Goal: Register for event/course: Sign up to attend an event or enroll in a course

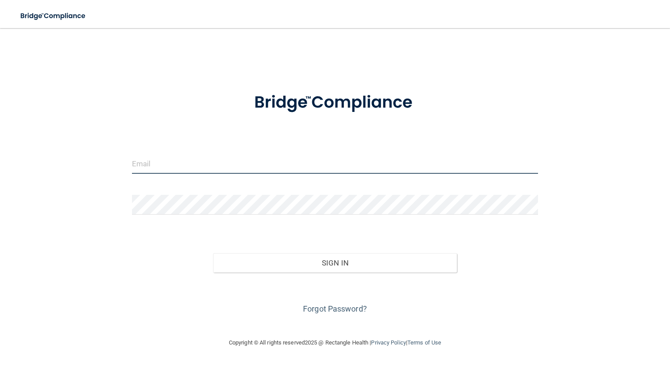
type input "[EMAIL_ADDRESS][DOMAIN_NAME]"
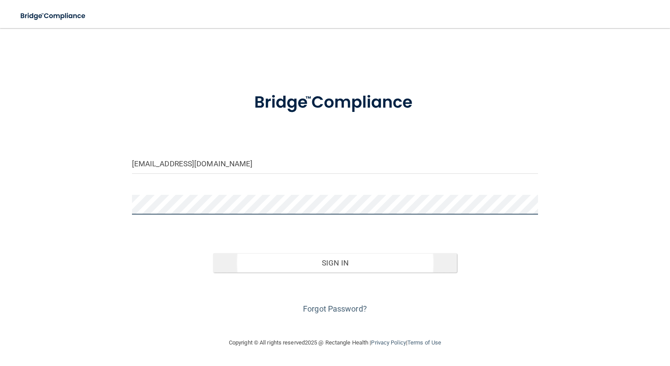
click at [344, 261] on form "jomisong@gmail.com Invalid email/password. You don't have permission to access …" at bounding box center [335, 198] width 407 height 235
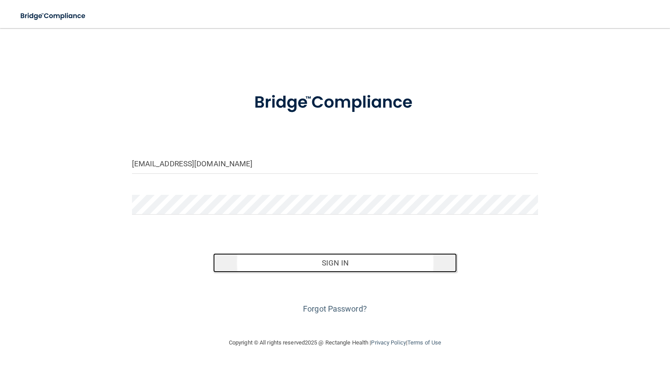
click at [344, 261] on button "Sign In" at bounding box center [335, 262] width 244 height 19
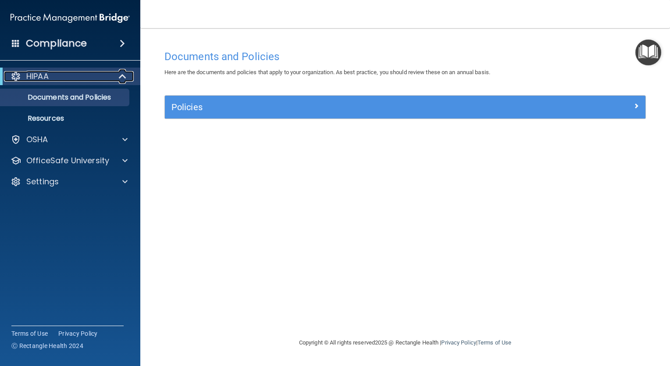
click at [120, 78] on span at bounding box center [123, 76] width 7 height 11
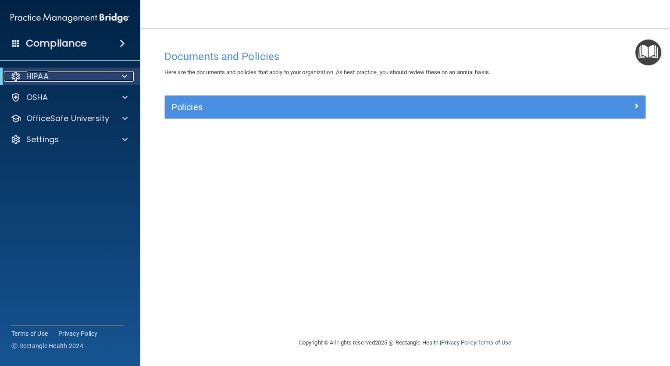
click at [119, 78] on div at bounding box center [122, 76] width 21 height 11
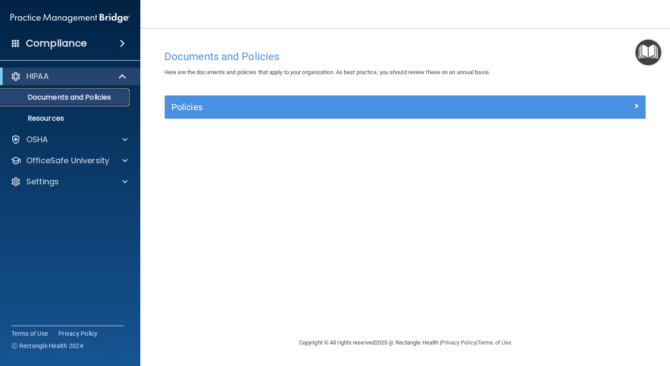
click at [95, 99] on p "Documents and Policies" at bounding box center [66, 97] width 120 height 9
click at [79, 117] on p "Resources" at bounding box center [66, 118] width 120 height 9
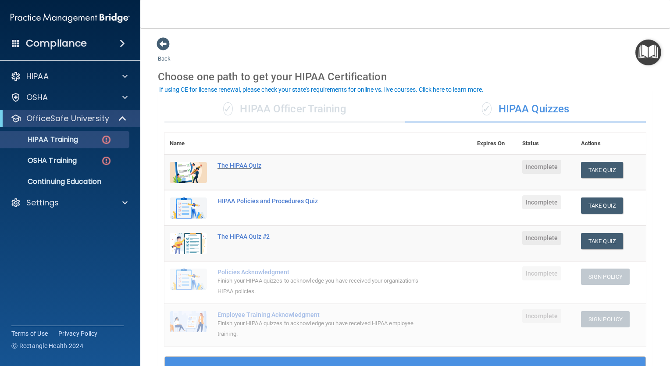
click at [238, 164] on div "The HIPAA Quiz" at bounding box center [323, 165] width 211 height 7
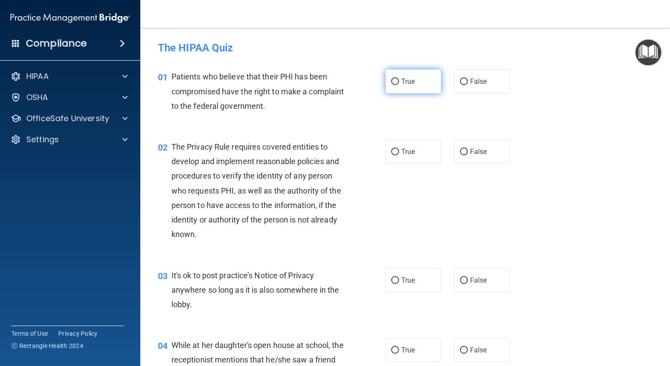
click at [393, 82] on input "True" at bounding box center [395, 82] width 8 height 7
radio input "true"
click at [393, 159] on label "True" at bounding box center [414, 152] width 56 height 24
click at [393, 155] on input "True" at bounding box center [395, 152] width 8 height 7
radio input "true"
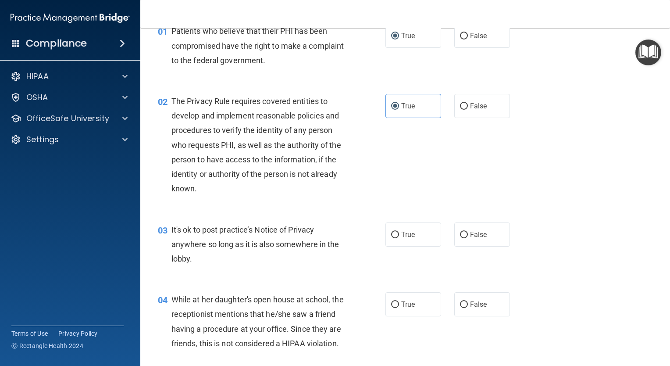
scroll to position [132, 0]
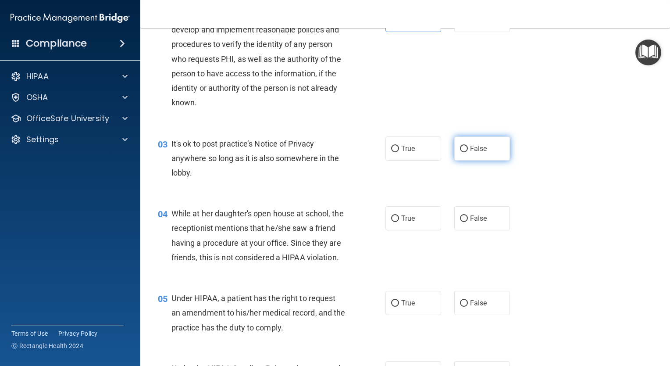
click at [461, 149] on input "False" at bounding box center [464, 149] width 8 height 7
radio input "true"
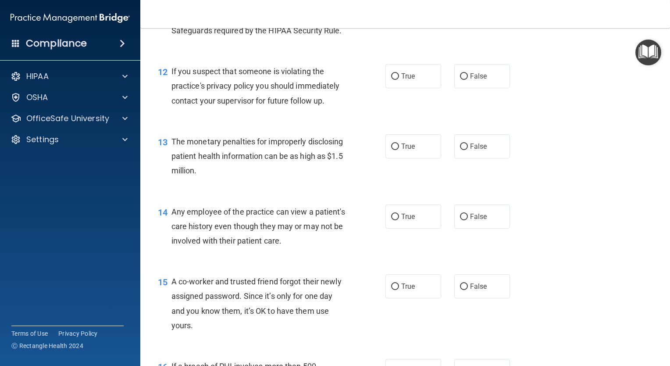
scroll to position [695, 0]
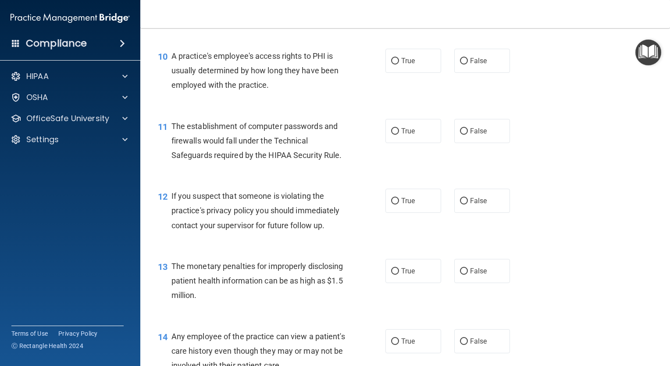
click at [620, 178] on div "11 The establishment of computer passwords and firewalls would fall under the T…" at bounding box center [405, 143] width 508 height 70
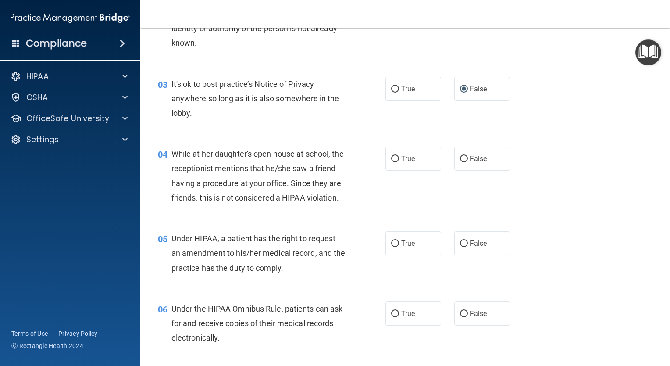
scroll to position [194, 0]
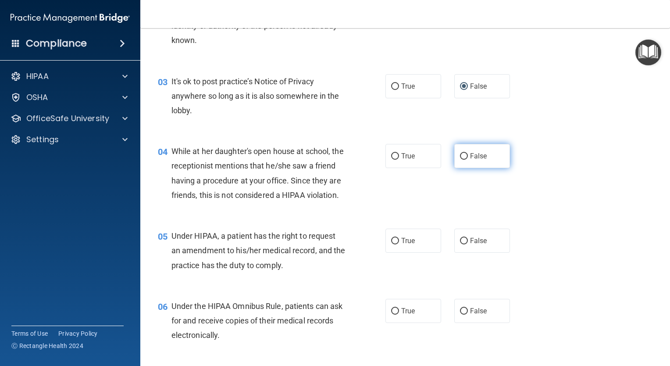
click at [460, 156] on input "False" at bounding box center [464, 156] width 8 height 7
radio input "true"
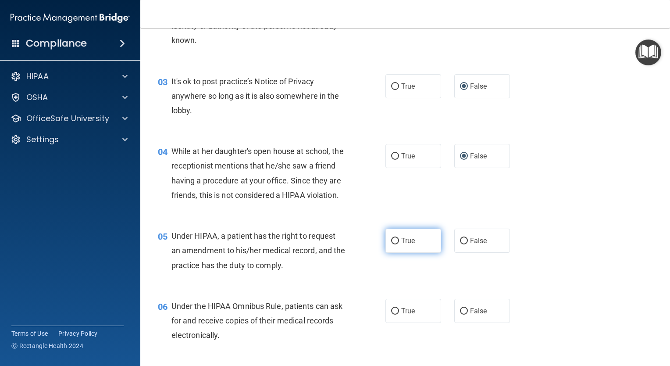
click at [397, 251] on label "True" at bounding box center [414, 241] width 56 height 24
click at [397, 244] on input "True" at bounding box center [395, 241] width 8 height 7
radio input "true"
click at [387, 323] on label "True" at bounding box center [414, 311] width 56 height 24
click at [391, 315] on input "True" at bounding box center [395, 311] width 8 height 7
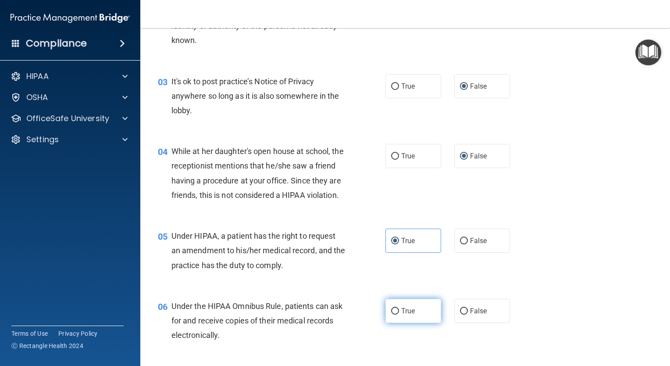
radio input "true"
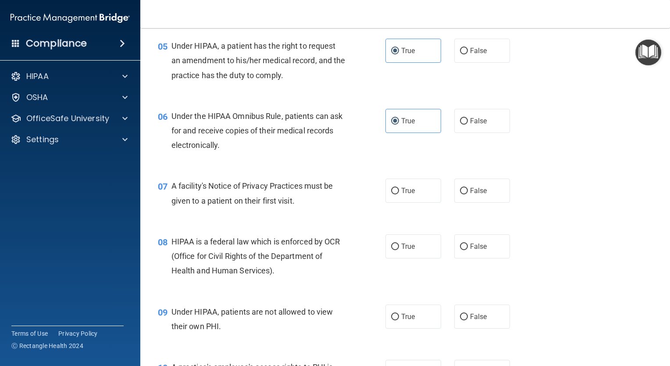
scroll to position [413, 0]
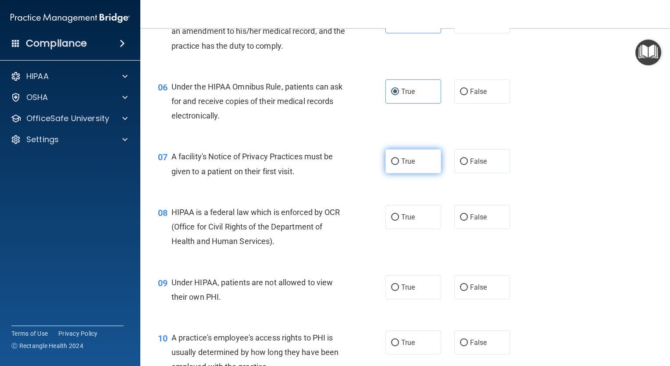
click at [397, 173] on label "True" at bounding box center [414, 161] width 56 height 24
click at [397, 165] on input "True" at bounding box center [395, 161] width 8 height 7
radio input "true"
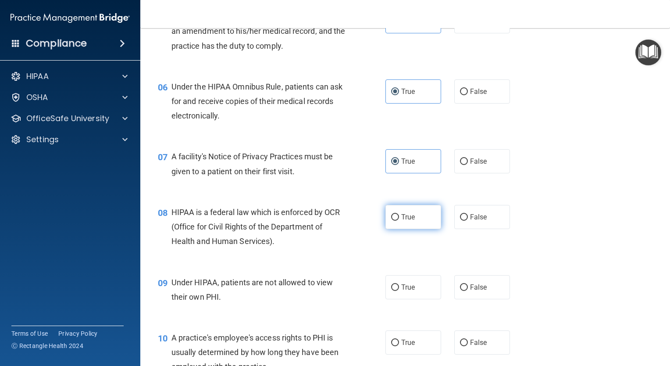
click at [393, 221] on input "True" at bounding box center [395, 217] width 8 height 7
radio input "true"
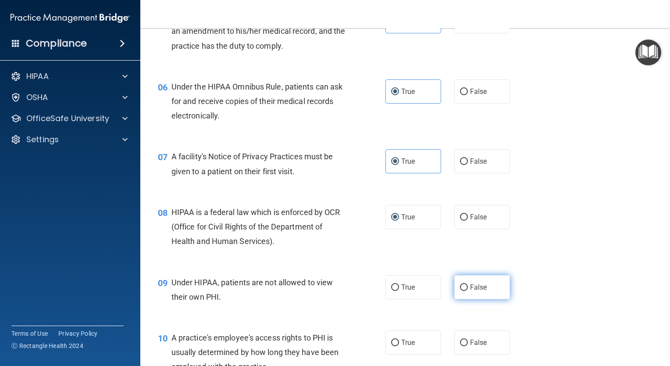
click at [460, 291] on input "False" at bounding box center [464, 287] width 8 height 7
radio input "true"
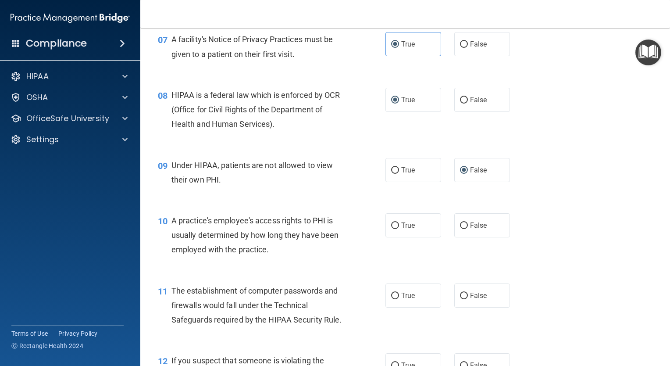
scroll to position [545, 0]
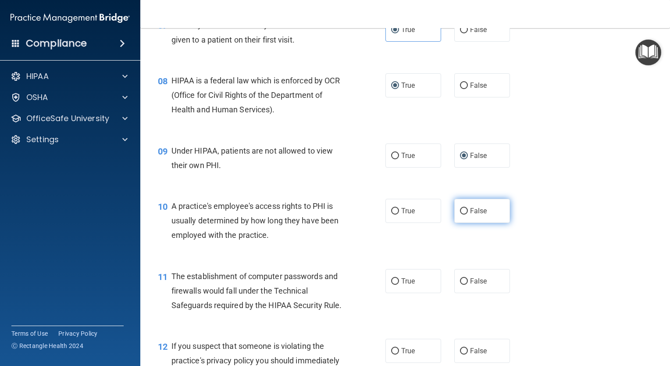
click at [460, 215] on input "False" at bounding box center [464, 211] width 8 height 7
radio input "true"
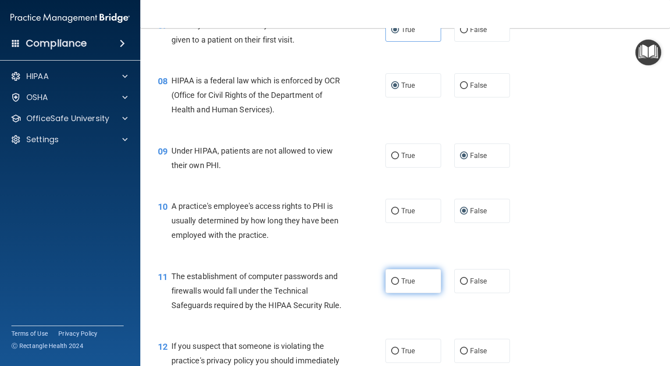
click at [395, 285] on input "True" at bounding box center [395, 281] width 8 height 7
radio input "true"
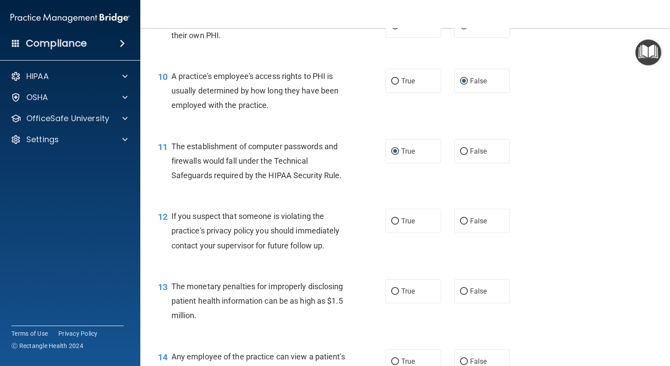
scroll to position [677, 0]
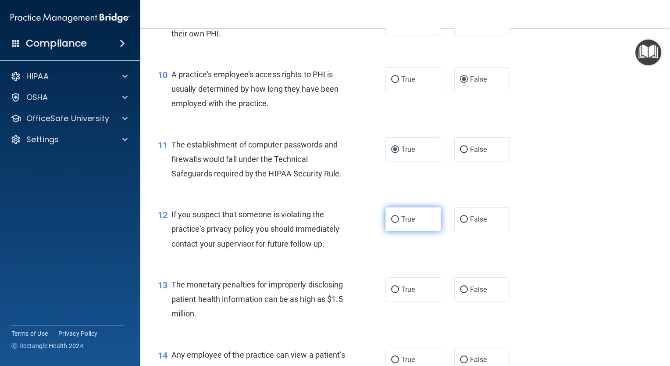
click at [396, 231] on label "True" at bounding box center [414, 219] width 56 height 24
click at [396, 223] on input "True" at bounding box center [395, 219] width 8 height 7
radio input "true"
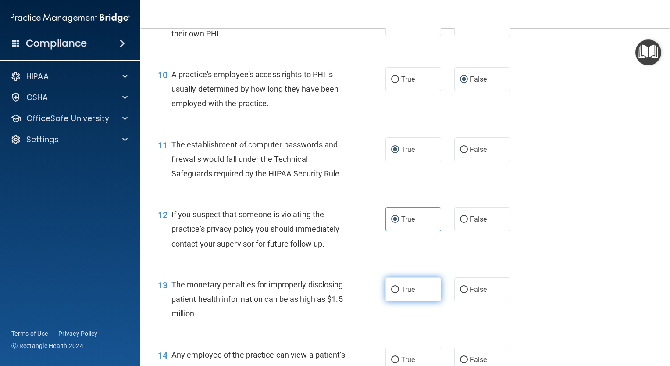
click at [401, 294] on span "True" at bounding box center [408, 289] width 14 height 8
click at [399, 293] on input "True" at bounding box center [395, 290] width 8 height 7
radio input "true"
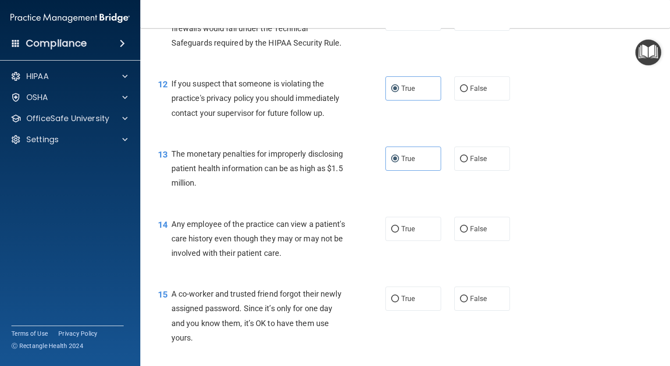
scroll to position [808, 0]
click at [460, 232] on input "False" at bounding box center [464, 228] width 8 height 7
radio input "true"
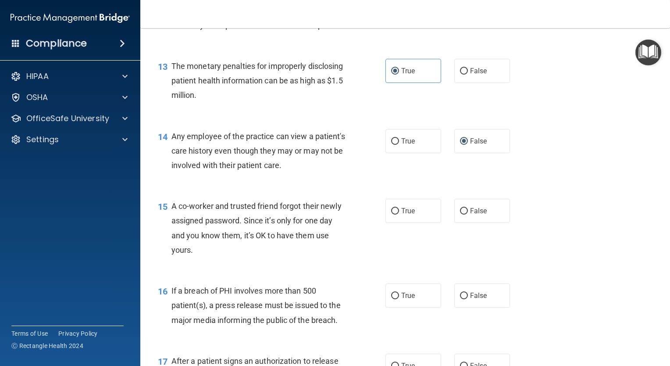
scroll to position [896, 0]
click at [463, 222] on label "False" at bounding box center [483, 210] width 56 height 24
click at [463, 214] on input "False" at bounding box center [464, 210] width 8 height 7
radio input "true"
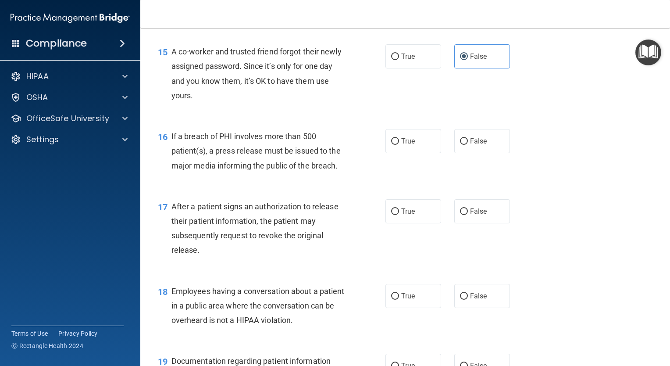
scroll to position [1071, 0]
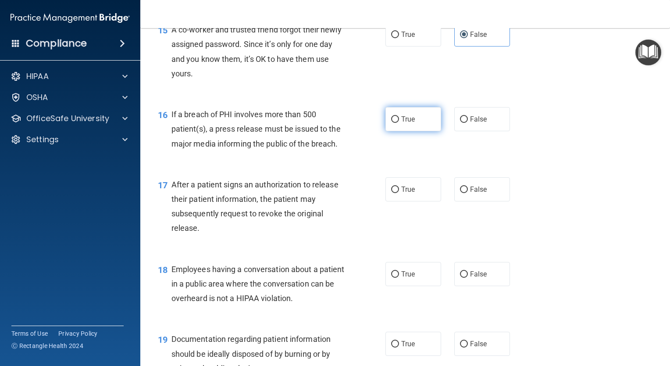
click at [390, 131] on label "True" at bounding box center [414, 119] width 56 height 24
click at [391, 123] on input "True" at bounding box center [395, 119] width 8 height 7
radio input "true"
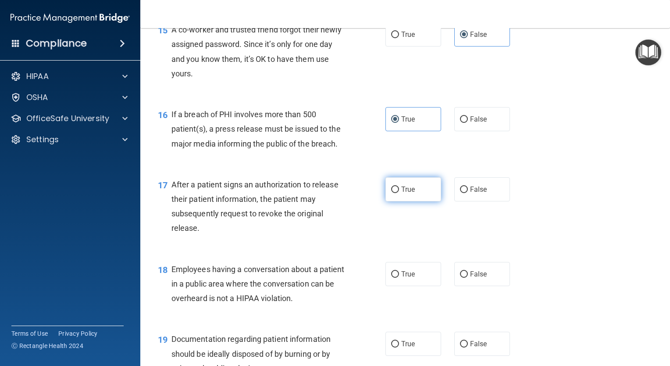
click at [391, 193] on input "True" at bounding box center [395, 189] width 8 height 7
radio input "true"
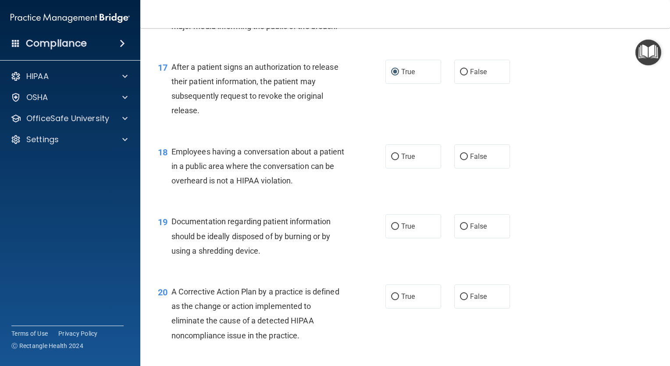
scroll to position [1203, 0]
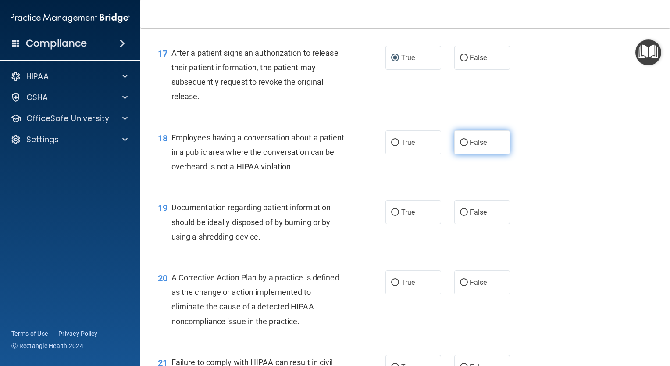
click at [470, 147] on span "False" at bounding box center [478, 142] width 17 height 8
click at [468, 146] on input "False" at bounding box center [464, 143] width 8 height 7
radio input "true"
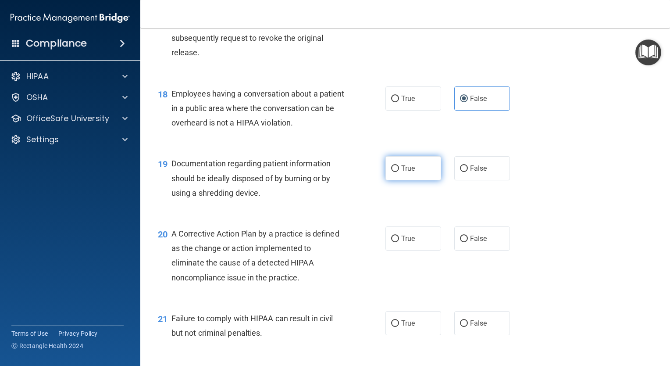
click at [391, 180] on label "True" at bounding box center [414, 168] width 56 height 24
click at [391, 172] on input "True" at bounding box center [395, 168] width 8 height 7
radio input "true"
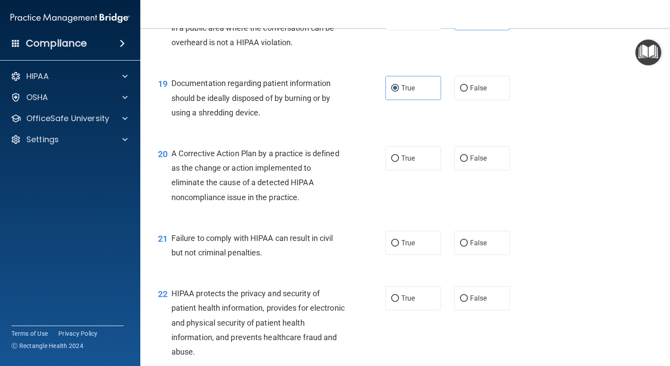
scroll to position [1335, 0]
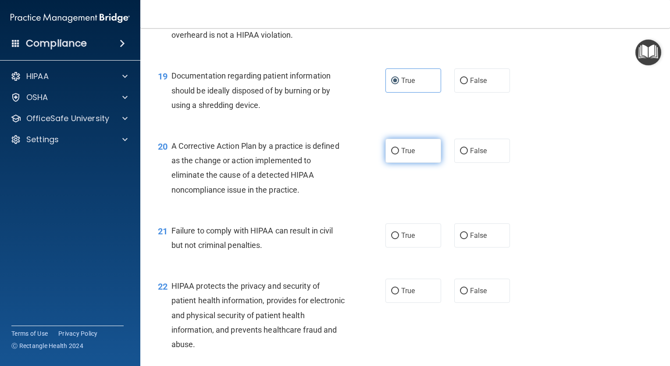
click at [392, 163] on label "True" at bounding box center [414, 151] width 56 height 24
click at [392, 154] on input "True" at bounding box center [395, 151] width 8 height 7
radio input "true"
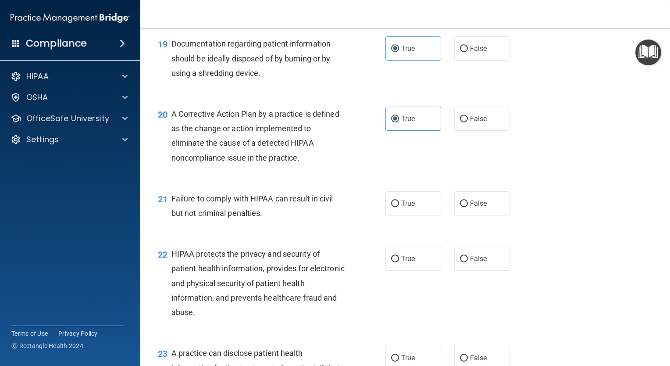
scroll to position [1422, 0]
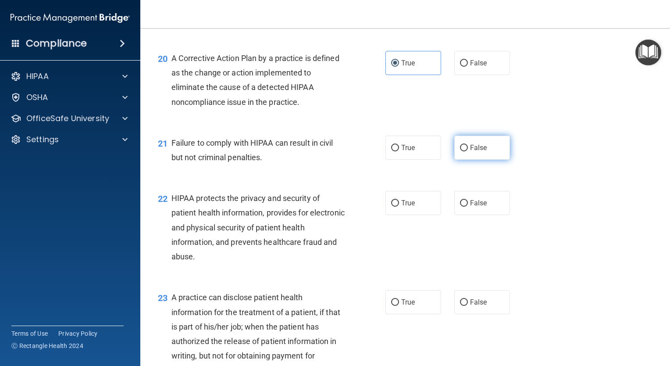
click at [460, 151] on input "False" at bounding box center [464, 148] width 8 height 7
radio input "true"
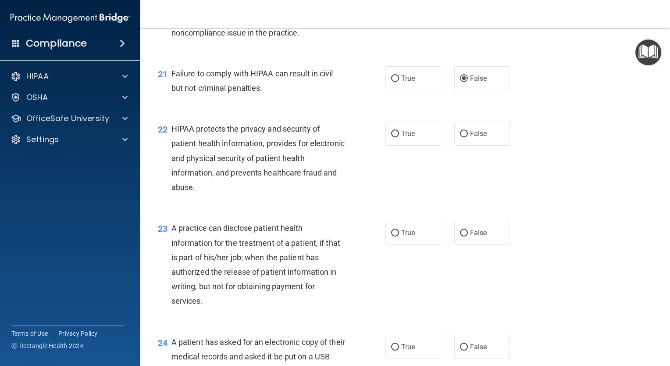
scroll to position [1466, 0]
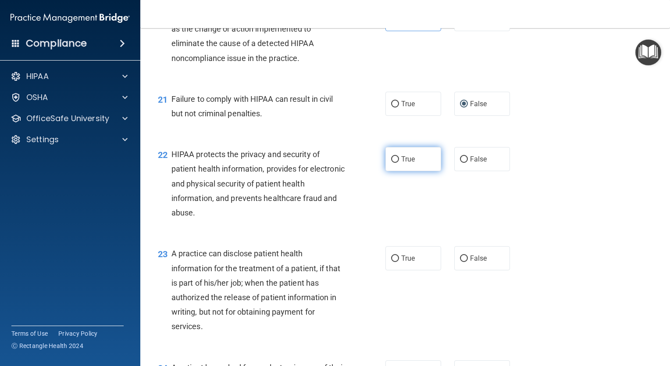
click at [398, 171] on label "True" at bounding box center [414, 159] width 56 height 24
click at [398, 163] on input "True" at bounding box center [395, 159] width 8 height 7
radio input "true"
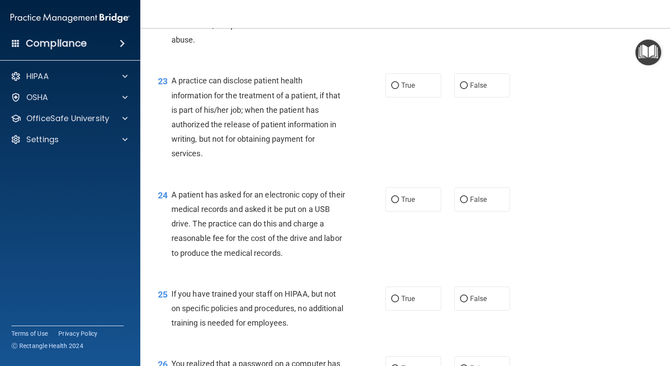
scroll to position [1642, 0]
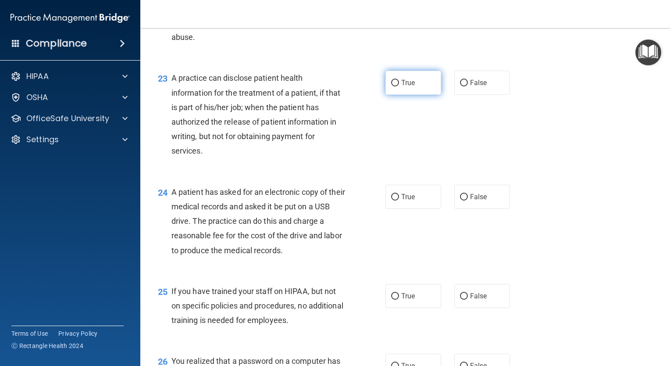
click at [395, 86] on input "True" at bounding box center [395, 83] width 8 height 7
radio input "true"
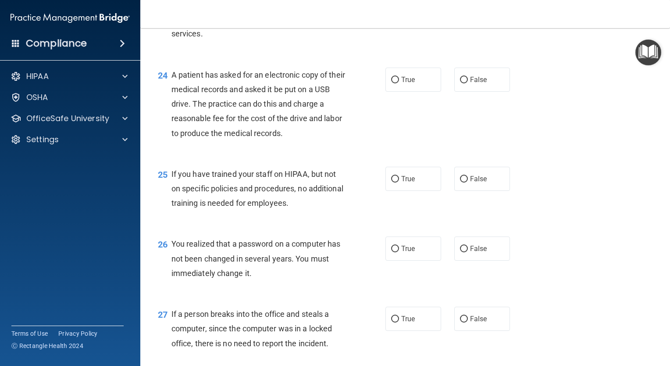
scroll to position [1773, 0]
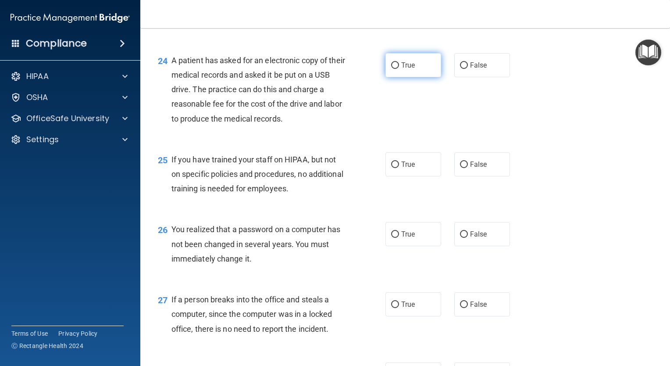
click at [402, 69] on span "True" at bounding box center [408, 65] width 14 height 8
click at [399, 69] on input "True" at bounding box center [395, 65] width 8 height 7
radio input "true"
click at [462, 168] on input "False" at bounding box center [464, 164] width 8 height 7
radio input "true"
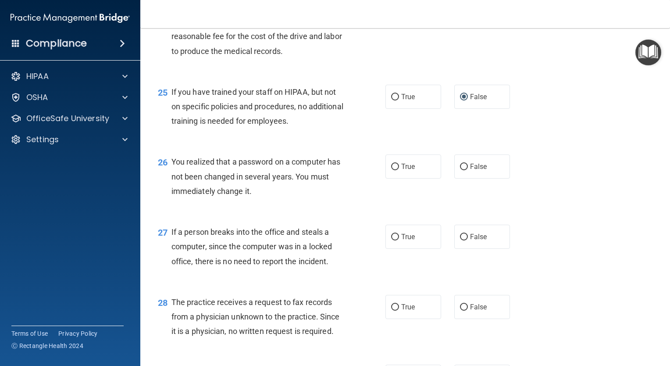
scroll to position [1861, 0]
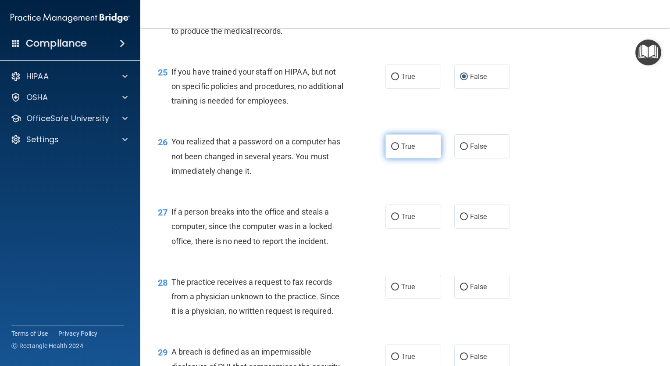
click at [401, 150] on span "True" at bounding box center [408, 146] width 14 height 8
click at [399, 150] on input "True" at bounding box center [395, 146] width 8 height 7
radio input "true"
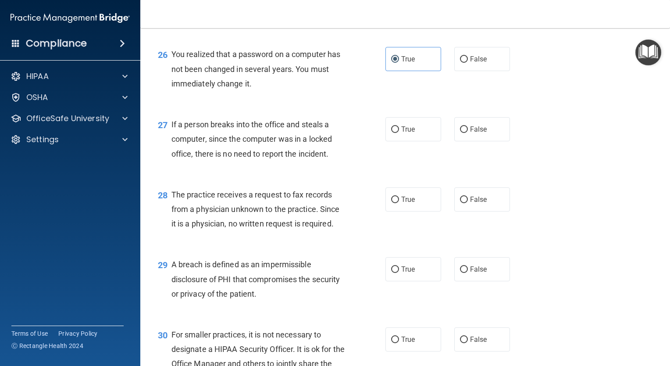
scroll to position [1949, 0]
click at [462, 141] on label "False" at bounding box center [483, 129] width 56 height 24
click at [462, 133] on input "False" at bounding box center [464, 129] width 8 height 7
radio input "true"
click at [466, 211] on label "False" at bounding box center [483, 199] width 56 height 24
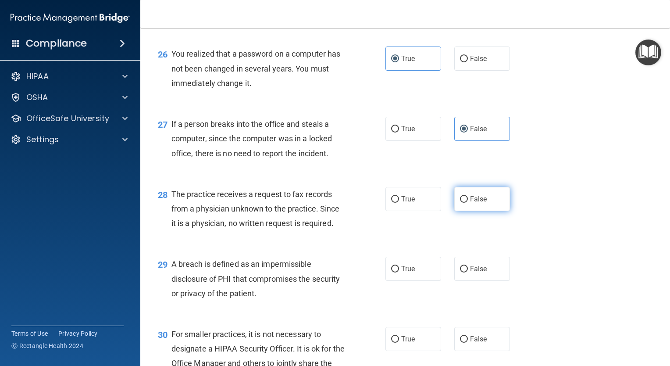
click at [466, 203] on input "False" at bounding box center [464, 199] width 8 height 7
radio input "true"
click at [401, 273] on span "True" at bounding box center [408, 269] width 14 height 8
click at [399, 272] on input "True" at bounding box center [395, 269] width 8 height 7
radio input "true"
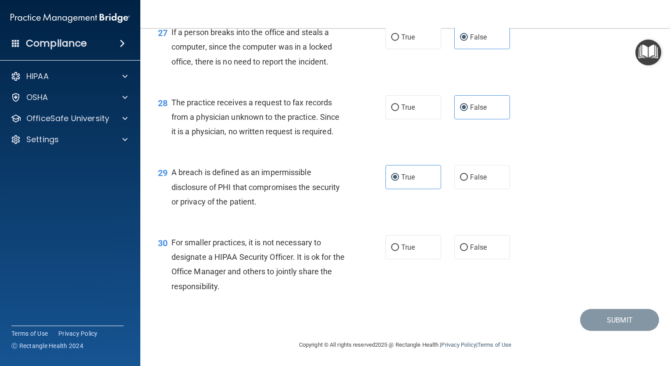
scroll to position [2055, 0]
click at [391, 249] on input "True" at bounding box center [395, 247] width 8 height 7
radio input "true"
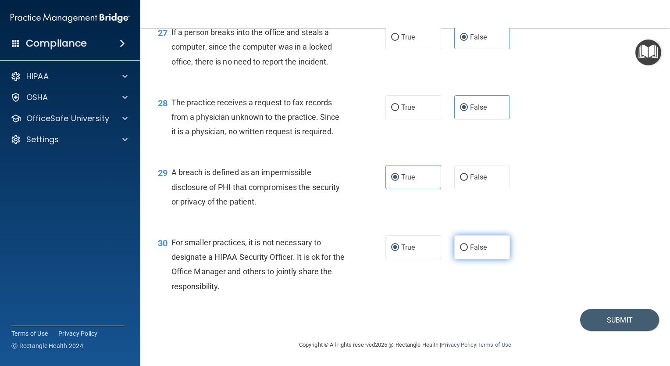
click at [456, 247] on label "False" at bounding box center [483, 247] width 56 height 24
drag, startPoint x: 456, startPoint y: 247, endPoint x: 467, endPoint y: 248, distance: 10.7
click at [470, 248] on span "False" at bounding box center [478, 247] width 17 height 8
click at [467, 248] on input "False" at bounding box center [464, 247] width 8 height 7
radio input "true"
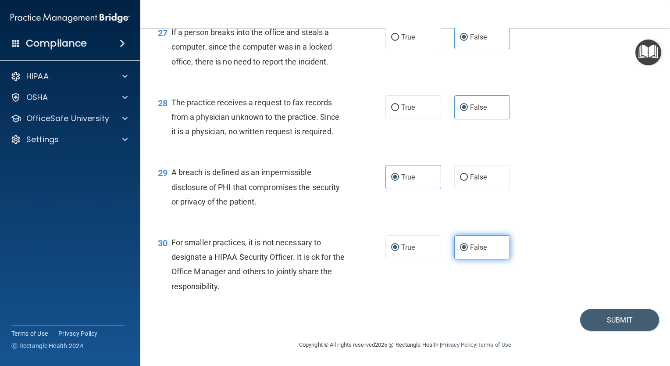
radio input "false"
click at [609, 321] on button "Submit" at bounding box center [619, 320] width 79 height 22
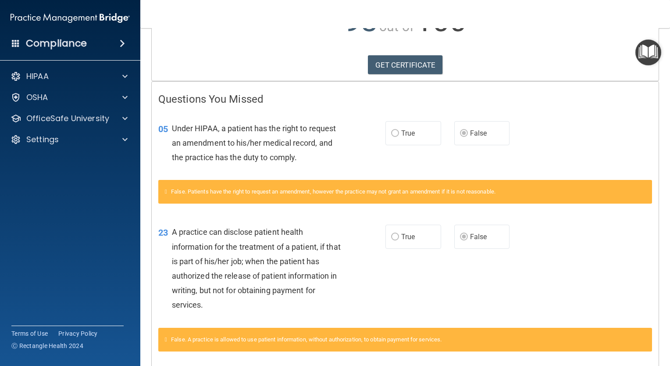
scroll to position [132, 0]
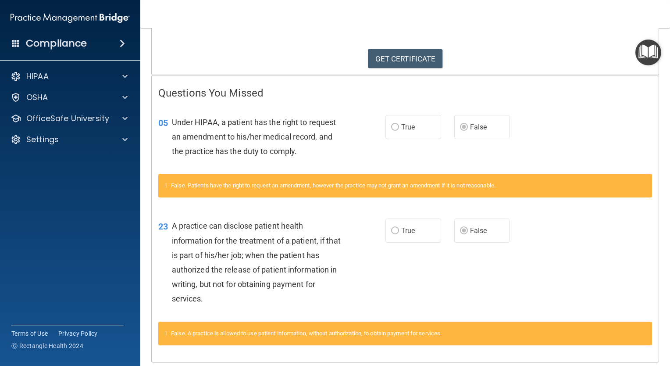
click at [386, 124] on label "True" at bounding box center [414, 127] width 56 height 24
click at [387, 125] on label "True" at bounding box center [414, 127] width 56 height 24
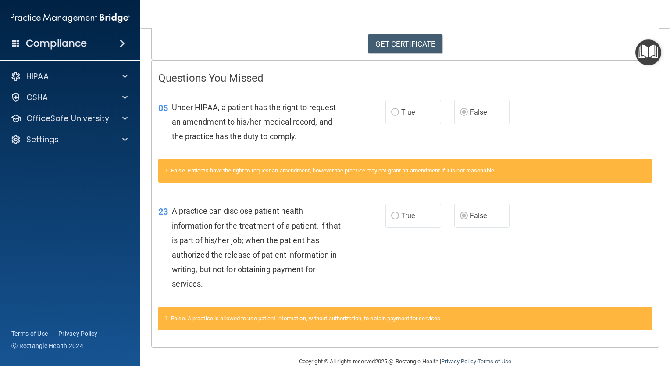
scroll to position [31, 0]
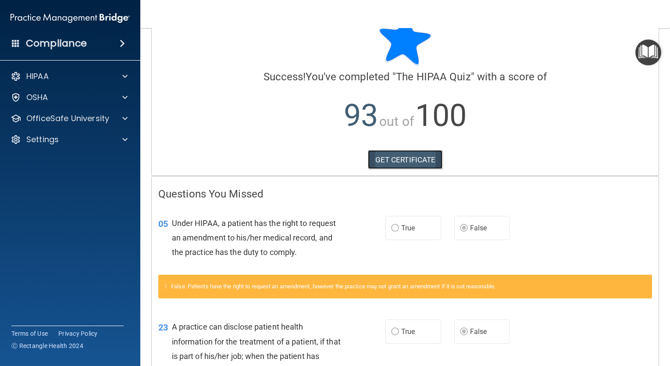
click at [412, 157] on link "GET CERTIFICATE" at bounding box center [405, 159] width 75 height 19
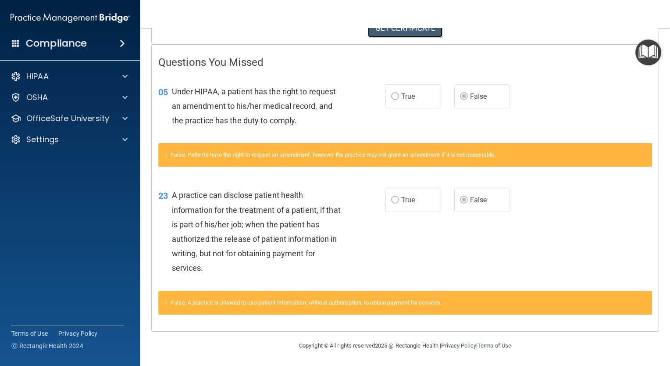
scroll to position [0, 0]
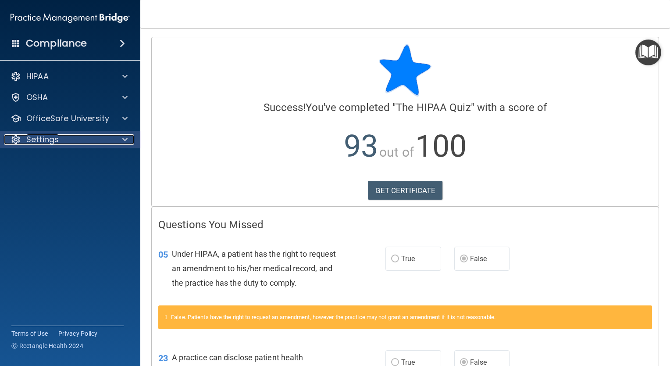
click at [118, 140] on div at bounding box center [124, 139] width 22 height 11
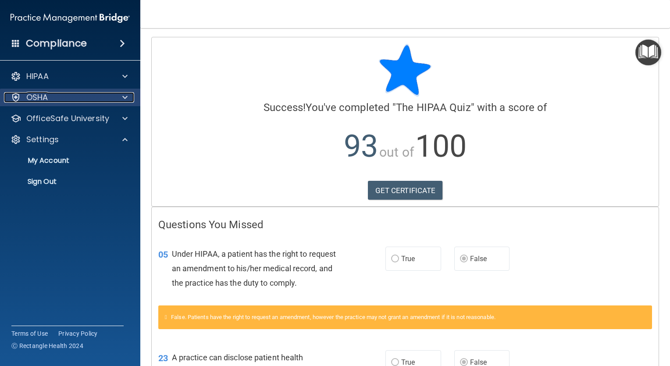
click at [124, 95] on span at bounding box center [124, 97] width 5 height 11
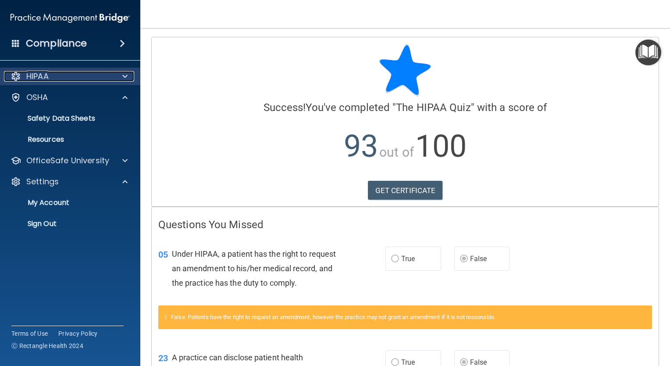
click at [128, 80] on div at bounding box center [124, 76] width 22 height 11
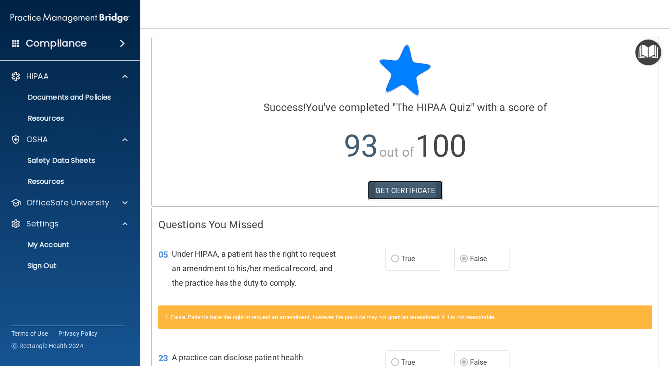
click at [388, 189] on link "GET CERTIFICATE" at bounding box center [405, 190] width 75 height 19
click at [101, 143] on div "OSHA" at bounding box center [58, 139] width 109 height 11
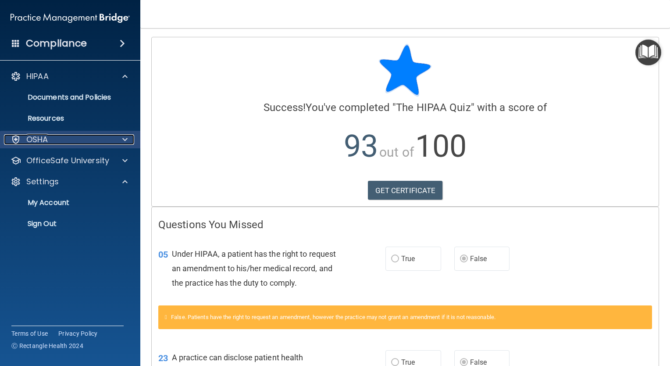
click at [101, 143] on div "OSHA" at bounding box center [58, 139] width 109 height 11
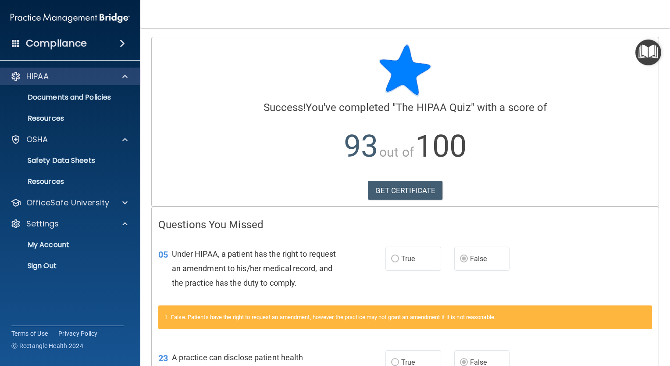
click at [89, 83] on div "HIPAA" at bounding box center [70, 77] width 141 height 18
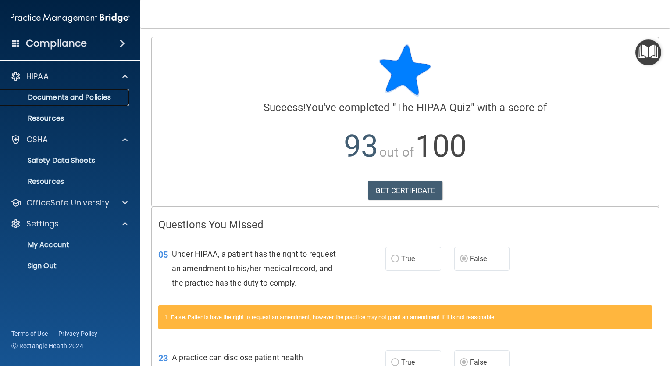
click at [82, 99] on p "Documents and Policies" at bounding box center [66, 97] width 120 height 9
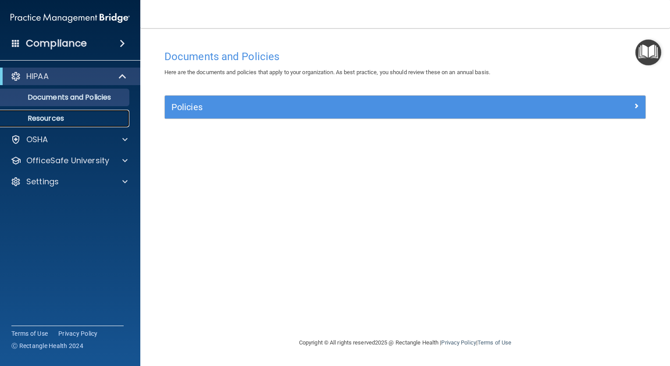
click at [81, 115] on p "Resources" at bounding box center [66, 118] width 120 height 9
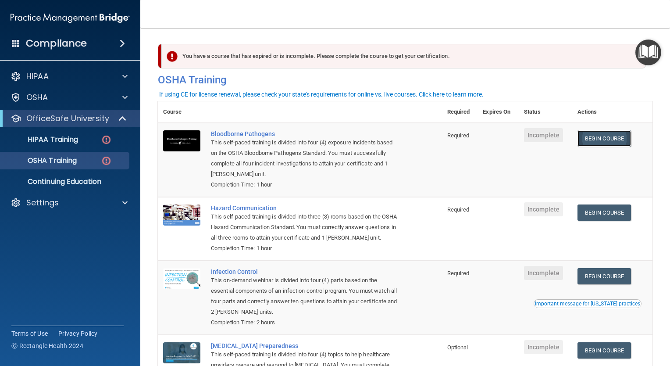
click at [612, 140] on link "Begin Course" at bounding box center [605, 138] width 54 height 16
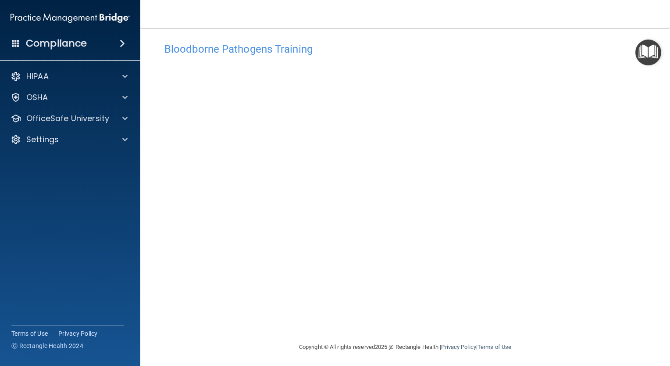
scroll to position [9, 0]
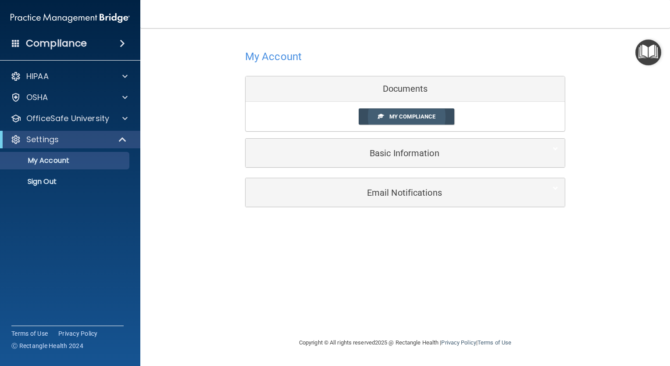
click at [437, 117] on link "My Compliance" at bounding box center [407, 116] width 96 height 16
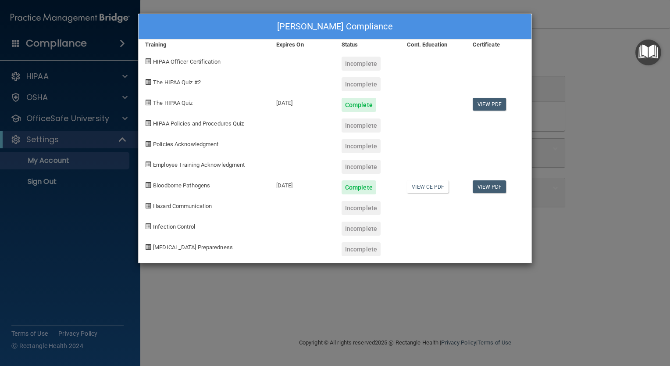
click at [353, 64] on div "Incomplete" at bounding box center [361, 64] width 39 height 14
click at [367, 202] on div "Incomplete" at bounding box center [361, 208] width 39 height 14
click at [365, 64] on div "Incomplete" at bounding box center [361, 64] width 39 height 14
click at [364, 84] on div "Incomplete" at bounding box center [361, 84] width 39 height 14
drag, startPoint x: 365, startPoint y: 127, endPoint x: 369, endPoint y: 138, distance: 11.1
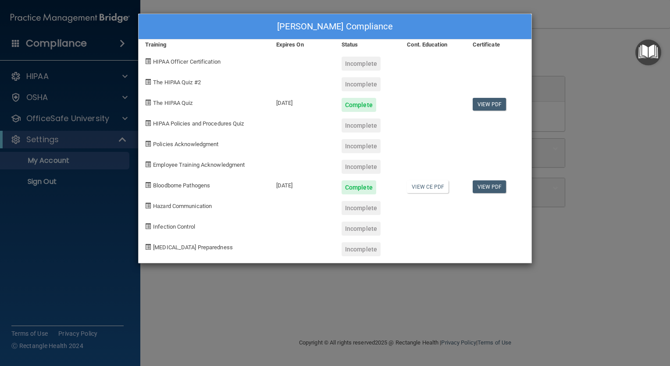
click at [365, 128] on div "Incomplete" at bounding box center [361, 125] width 39 height 14
click at [372, 148] on div "Incomplete" at bounding box center [361, 146] width 39 height 14
click at [372, 169] on div "Incomplete" at bounding box center [361, 167] width 39 height 14
click at [231, 163] on span "Employee Training Acknowledgment" at bounding box center [199, 164] width 92 height 7
click at [570, 44] on div "Jay Omisong's Compliance Training Expires On Status Cont. Education Certificate…" at bounding box center [335, 183] width 670 height 366
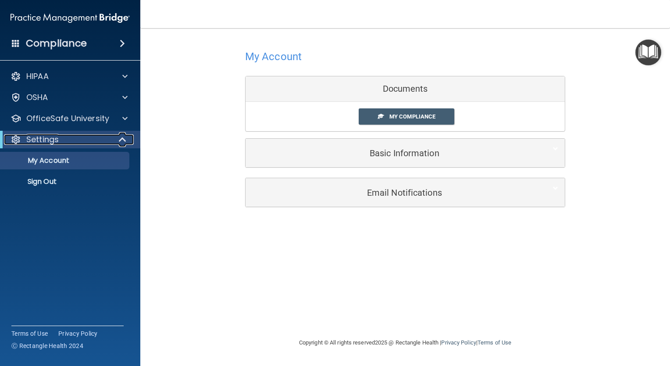
click at [121, 141] on span at bounding box center [123, 139] width 7 height 11
click at [121, 141] on div at bounding box center [122, 139] width 21 height 11
click at [126, 118] on span at bounding box center [124, 118] width 5 height 11
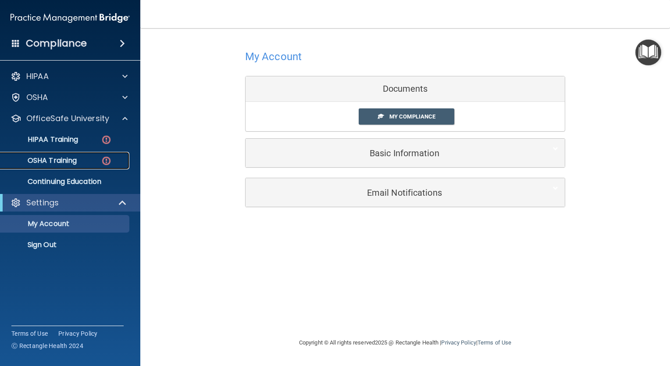
click at [109, 159] on img at bounding box center [106, 160] width 11 height 11
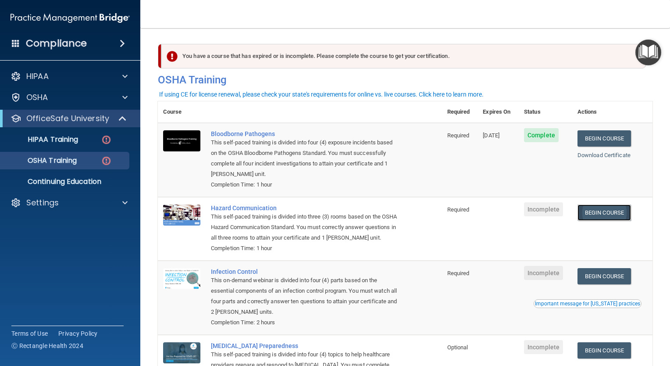
click at [610, 212] on link "Begin Course" at bounding box center [605, 212] width 54 height 16
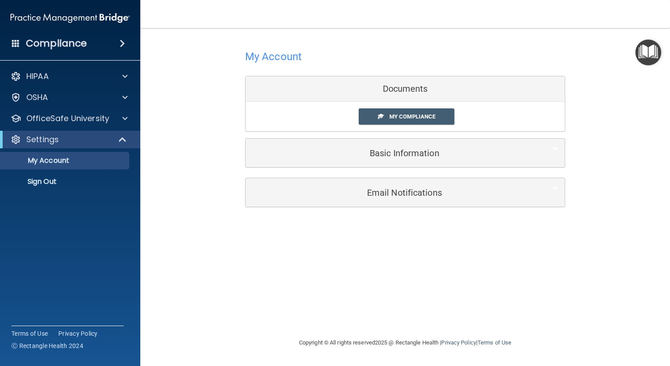
click at [417, 87] on div "Documents" at bounding box center [405, 88] width 319 height 25
click at [402, 114] on span "My Compliance" at bounding box center [413, 116] width 46 height 7
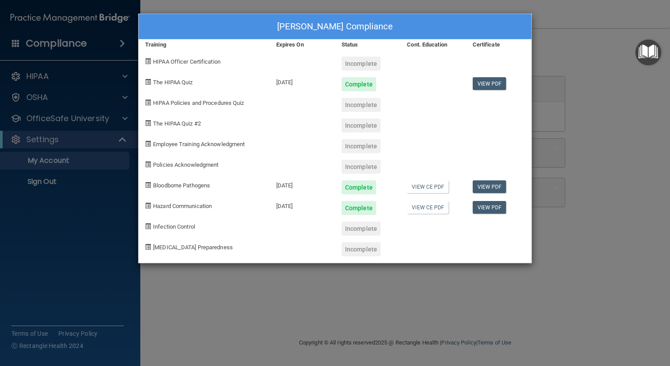
click at [372, 67] on div "Incomplete" at bounding box center [361, 64] width 39 height 14
click at [372, 60] on div "Incomplete" at bounding box center [361, 64] width 39 height 14
click at [191, 61] on span "HIPAA Officer Certification" at bounding box center [187, 61] width 68 height 7
click at [219, 104] on span "HIPAA Policies and Procedures Quiz" at bounding box center [198, 103] width 91 height 7
click at [541, 58] on div "Jay Omisong's Compliance Training Expires On Status Cont. Education Certificate…" at bounding box center [335, 183] width 670 height 366
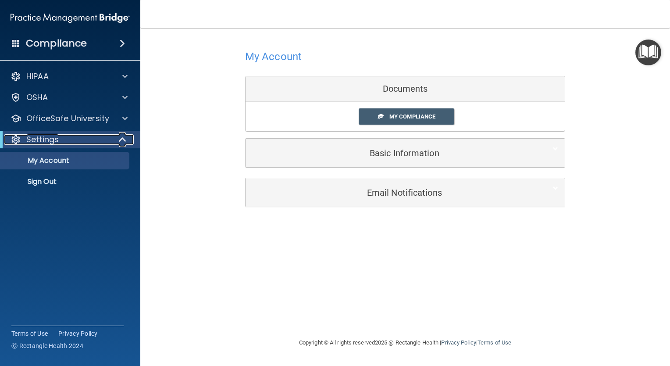
click at [124, 137] on span at bounding box center [123, 139] width 7 height 11
click at [124, 137] on span at bounding box center [124, 139] width 5 height 11
click at [128, 122] on div at bounding box center [124, 118] width 22 height 11
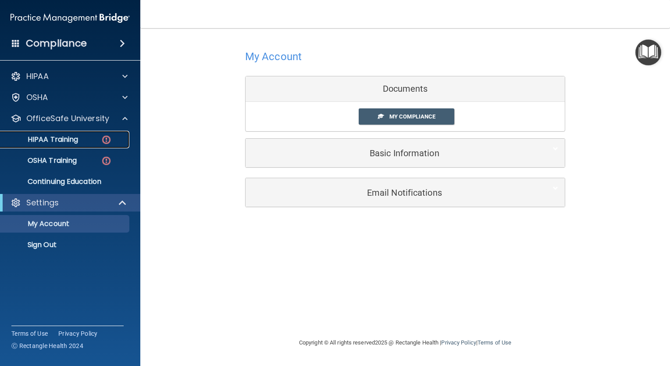
click at [106, 141] on img at bounding box center [106, 139] width 11 height 11
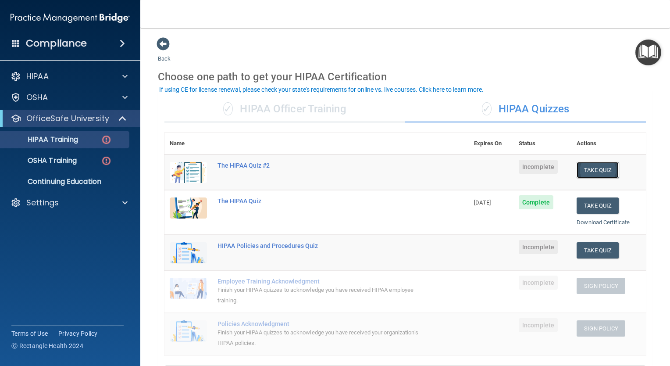
click at [606, 169] on button "Take Quiz" at bounding box center [598, 170] width 42 height 16
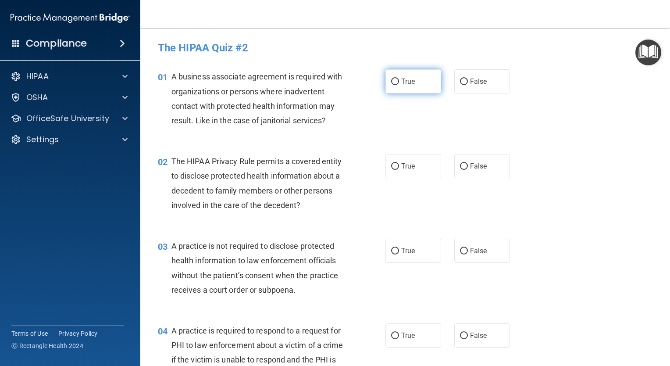
click at [410, 85] on span "True" at bounding box center [408, 81] width 14 height 8
click at [399, 85] on input "True" at bounding box center [395, 82] width 8 height 7
radio input "true"
click at [391, 169] on input "True" at bounding box center [395, 166] width 8 height 7
radio input "true"
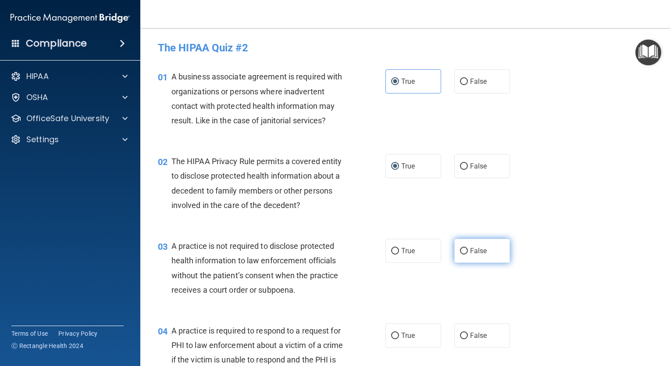
click at [460, 252] on input "False" at bounding box center [464, 251] width 8 height 7
radio input "true"
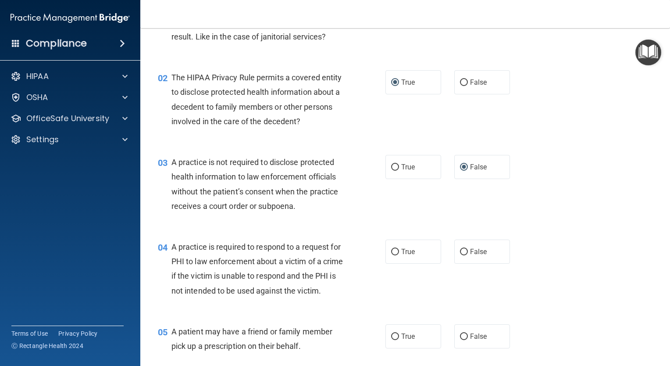
scroll to position [88, 0]
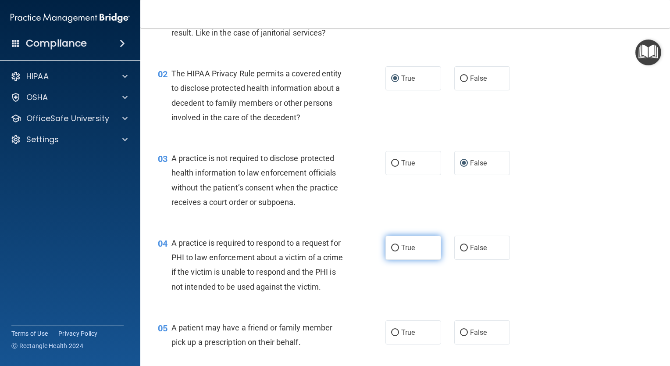
click at [392, 250] on input "True" at bounding box center [395, 248] width 8 height 7
radio input "true"
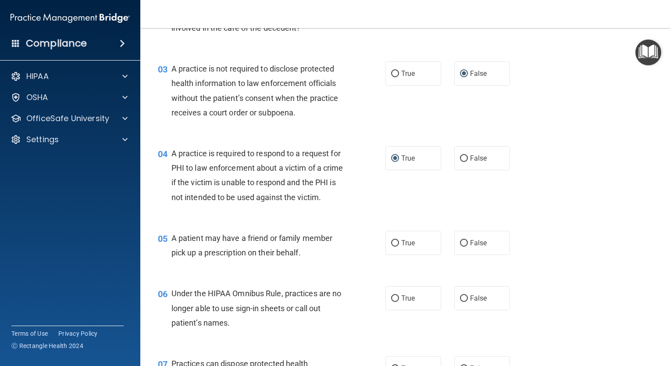
scroll to position [219, 0]
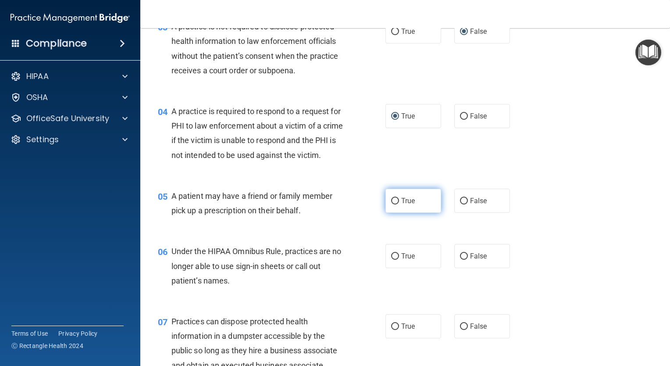
click at [401, 205] on span "True" at bounding box center [408, 201] width 14 height 8
click at [398, 204] on input "True" at bounding box center [395, 201] width 8 height 7
radio input "true"
click at [462, 260] on input "False" at bounding box center [464, 256] width 8 height 7
radio input "true"
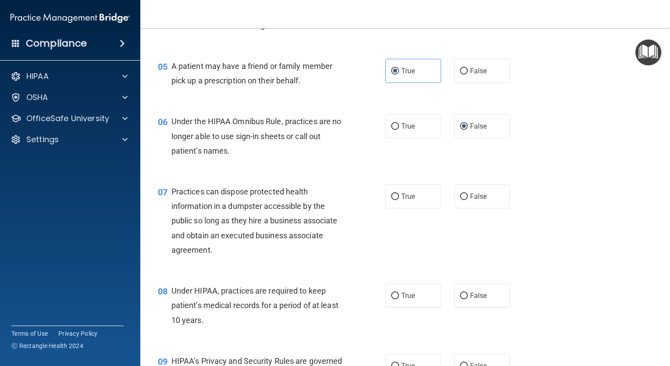
scroll to position [351, 0]
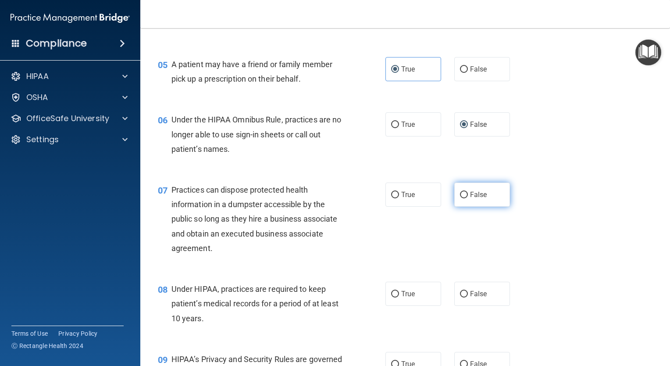
click at [460, 198] on input "False" at bounding box center [464, 195] width 8 height 7
radio input "true"
drag, startPoint x: 458, startPoint y: 305, endPoint x: 493, endPoint y: 301, distance: 35.2
click at [460, 297] on input "False" at bounding box center [464, 294] width 8 height 7
radio input "true"
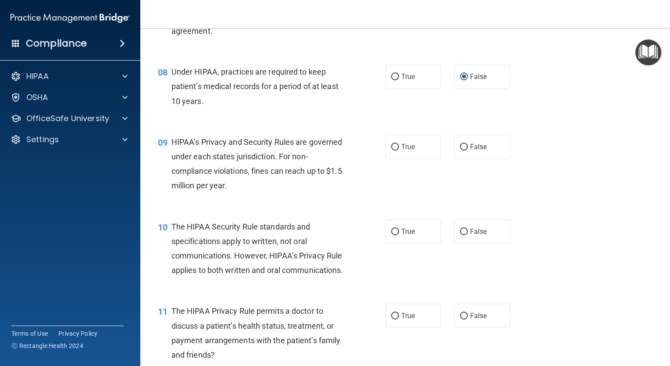
scroll to position [570, 0]
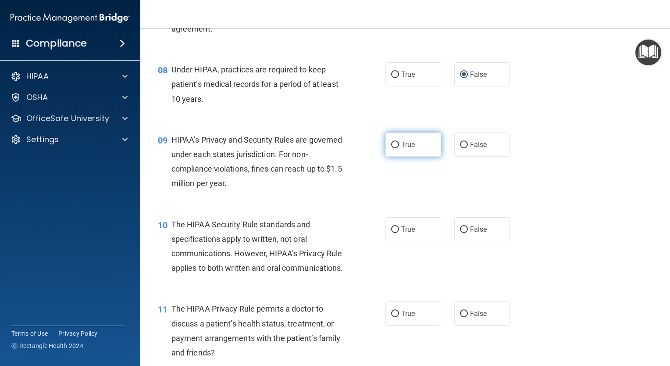
click at [396, 157] on label "True" at bounding box center [414, 145] width 56 height 24
click at [396, 148] on input "True" at bounding box center [395, 145] width 8 height 7
radio input "true"
click at [398, 241] on label "True" at bounding box center [414, 229] width 56 height 24
click at [398, 233] on input "True" at bounding box center [395, 229] width 8 height 7
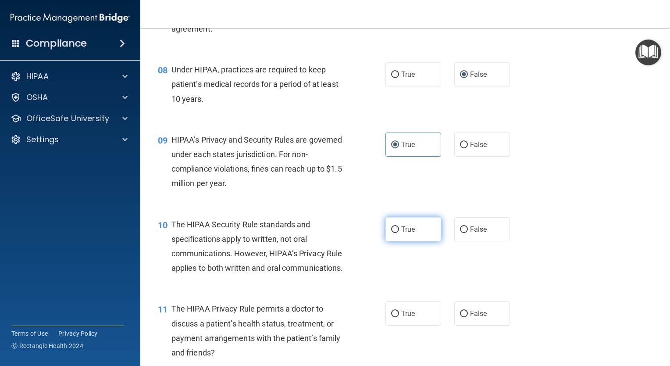
radio input "true"
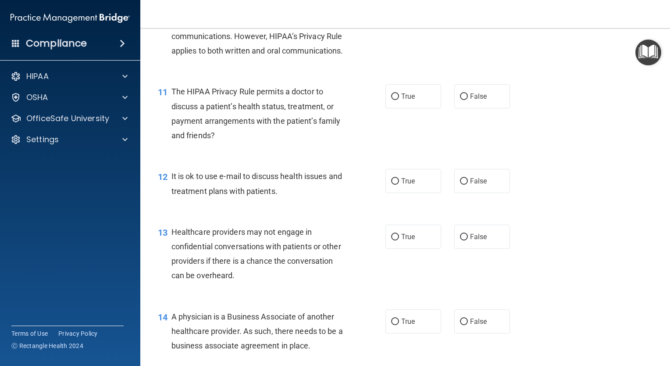
scroll to position [790, 0]
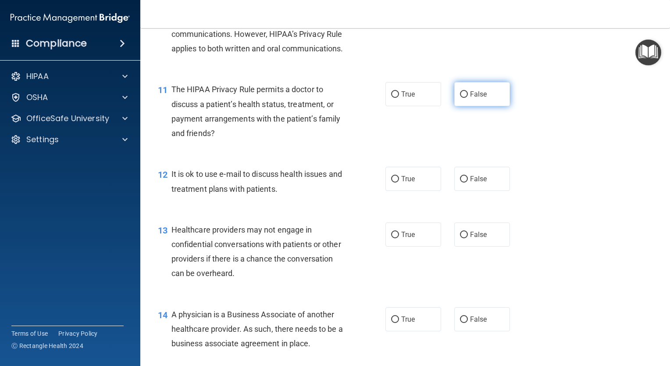
click at [460, 98] on input "False" at bounding box center [464, 94] width 8 height 7
radio input "true"
click at [391, 183] on input "True" at bounding box center [395, 179] width 8 height 7
radio input "true"
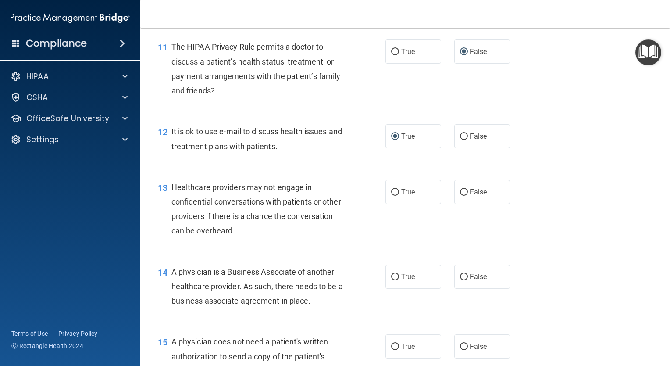
scroll to position [834, 0]
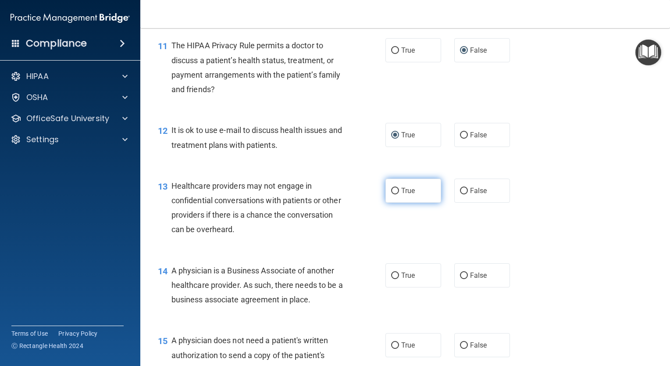
click at [391, 194] on input "True" at bounding box center [395, 191] width 8 height 7
radio input "true"
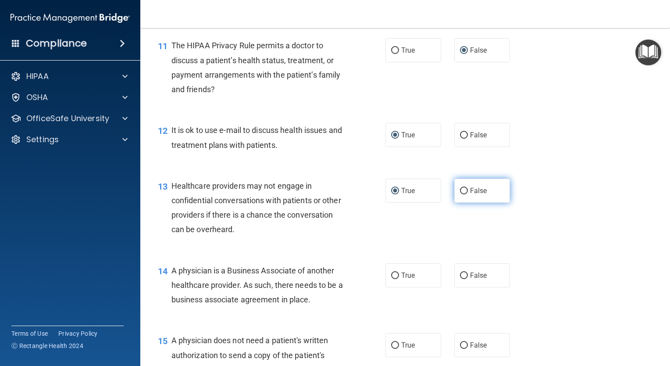
click at [460, 194] on input "False" at bounding box center [464, 191] width 8 height 7
radio input "true"
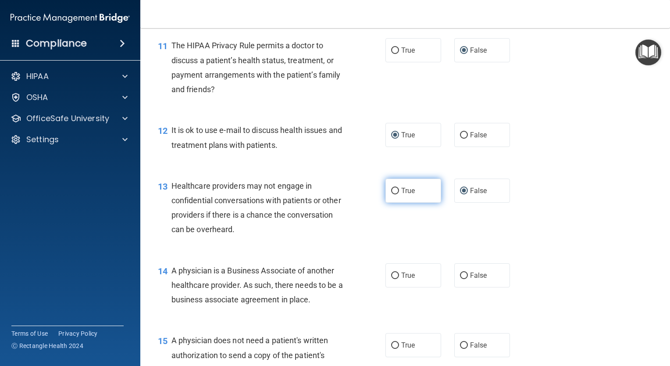
click at [401, 195] on span "True" at bounding box center [408, 190] width 14 height 8
click at [399, 194] on input "True" at bounding box center [395, 191] width 8 height 7
radio input "true"
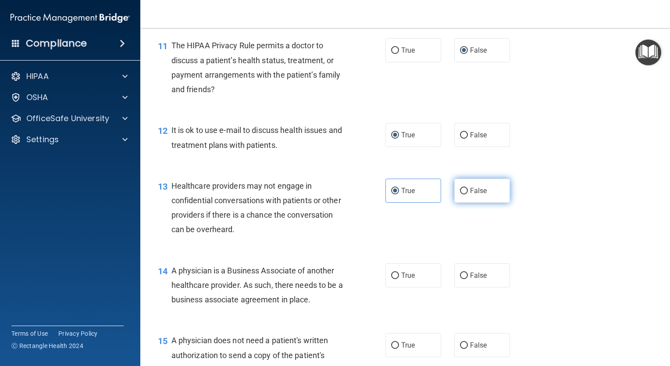
click at [470, 195] on span "False" at bounding box center [478, 190] width 17 height 8
click at [468, 194] on input "False" at bounding box center [464, 191] width 8 height 7
radio input "true"
radio input "false"
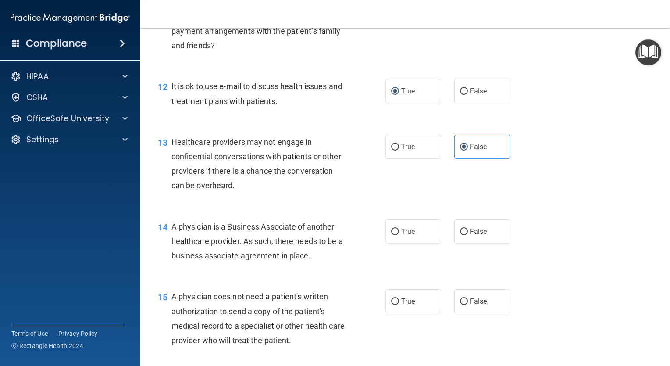
scroll to position [921, 0]
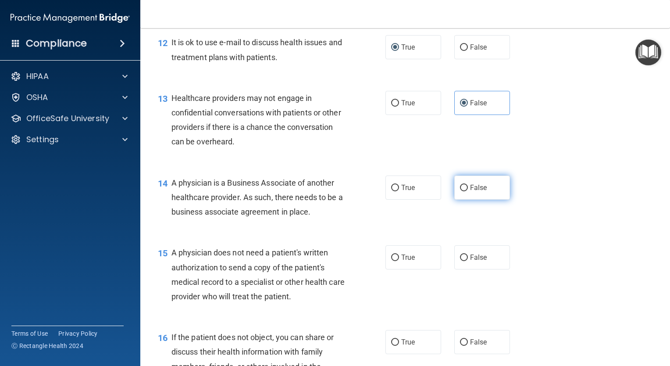
click at [473, 192] on span "False" at bounding box center [478, 187] width 17 height 8
click at [468, 191] on input "False" at bounding box center [464, 188] width 8 height 7
radio input "true"
click at [392, 191] on input "True" at bounding box center [395, 188] width 8 height 7
radio input "true"
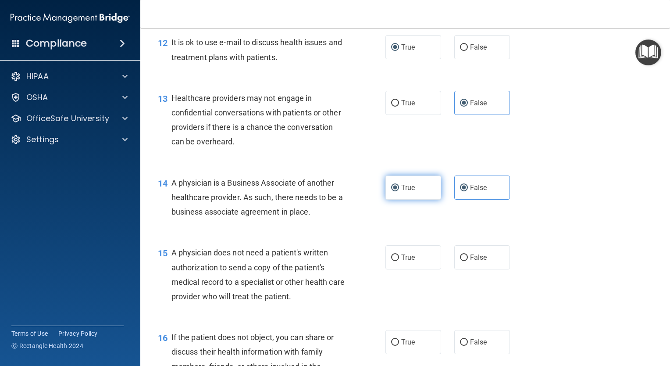
radio input "false"
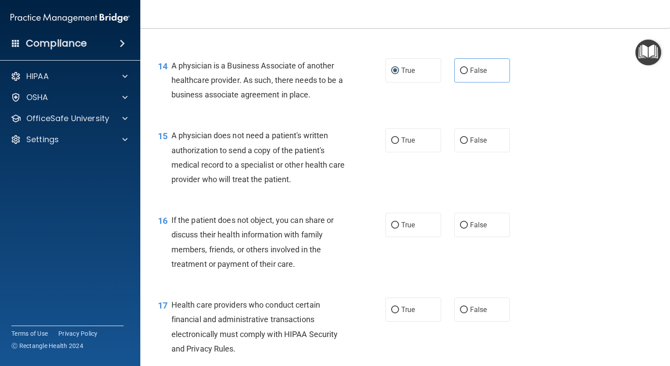
scroll to position [1053, 0]
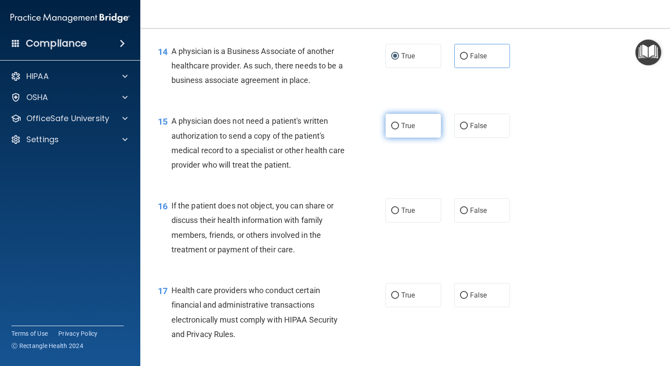
click at [401, 130] on span "True" at bounding box center [408, 126] width 14 height 8
click at [398, 129] on input "True" at bounding box center [395, 126] width 8 height 7
radio input "true"
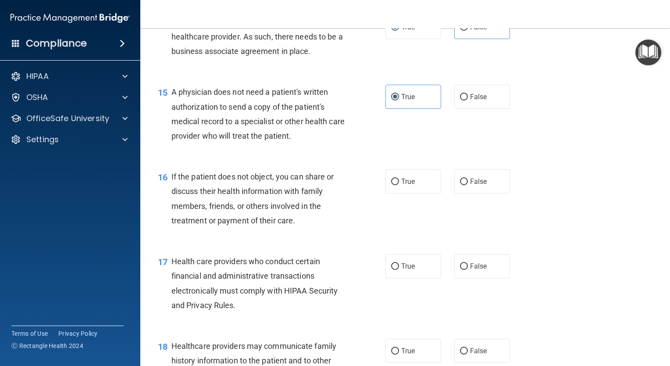
scroll to position [1097, 0]
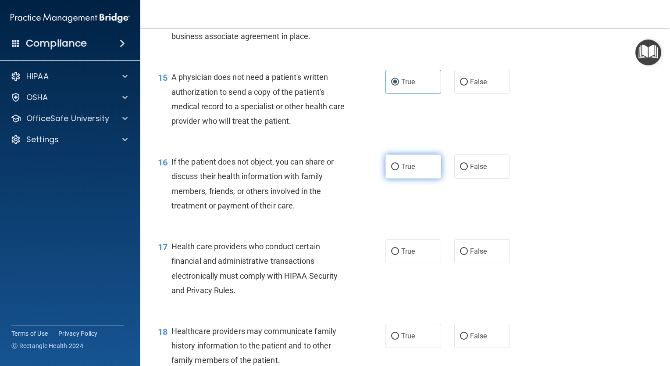
click at [401, 171] on span "True" at bounding box center [408, 166] width 14 height 8
click at [399, 170] on input "True" at bounding box center [395, 167] width 8 height 7
radio input "true"
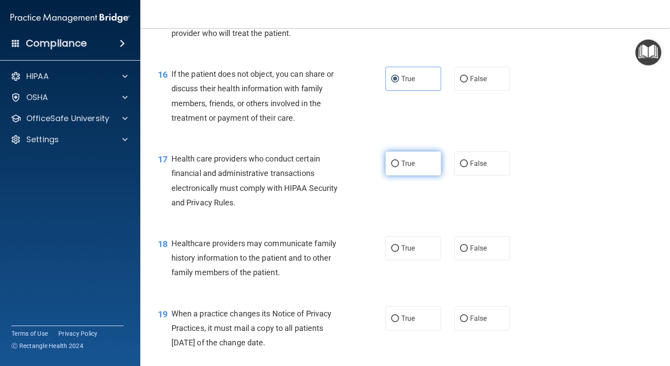
click at [401, 168] on span "True" at bounding box center [408, 163] width 14 height 8
click at [399, 167] on input "True" at bounding box center [395, 164] width 8 height 7
radio input "true"
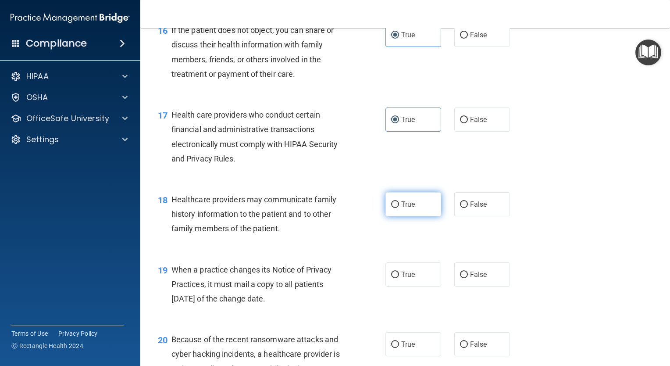
click at [404, 208] on span "True" at bounding box center [408, 204] width 14 height 8
click at [399, 208] on input "True" at bounding box center [395, 204] width 8 height 7
radio input "true"
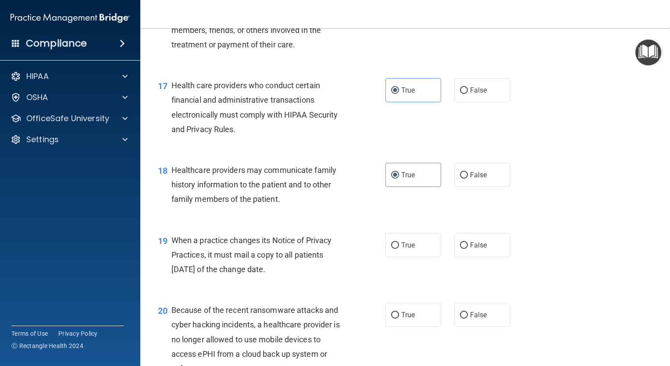
scroll to position [1272, 0]
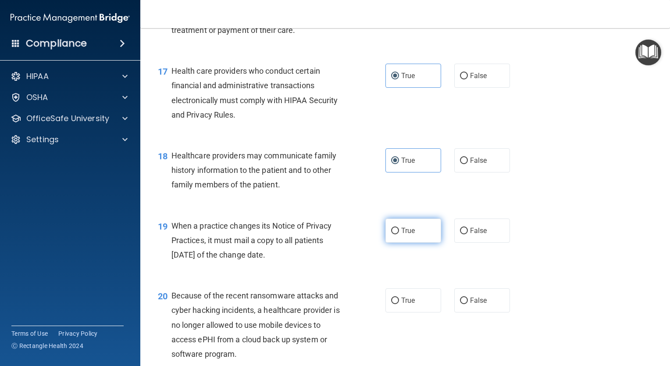
drag, startPoint x: 401, startPoint y: 270, endPoint x: 402, endPoint y: 253, distance: 17.2
click at [401, 243] on label "True" at bounding box center [414, 231] width 56 height 24
click at [399, 234] on input "True" at bounding box center [395, 231] width 8 height 7
radio input "true"
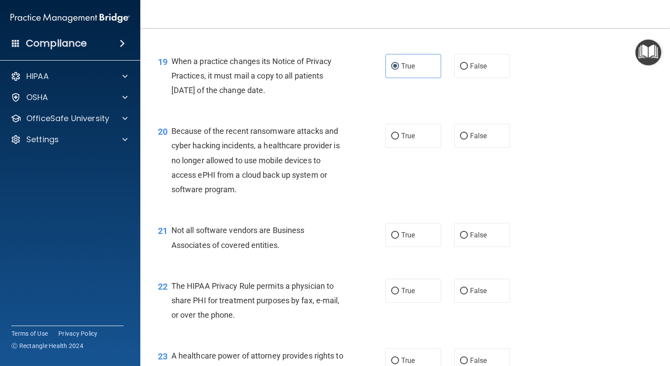
scroll to position [1448, 0]
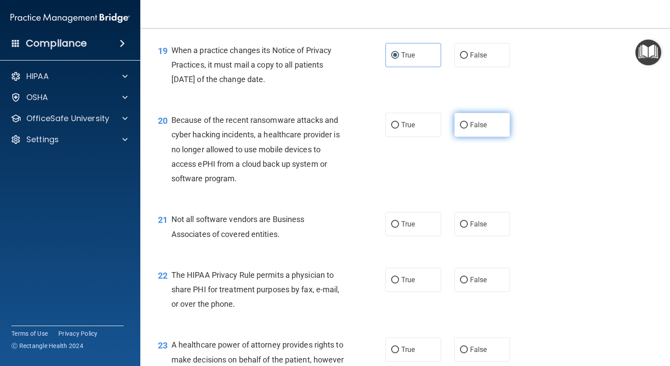
click at [470, 129] on span "False" at bounding box center [478, 125] width 17 height 8
click at [468, 129] on input "False" at bounding box center [464, 125] width 8 height 7
radio input "true"
click at [401, 228] on span "True" at bounding box center [408, 224] width 14 height 8
click at [399, 228] on input "True" at bounding box center [395, 224] width 8 height 7
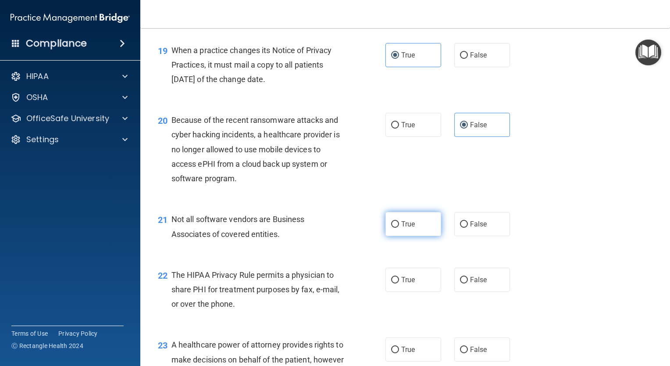
radio input "true"
click at [413, 292] on label "True" at bounding box center [414, 280] width 56 height 24
click at [399, 283] on input "True" at bounding box center [395, 280] width 8 height 7
radio input "true"
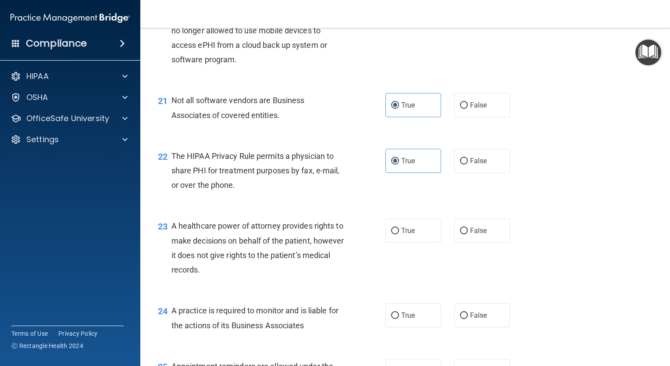
scroll to position [1580, 0]
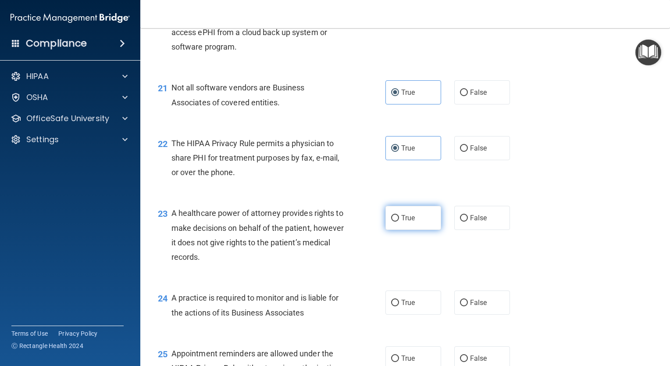
click at [413, 230] on label "True" at bounding box center [414, 218] width 56 height 24
click at [399, 222] on input "True" at bounding box center [395, 218] width 8 height 7
radio input "true"
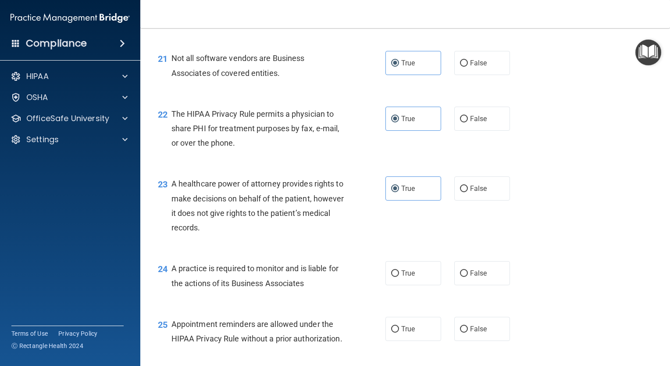
scroll to position [1623, 0]
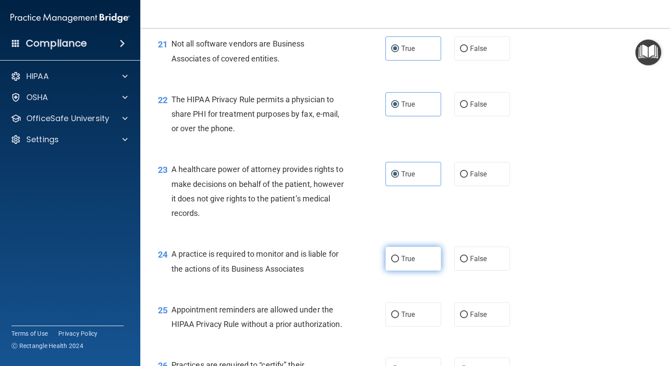
click at [405, 263] on span "True" at bounding box center [408, 258] width 14 height 8
click at [399, 262] on input "True" at bounding box center [395, 259] width 8 height 7
radio input "true"
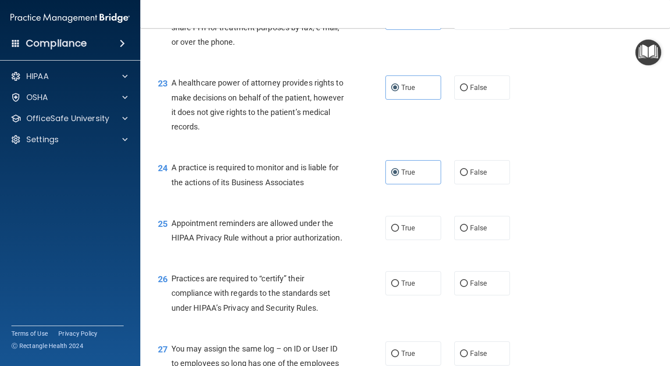
scroll to position [1711, 0]
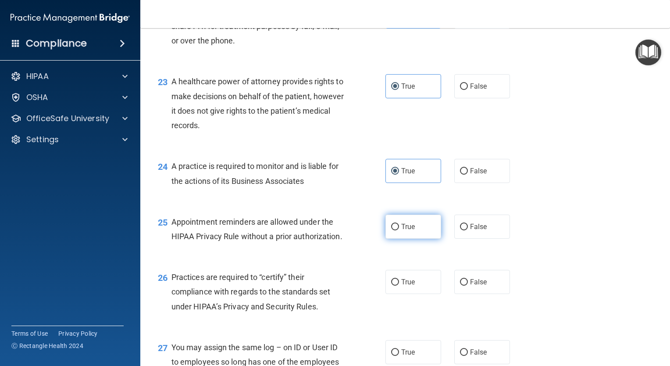
click at [405, 239] on label "True" at bounding box center [414, 227] width 56 height 24
click at [399, 230] on input "True" at bounding box center [395, 227] width 8 height 7
radio input "true"
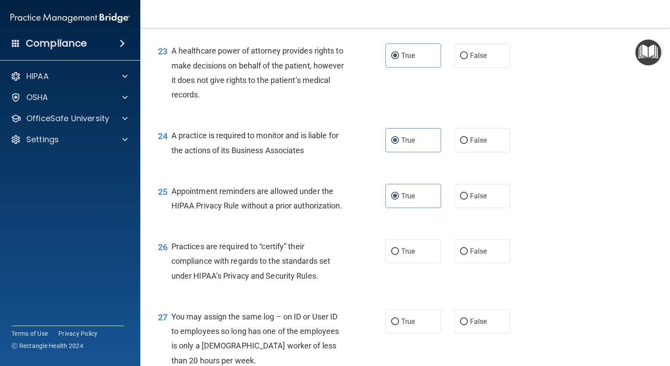
scroll to position [1755, 0]
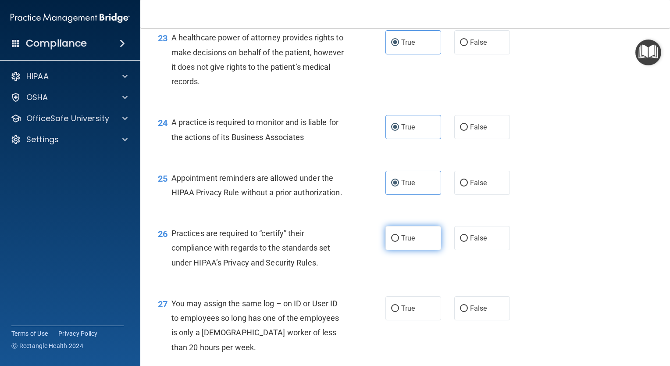
click at [405, 242] on span "True" at bounding box center [408, 238] width 14 height 8
click at [399, 242] on input "True" at bounding box center [395, 238] width 8 height 7
radio input "true"
click at [483, 250] on label "False" at bounding box center [483, 238] width 56 height 24
click at [468, 242] on input "False" at bounding box center [464, 238] width 8 height 7
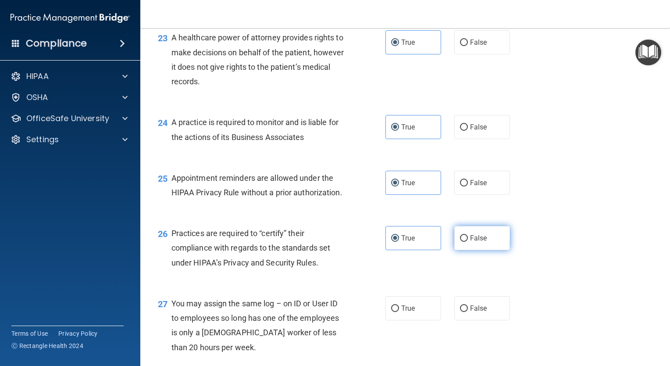
radio input "true"
click at [412, 250] on label "True" at bounding box center [414, 238] width 56 height 24
click at [399, 242] on input "True" at bounding box center [395, 238] width 8 height 7
radio input "true"
click at [476, 242] on span "False" at bounding box center [478, 238] width 17 height 8
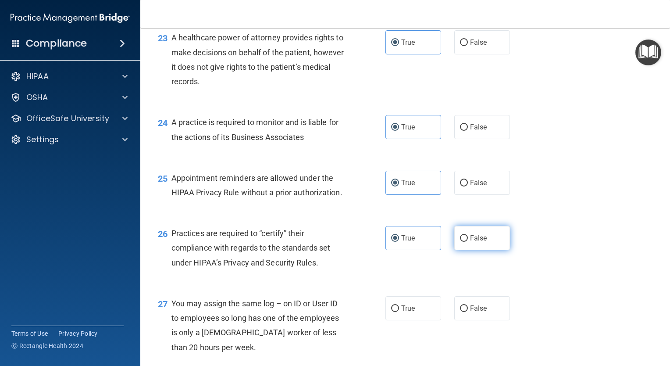
click at [468, 242] on input "False" at bounding box center [464, 238] width 8 height 7
radio input "true"
radio input "false"
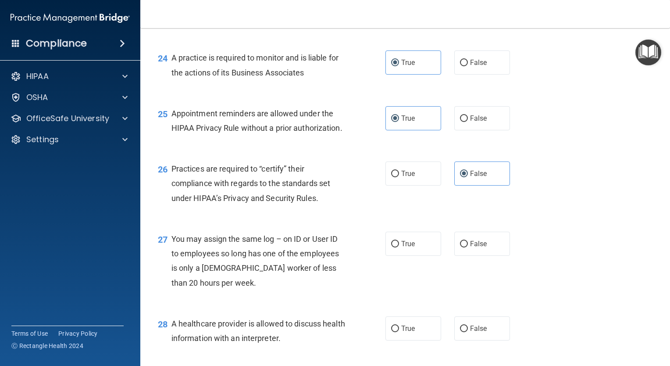
scroll to position [1843, 0]
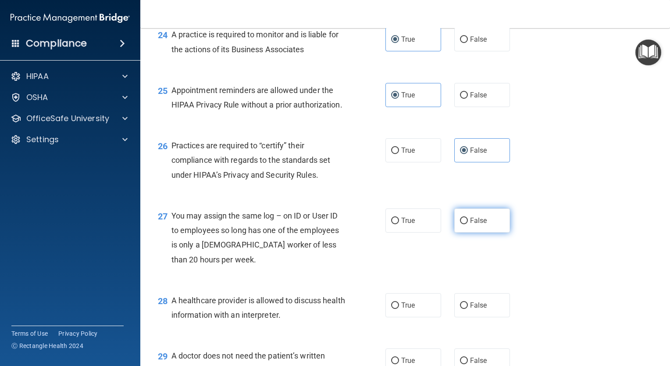
click at [475, 225] on span "False" at bounding box center [478, 220] width 17 height 8
click at [468, 224] on input "False" at bounding box center [464, 221] width 8 height 7
radio input "true"
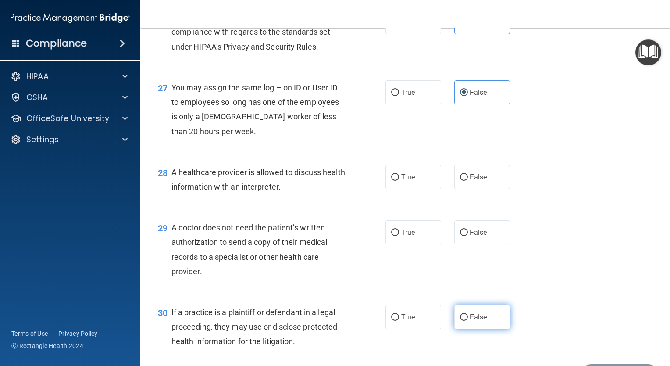
scroll to position [2018, 0]
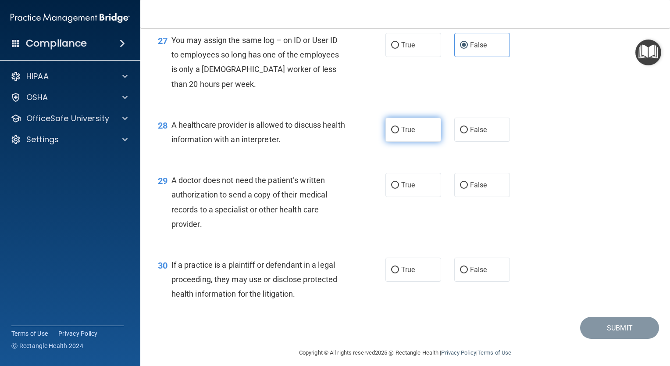
click at [414, 142] on label "True" at bounding box center [414, 130] width 56 height 24
click at [399, 133] on input "True" at bounding box center [395, 130] width 8 height 7
radio input "true"
click at [393, 189] on input "True" at bounding box center [395, 185] width 8 height 7
radio input "true"
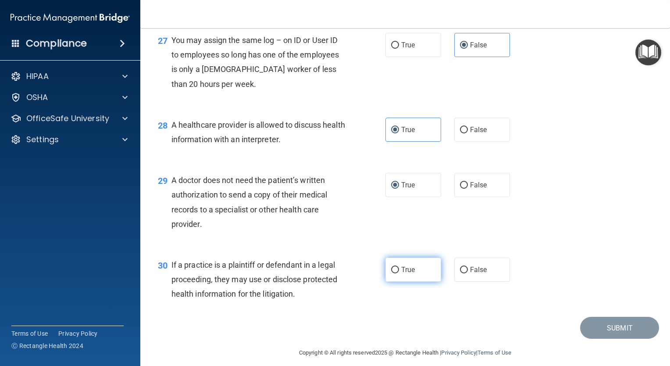
click at [401, 274] on span "True" at bounding box center [408, 269] width 14 height 8
click at [398, 273] on input "True" at bounding box center [395, 270] width 8 height 7
radio input "true"
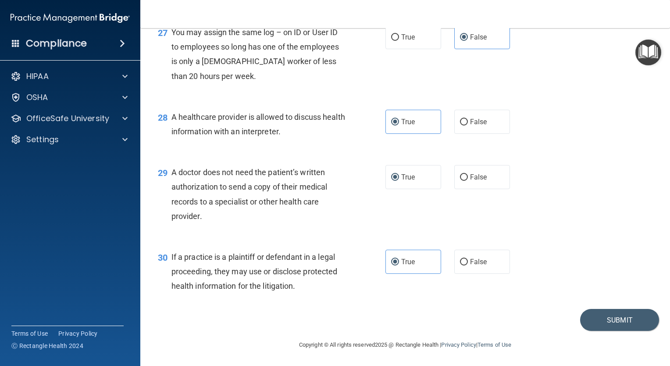
scroll to position [2070, 0]
click at [613, 314] on button "Submit" at bounding box center [619, 320] width 79 height 22
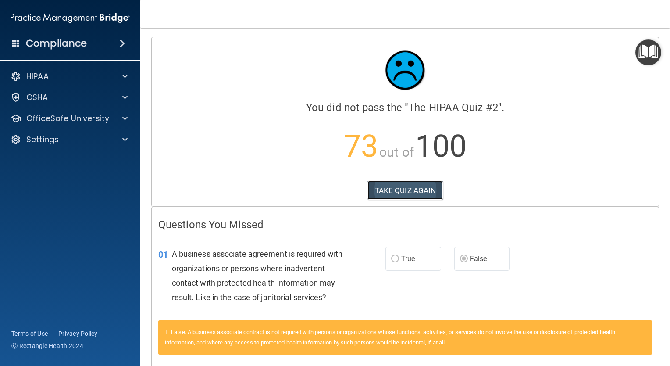
click at [406, 193] on button "TAKE QUIZ AGAIN" at bounding box center [406, 190] width 76 height 19
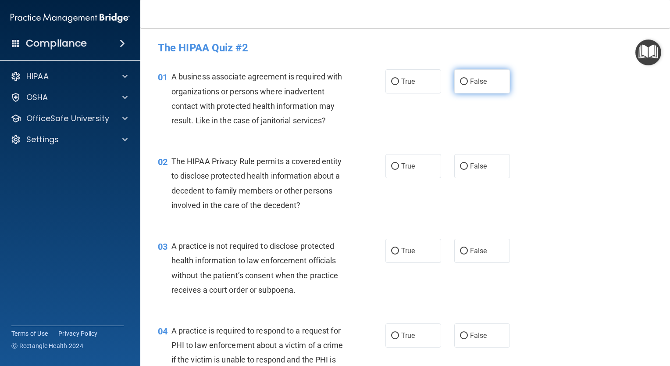
click at [462, 82] on input "False" at bounding box center [464, 82] width 8 height 7
radio input "true"
click at [394, 165] on input "True" at bounding box center [395, 166] width 8 height 7
radio input "true"
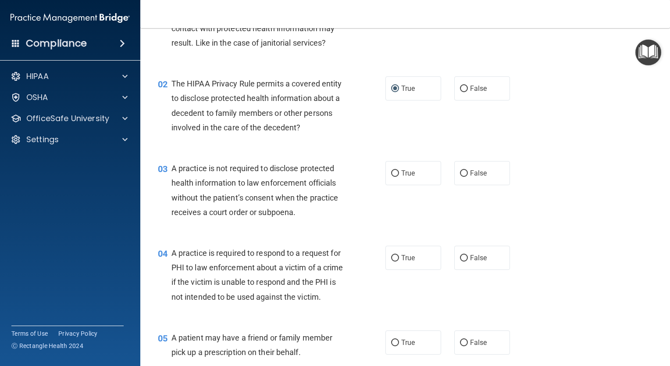
scroll to position [88, 0]
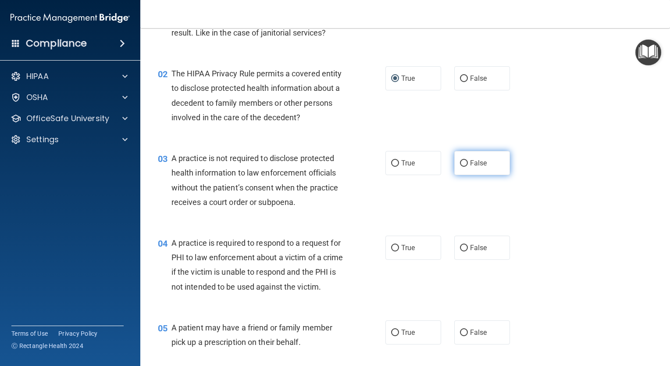
click at [481, 167] on label "False" at bounding box center [483, 163] width 56 height 24
click at [468, 167] on input "False" at bounding box center [464, 163] width 8 height 7
radio input "true"
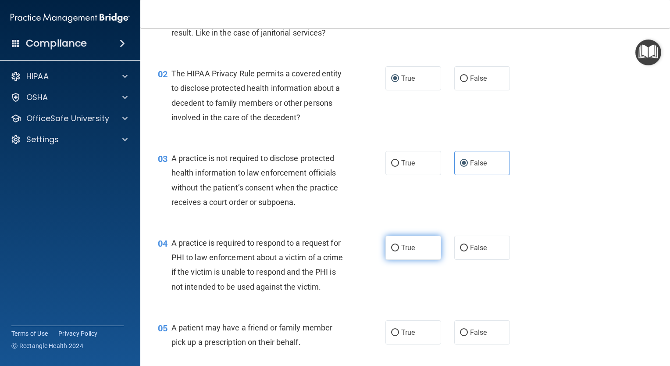
click at [403, 241] on label "True" at bounding box center [414, 248] width 56 height 24
click at [399, 245] on input "True" at bounding box center [395, 248] width 8 height 7
radio input "true"
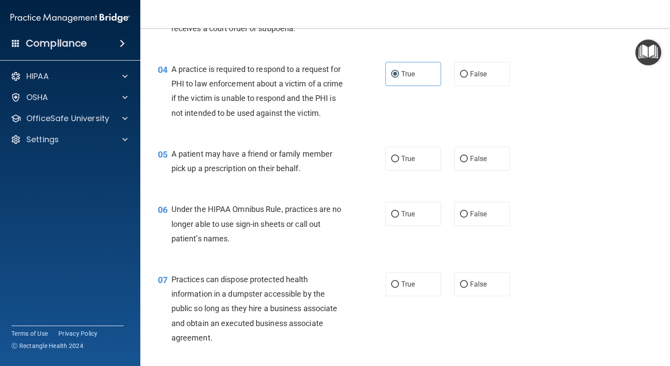
scroll to position [307, 0]
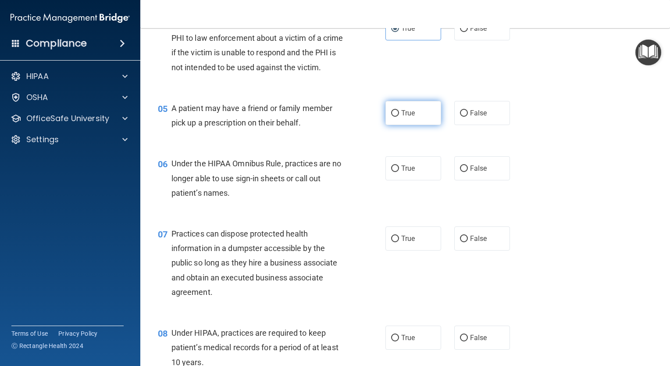
click at [407, 117] on span "True" at bounding box center [408, 113] width 14 height 8
click at [399, 117] on input "True" at bounding box center [395, 113] width 8 height 7
radio input "true"
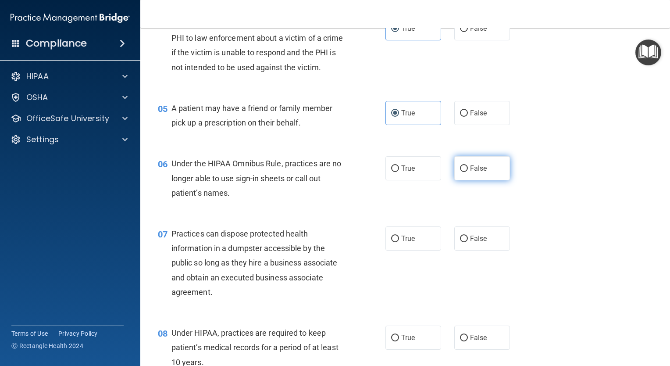
click at [470, 172] on span "False" at bounding box center [478, 168] width 17 height 8
click at [468, 172] on input "False" at bounding box center [464, 168] width 8 height 7
radio input "true"
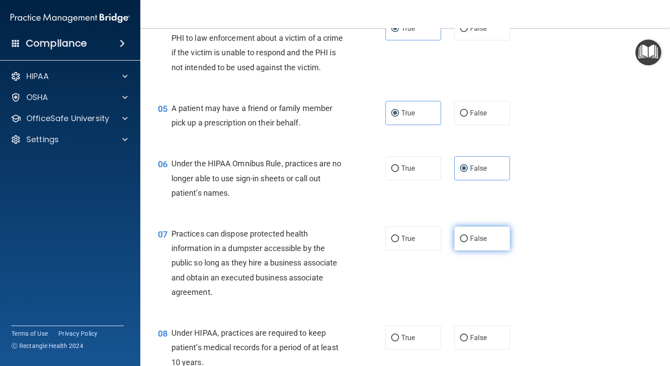
click at [477, 243] on span "False" at bounding box center [478, 238] width 17 height 8
click at [468, 242] on input "False" at bounding box center [464, 239] width 8 height 7
radio input "true"
click at [470, 342] on span "False" at bounding box center [478, 337] width 17 height 8
click at [468, 341] on input "False" at bounding box center [464, 338] width 8 height 7
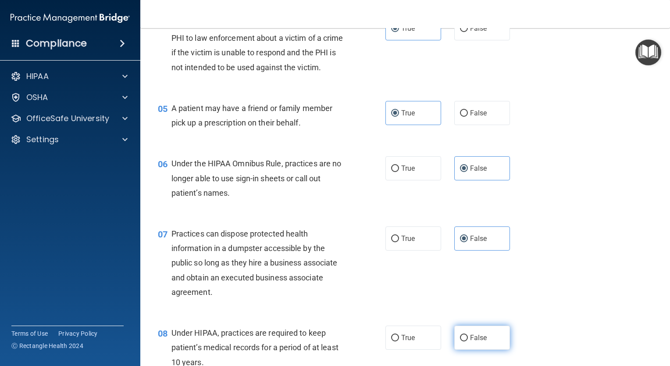
radio input "true"
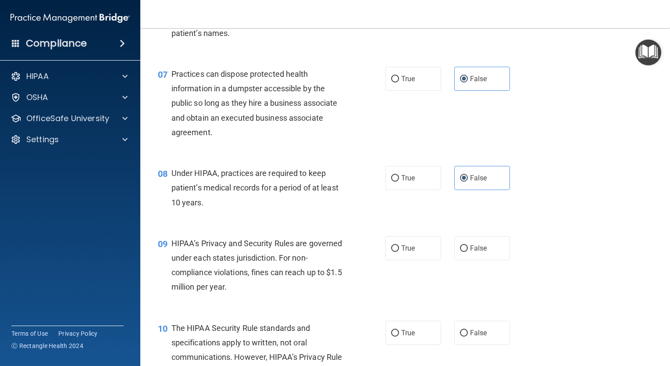
scroll to position [483, 0]
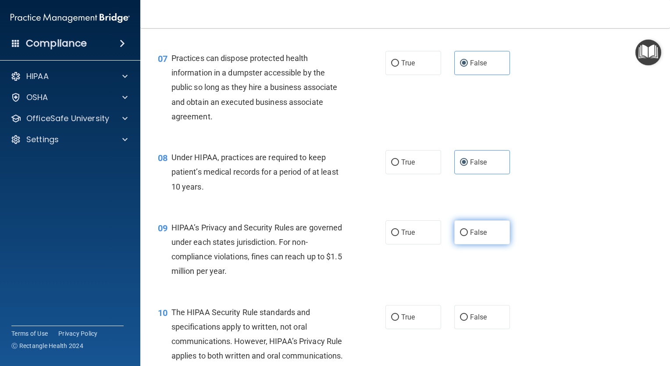
click at [473, 236] on span "False" at bounding box center [478, 232] width 17 height 8
click at [468, 236] on input "False" at bounding box center [464, 232] width 8 height 7
radio input "true"
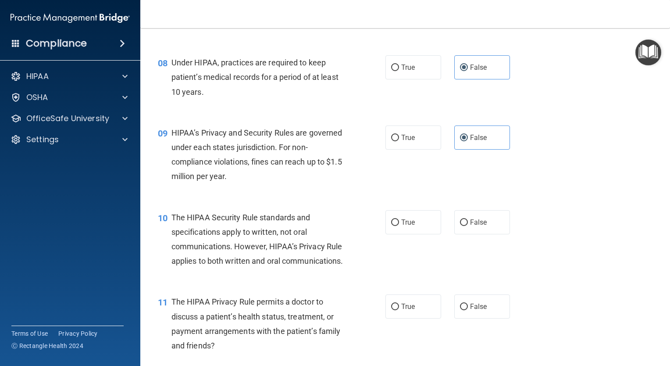
scroll to position [658, 0]
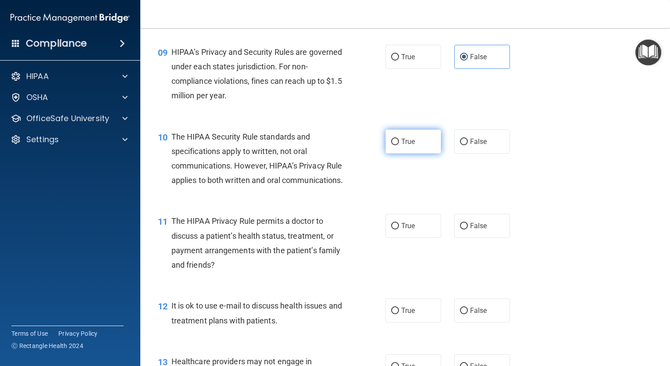
click at [398, 154] on label "True" at bounding box center [414, 141] width 56 height 24
click at [398, 145] on input "True" at bounding box center [395, 142] width 8 height 7
radio input "true"
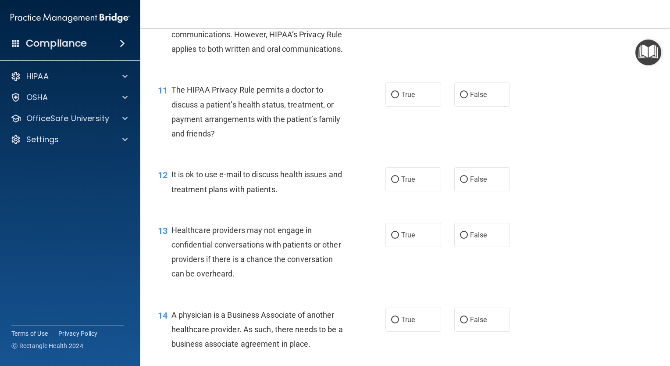
scroll to position [790, 0]
click at [419, 106] on label "True" at bounding box center [414, 94] width 56 height 24
click at [399, 98] on input "True" at bounding box center [395, 94] width 8 height 7
radio input "true"
click at [414, 191] on label "True" at bounding box center [414, 179] width 56 height 24
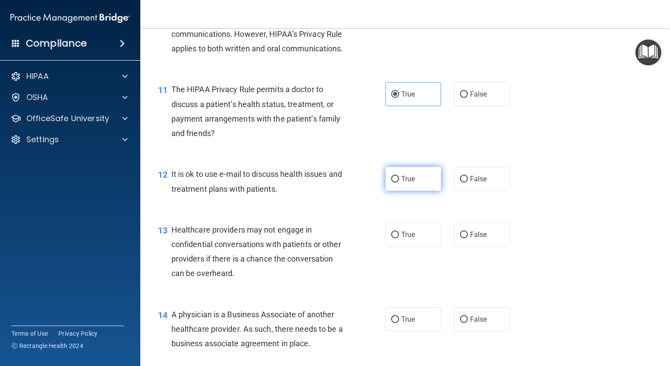
click at [399, 183] on input "True" at bounding box center [395, 179] width 8 height 7
radio input "true"
click at [480, 239] on span "False" at bounding box center [478, 234] width 17 height 8
click at [468, 238] on input "False" at bounding box center [464, 235] width 8 height 7
radio input "true"
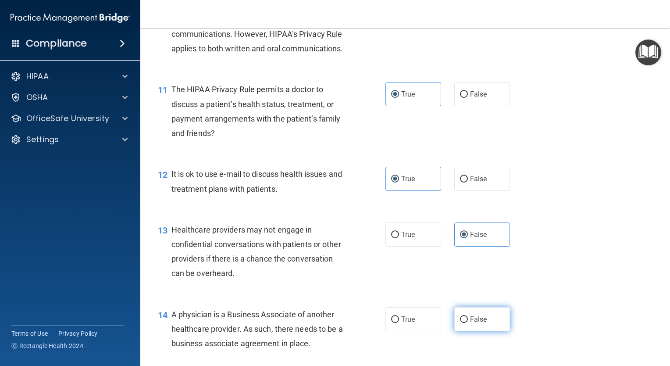
click at [464, 331] on label "False" at bounding box center [483, 319] width 56 height 24
click at [464, 323] on input "False" at bounding box center [464, 319] width 8 height 7
radio input "true"
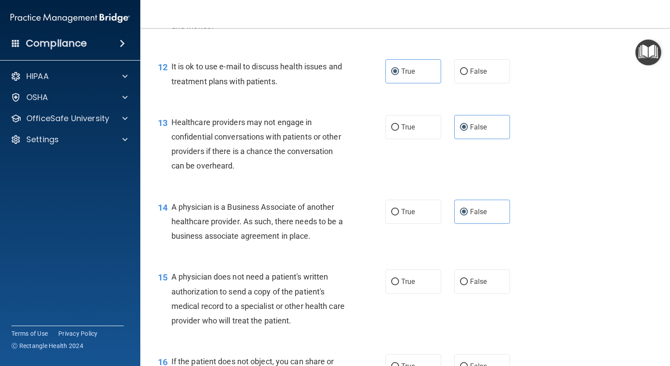
scroll to position [921, 0]
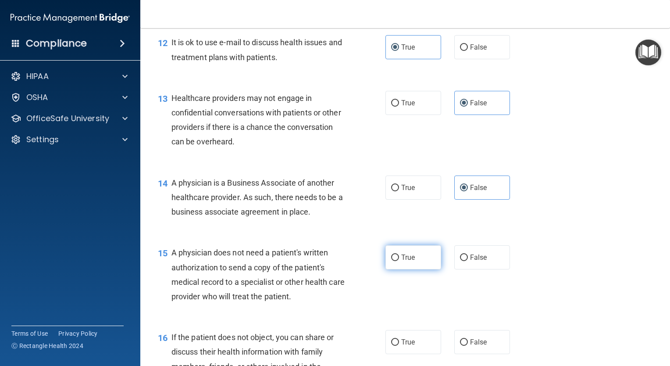
click at [410, 269] on label "True" at bounding box center [414, 257] width 56 height 24
click at [399, 261] on input "True" at bounding box center [395, 257] width 8 height 7
radio input "true"
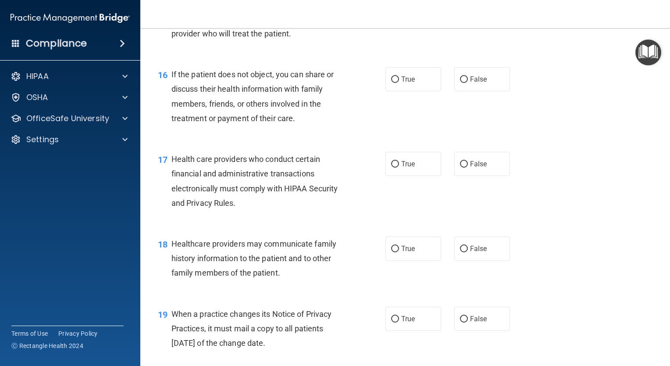
scroll to position [1185, 0]
click at [410, 91] on label "True" at bounding box center [414, 79] width 56 height 24
click at [399, 82] on input "True" at bounding box center [395, 79] width 8 height 7
radio input "true"
click at [411, 168] on span "True" at bounding box center [408, 163] width 14 height 8
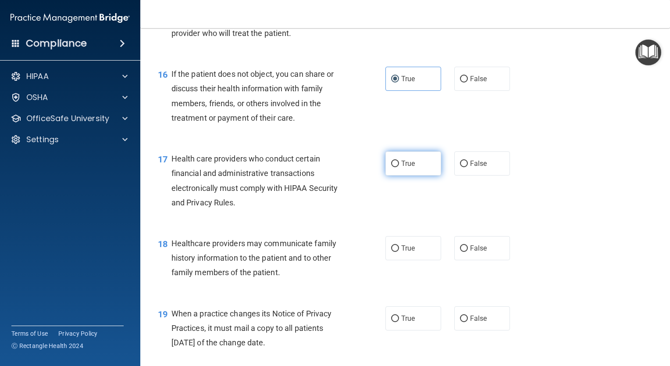
click at [399, 167] on input "True" at bounding box center [395, 164] width 8 height 7
radio input "true"
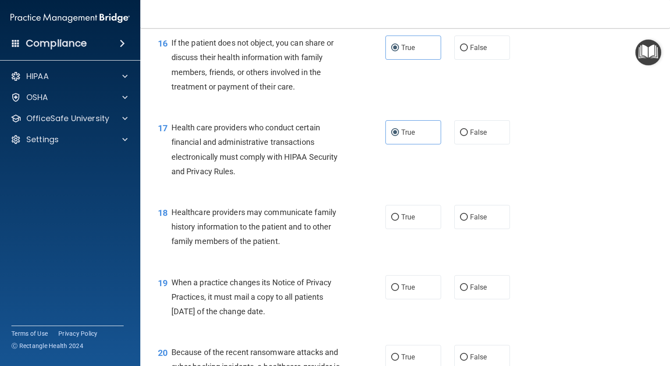
scroll to position [1272, 0]
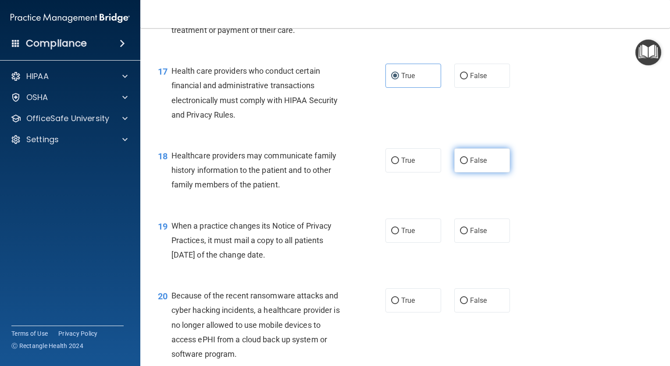
click at [482, 165] on span "False" at bounding box center [478, 160] width 17 height 8
click at [468, 164] on input "False" at bounding box center [464, 161] width 8 height 7
radio input "true"
click at [482, 235] on span "False" at bounding box center [478, 230] width 17 height 8
click at [468, 234] on input "False" at bounding box center [464, 231] width 8 height 7
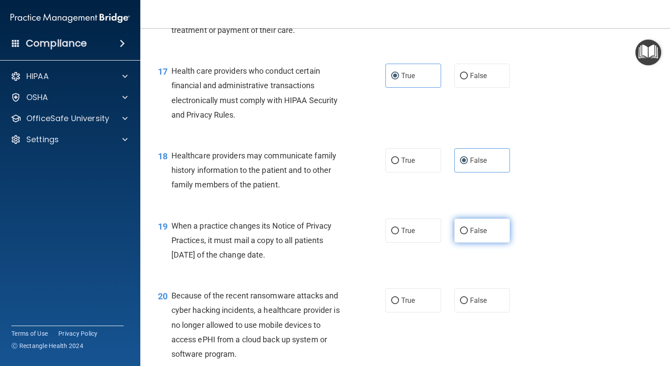
radio input "true"
click at [475, 305] on span "False" at bounding box center [478, 300] width 17 height 8
click at [468, 304] on input "False" at bounding box center [464, 300] width 8 height 7
radio input "true"
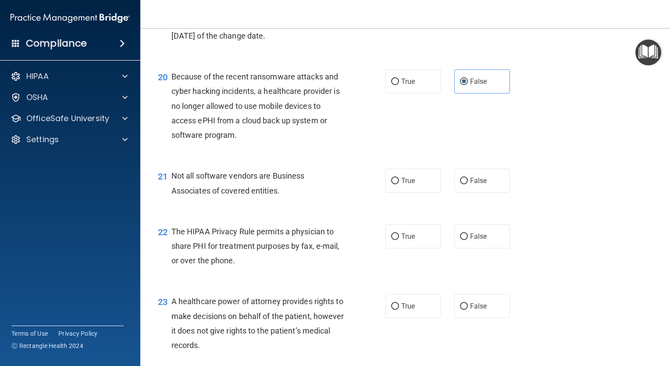
scroll to position [1492, 0]
click at [411, 184] on span "True" at bounding box center [408, 180] width 14 height 8
click at [399, 184] on input "True" at bounding box center [395, 180] width 8 height 7
radio input "true"
click at [409, 240] on span "True" at bounding box center [408, 236] width 14 height 8
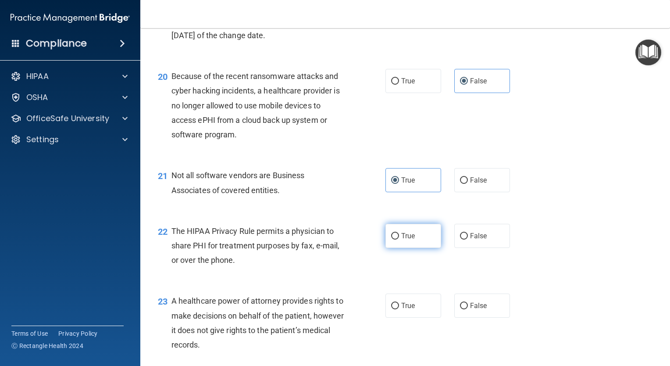
click at [399, 240] on input "True" at bounding box center [395, 236] width 8 height 7
radio input "true"
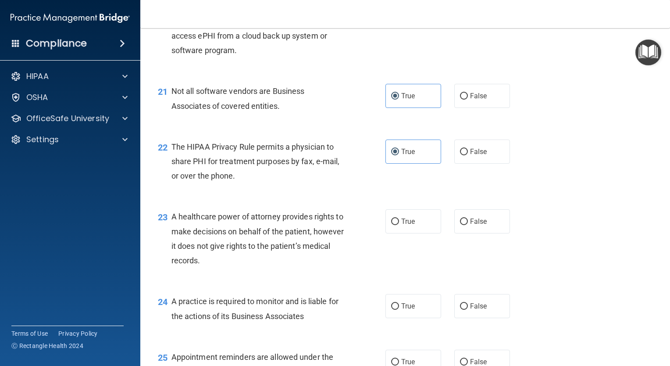
scroll to position [1580, 0]
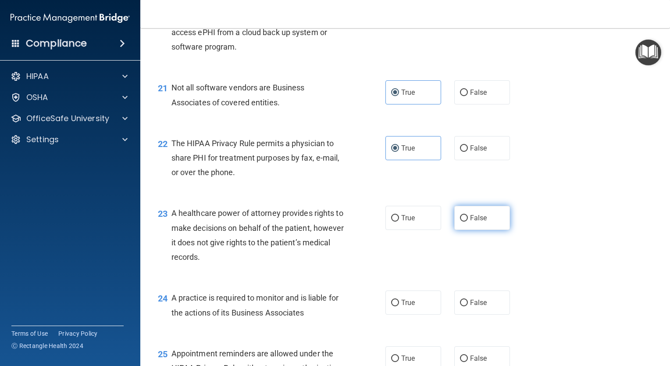
click at [457, 230] on label "False" at bounding box center [483, 218] width 56 height 24
click at [460, 222] on input "False" at bounding box center [464, 218] width 8 height 7
radio input "true"
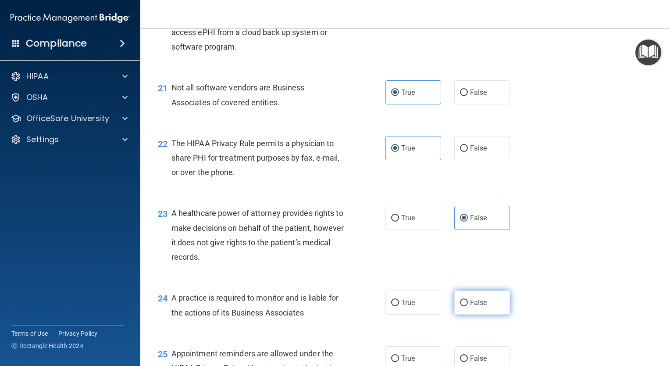
click at [476, 315] on label "False" at bounding box center [483, 302] width 56 height 24
click at [468, 306] on input "False" at bounding box center [464, 303] width 8 height 7
radio input "true"
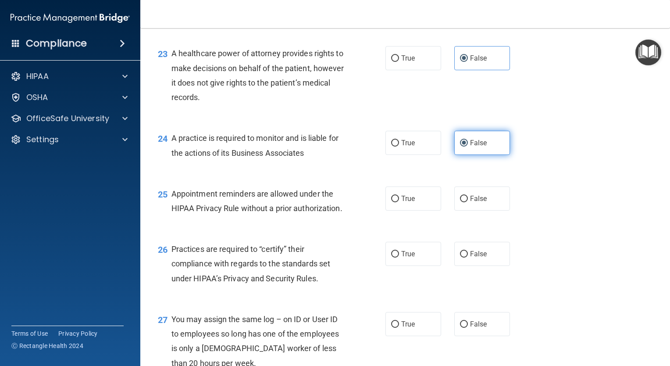
scroll to position [1755, 0]
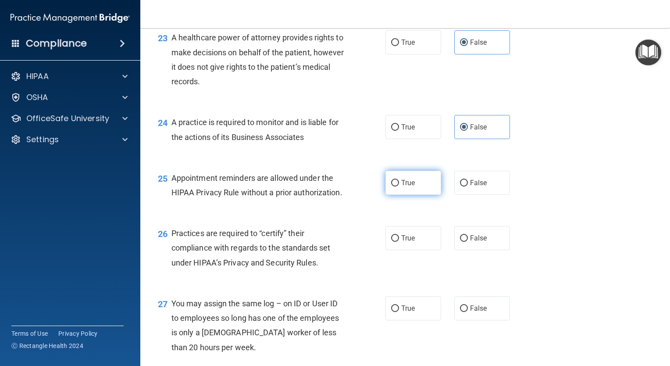
click at [408, 187] on span "True" at bounding box center [408, 183] width 14 height 8
click at [399, 186] on input "True" at bounding box center [395, 183] width 8 height 7
radio input "true"
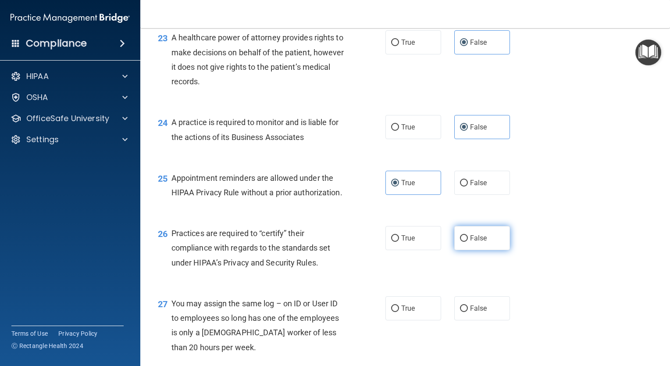
click at [480, 242] on span "False" at bounding box center [478, 238] width 17 height 8
click at [468, 242] on input "False" at bounding box center [464, 238] width 8 height 7
radio input "true"
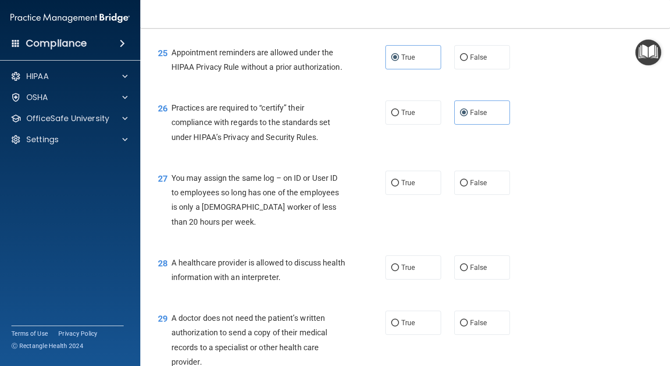
scroll to position [1887, 0]
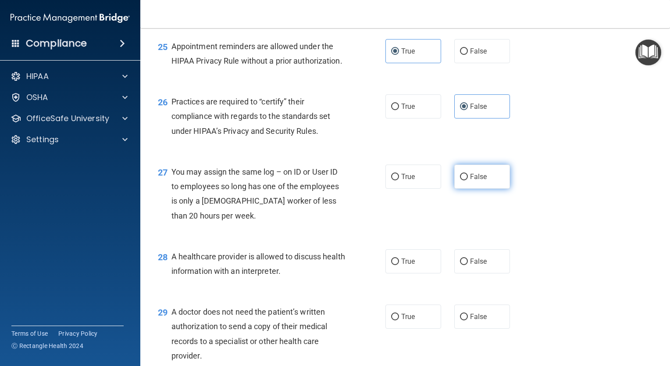
click at [470, 189] on label "False" at bounding box center [483, 177] width 56 height 24
click at [468, 180] on input "False" at bounding box center [464, 177] width 8 height 7
radio input "true"
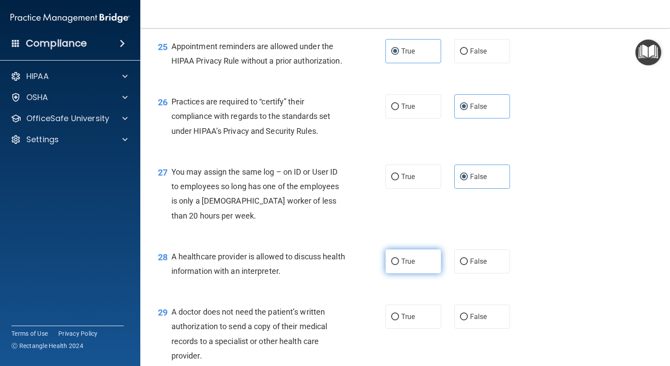
click at [409, 265] on span "True" at bounding box center [408, 261] width 14 height 8
click at [399, 265] on input "True" at bounding box center [395, 261] width 8 height 7
radio input "true"
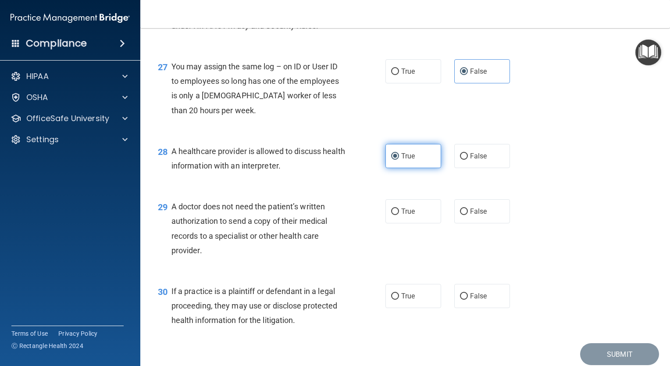
scroll to position [2018, 0]
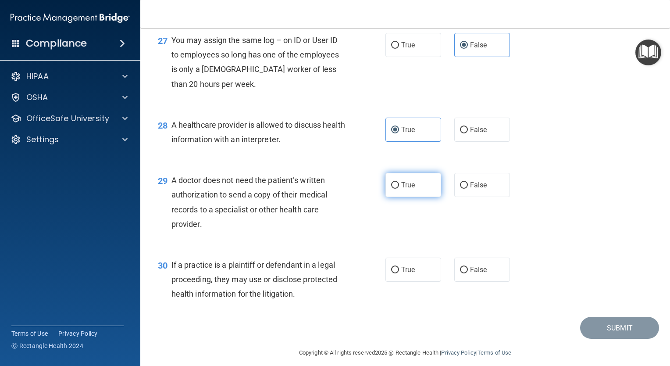
click at [392, 197] on label "True" at bounding box center [414, 185] width 56 height 24
click at [392, 189] on input "True" at bounding box center [395, 185] width 8 height 7
radio input "true"
click at [405, 274] on span "True" at bounding box center [408, 269] width 14 height 8
click at [399, 273] on input "True" at bounding box center [395, 270] width 8 height 7
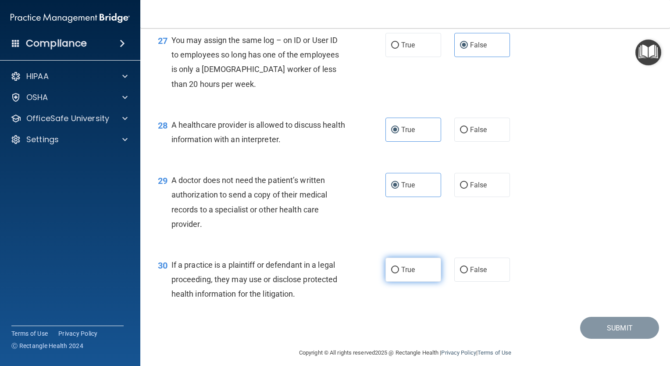
radio input "true"
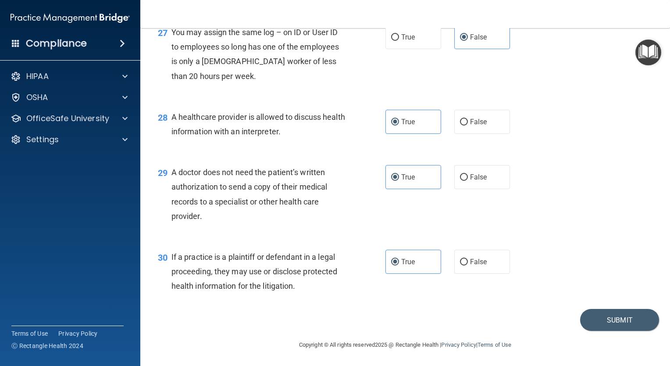
scroll to position [2070, 0]
click at [610, 319] on button "Submit" at bounding box center [619, 320] width 79 height 22
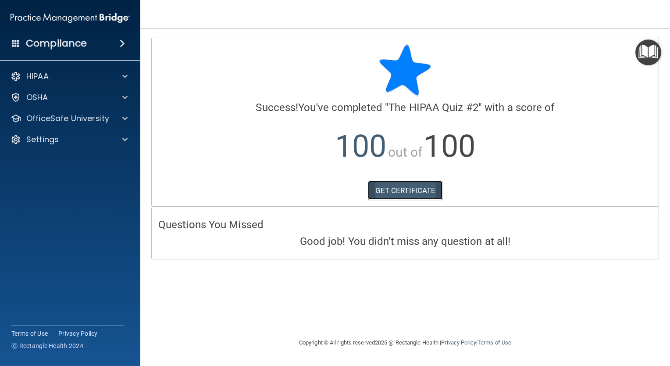
click at [387, 191] on link "GET CERTIFICATE" at bounding box center [405, 190] width 75 height 19
click at [39, 90] on div "OSHA" at bounding box center [70, 98] width 141 height 18
click at [37, 136] on p "Settings" at bounding box center [42, 139] width 32 height 11
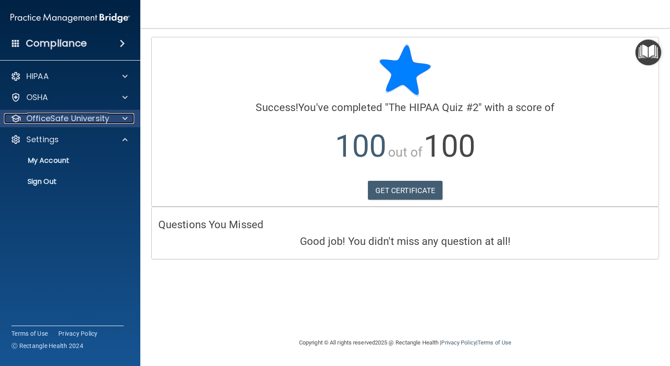
click at [104, 120] on p "OfficeSafe University" at bounding box center [67, 118] width 83 height 11
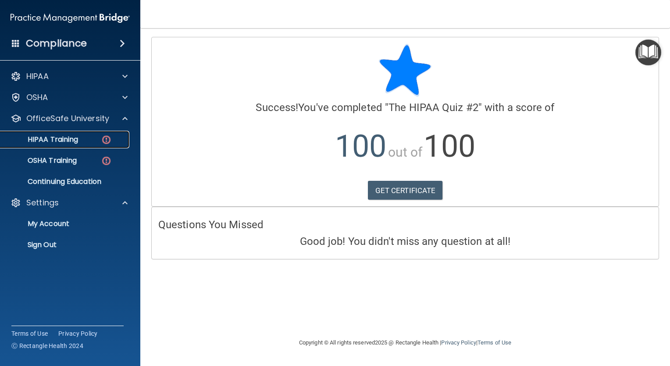
click at [96, 139] on div "HIPAA Training" at bounding box center [66, 139] width 120 height 9
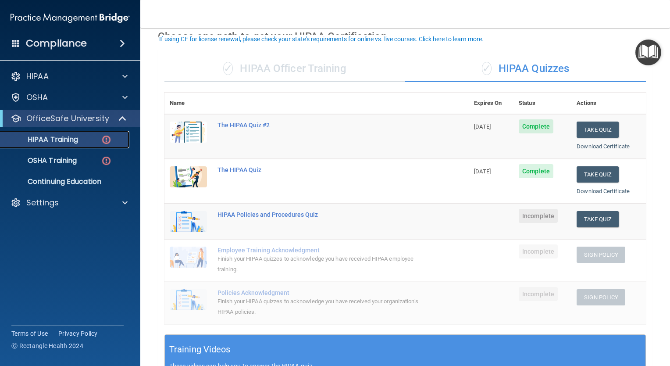
scroll to position [17, 0]
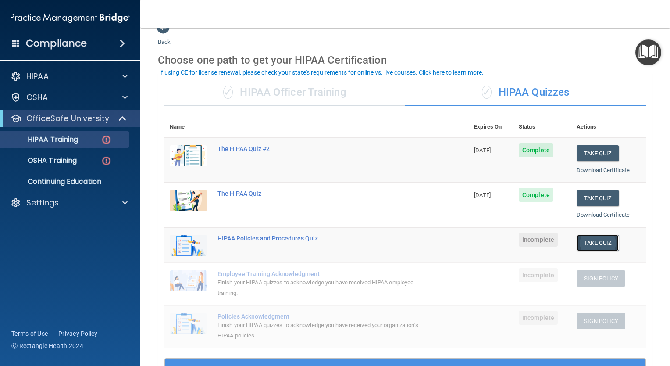
click at [595, 241] on button "Take Quiz" at bounding box center [598, 243] width 42 height 16
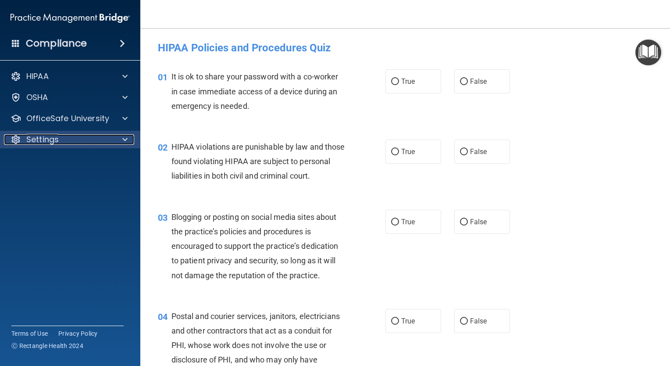
click at [117, 140] on div at bounding box center [124, 139] width 22 height 11
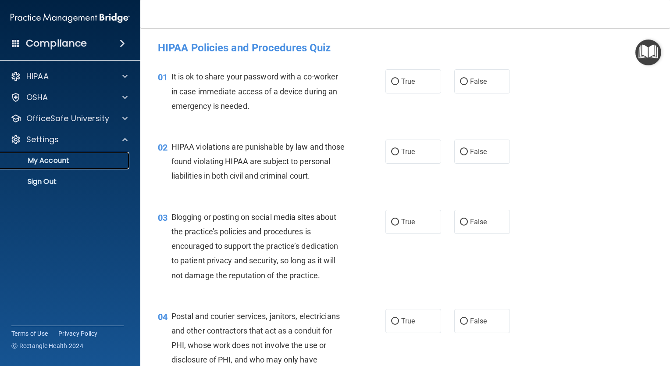
click at [104, 161] on p "My Account" at bounding box center [66, 160] width 120 height 9
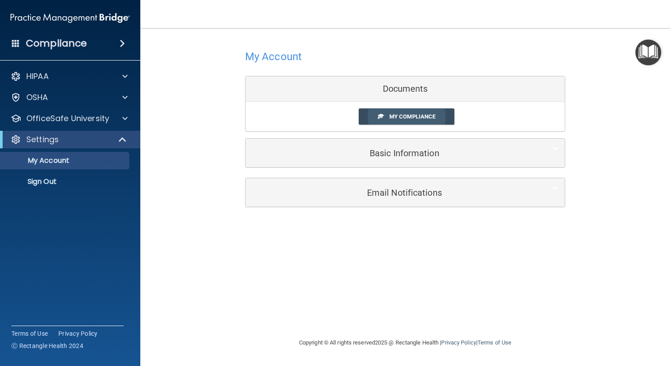
click at [416, 118] on span "My Compliance" at bounding box center [413, 116] width 46 height 7
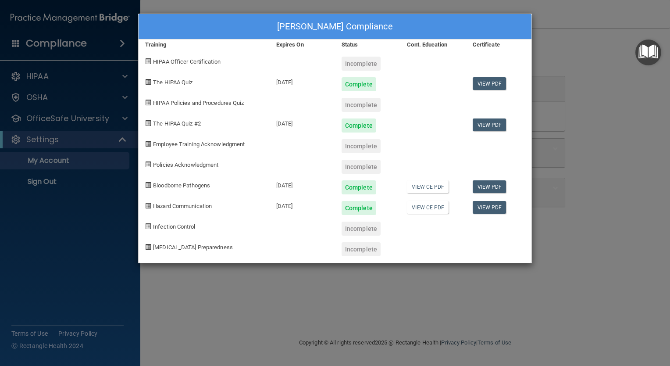
click at [587, 45] on div "Jay Omisong's Compliance Training Expires On Status Cont. Education Certificate…" at bounding box center [335, 183] width 670 height 366
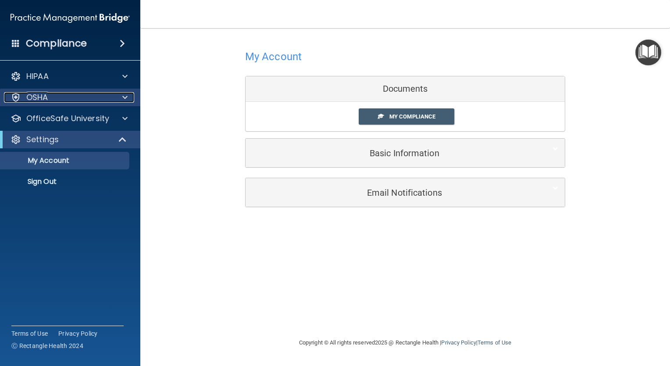
click at [128, 100] on div at bounding box center [124, 97] width 22 height 11
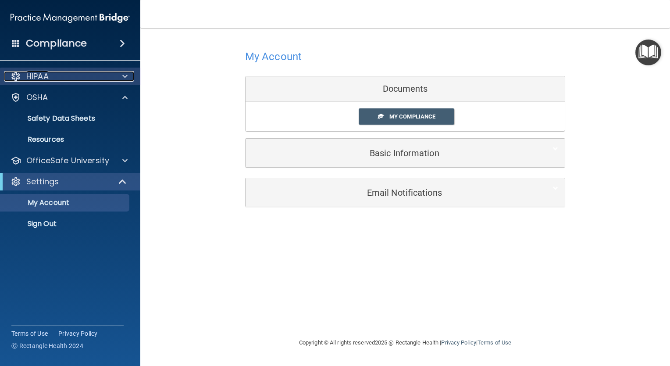
click at [129, 77] on div at bounding box center [124, 76] width 22 height 11
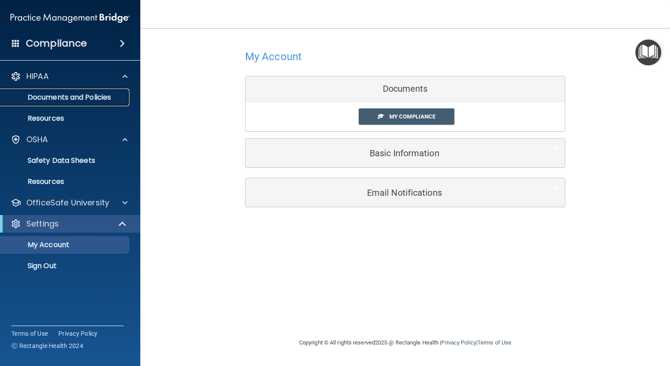
click at [86, 100] on p "Documents and Policies" at bounding box center [66, 97] width 120 height 9
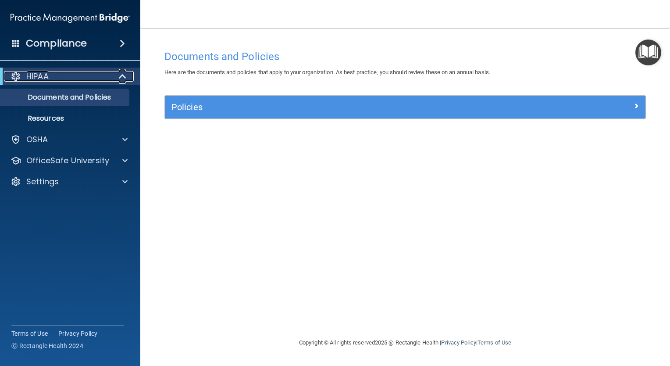
click at [121, 76] on span at bounding box center [123, 76] width 7 height 11
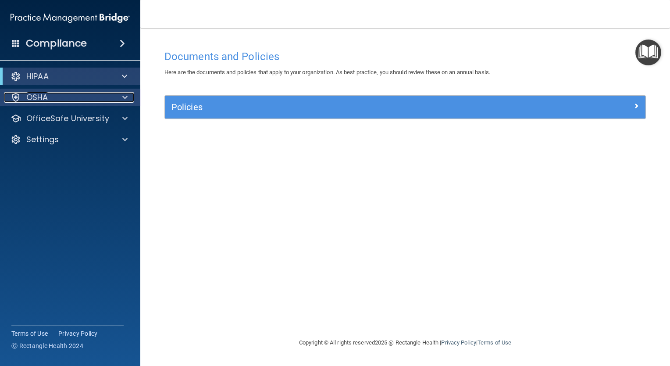
click at [130, 98] on div at bounding box center [124, 97] width 22 height 11
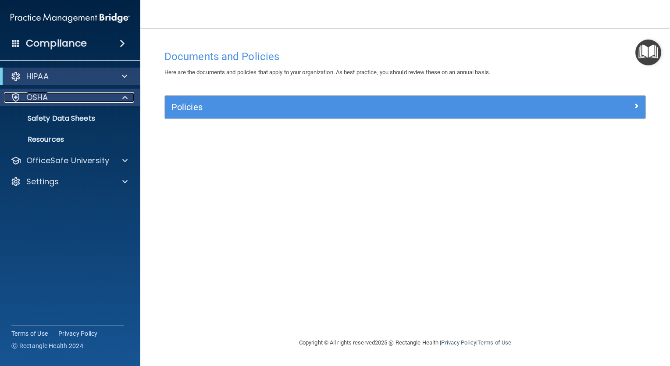
click at [123, 100] on span at bounding box center [124, 97] width 5 height 11
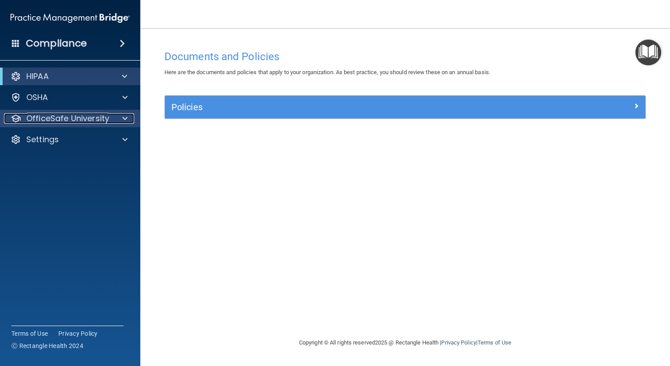
click at [127, 121] on span at bounding box center [124, 118] width 5 height 11
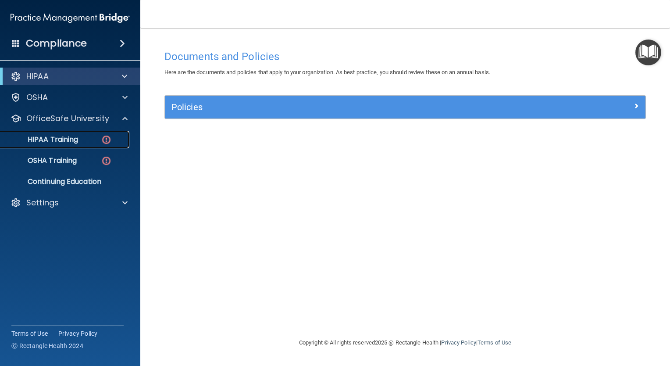
click at [106, 136] on img at bounding box center [106, 139] width 11 height 11
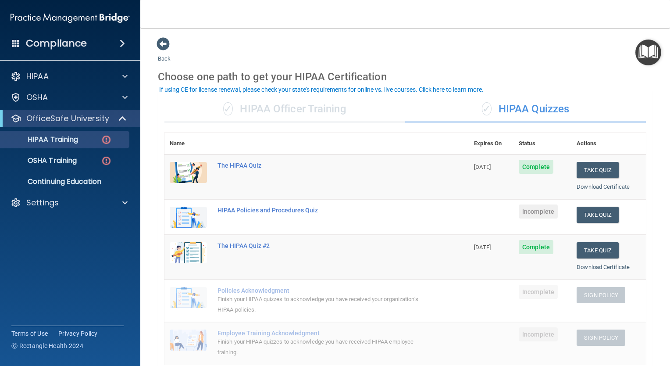
click at [279, 209] on div "HIPAA Policies and Procedures Quiz" at bounding box center [322, 210] width 208 height 7
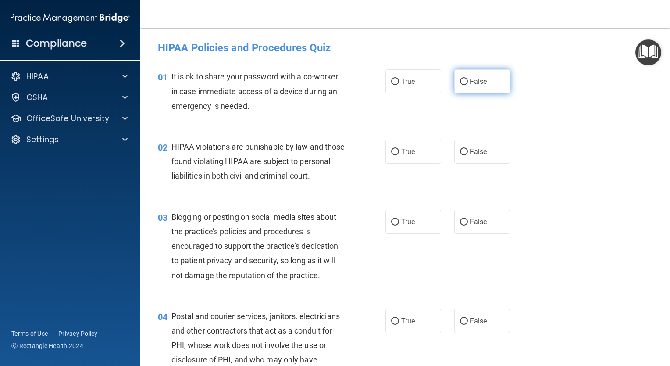
click at [470, 83] on span "False" at bounding box center [478, 81] width 17 height 8
click at [468, 83] on input "False" at bounding box center [464, 82] width 8 height 7
radio input "true"
click at [422, 147] on label "True" at bounding box center [414, 152] width 56 height 24
click at [399, 149] on input "True" at bounding box center [395, 152] width 8 height 7
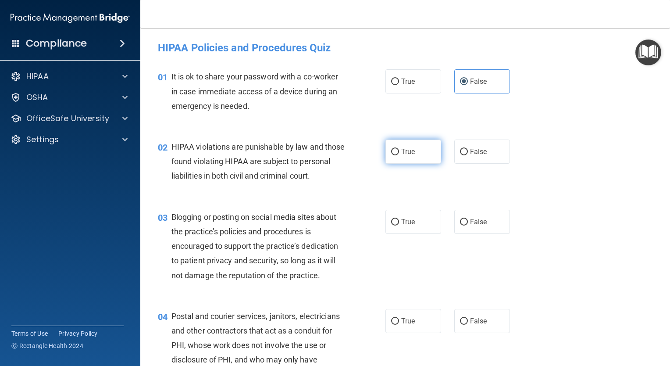
radio input "true"
click at [472, 226] on span "False" at bounding box center [478, 222] width 17 height 8
drag, startPoint x: 472, startPoint y: 239, endPoint x: 467, endPoint y: 236, distance: 5.7
click at [470, 226] on span "False" at bounding box center [478, 222] width 17 height 8
click at [467, 226] on input "False" at bounding box center [464, 222] width 8 height 7
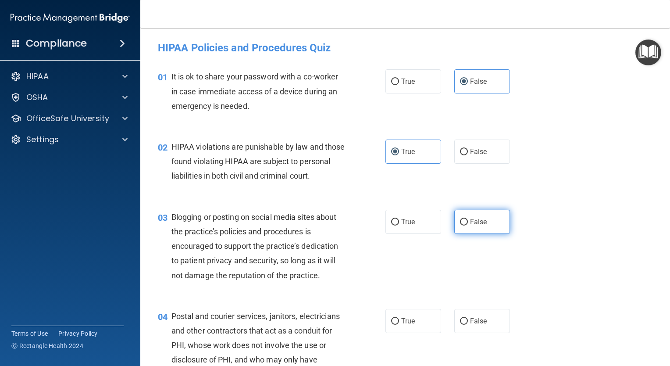
radio input "true"
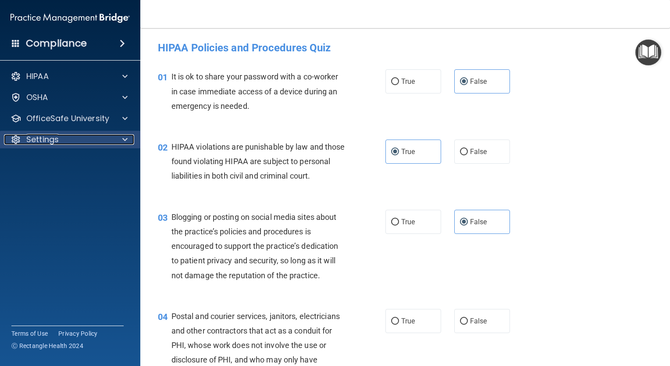
click at [100, 138] on div "Settings" at bounding box center [58, 139] width 109 height 11
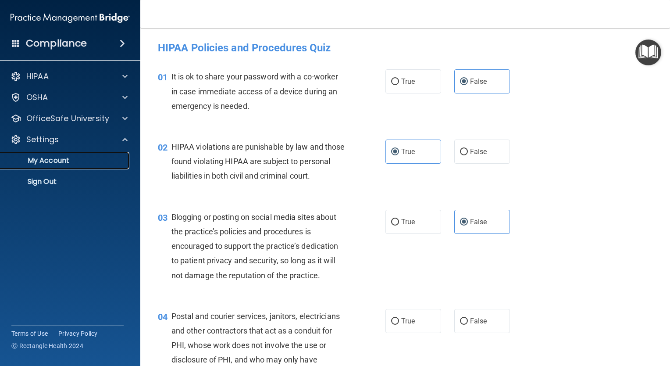
click at [73, 162] on p "My Account" at bounding box center [66, 160] width 120 height 9
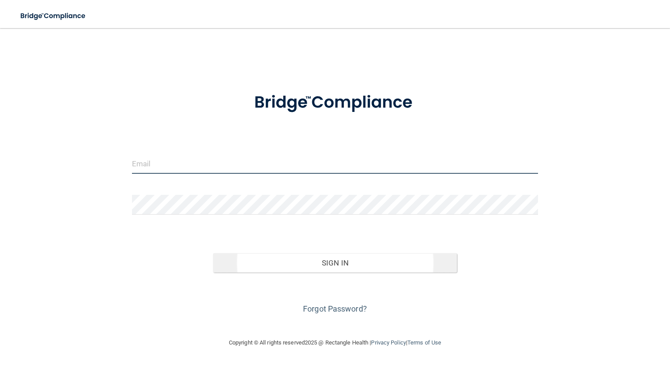
type input "[EMAIL_ADDRESS][DOMAIN_NAME]"
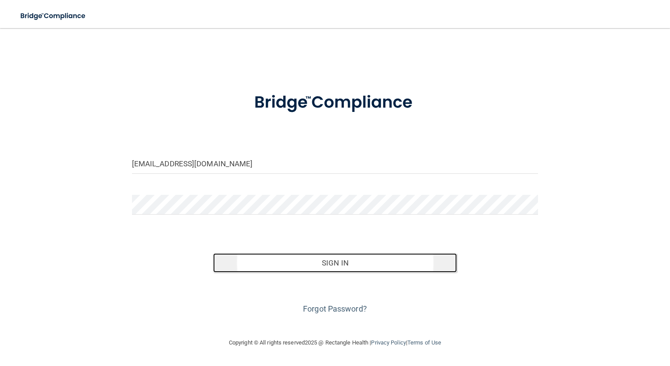
click at [377, 264] on button "Sign In" at bounding box center [335, 262] width 244 height 19
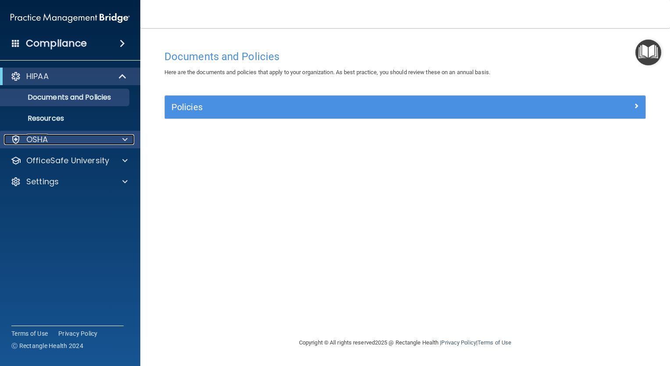
click at [128, 138] on div at bounding box center [124, 139] width 22 height 11
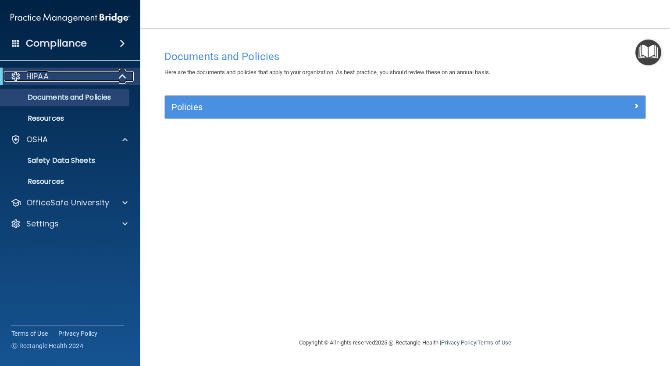
click at [125, 76] on span at bounding box center [123, 76] width 7 height 11
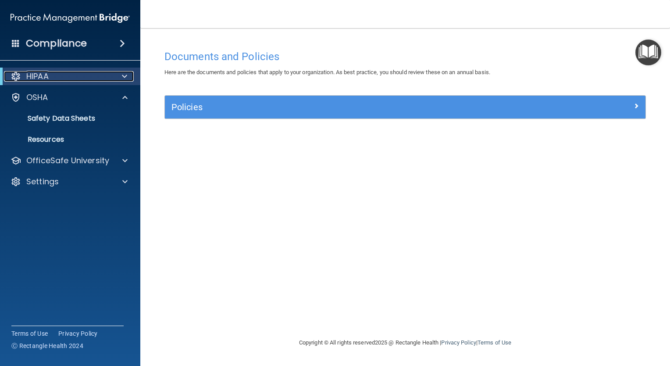
click at [124, 76] on span at bounding box center [124, 76] width 5 height 11
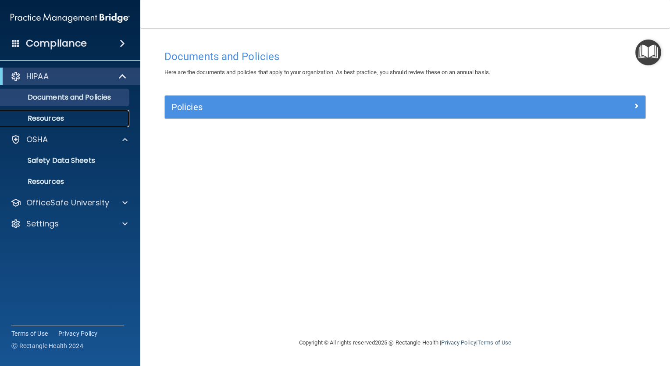
click at [61, 116] on p "Resources" at bounding box center [66, 118] width 120 height 9
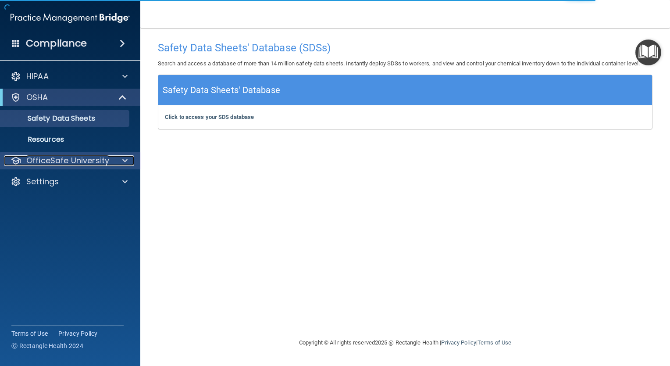
click at [128, 163] on div at bounding box center [124, 160] width 22 height 11
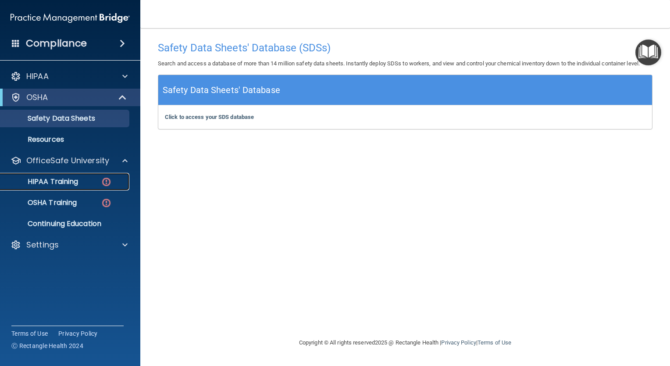
click at [104, 178] on img at bounding box center [106, 181] width 11 height 11
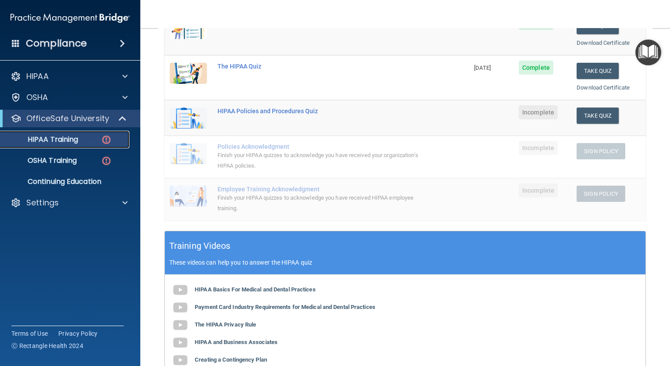
scroll to position [17, 0]
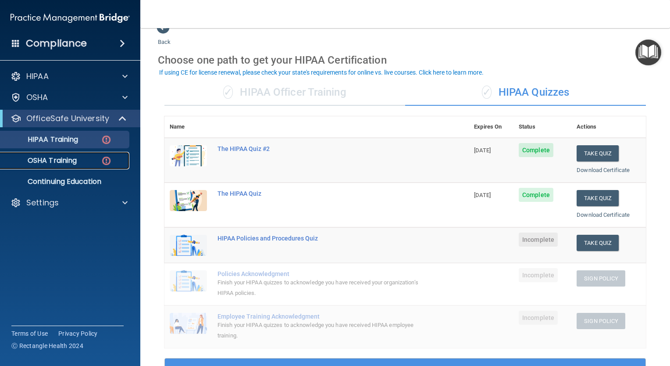
click at [88, 154] on link "OSHA Training" at bounding box center [60, 161] width 138 height 18
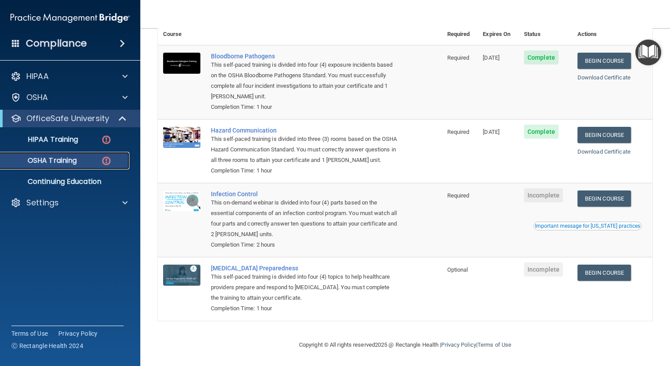
scroll to position [90, 0]
click at [602, 194] on link "Begin Course" at bounding box center [605, 198] width 54 height 16
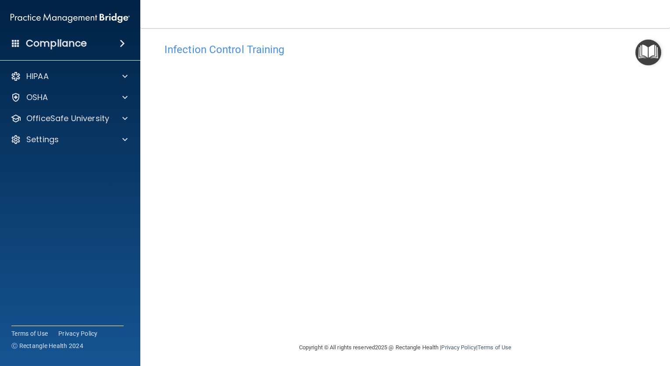
scroll to position [9, 0]
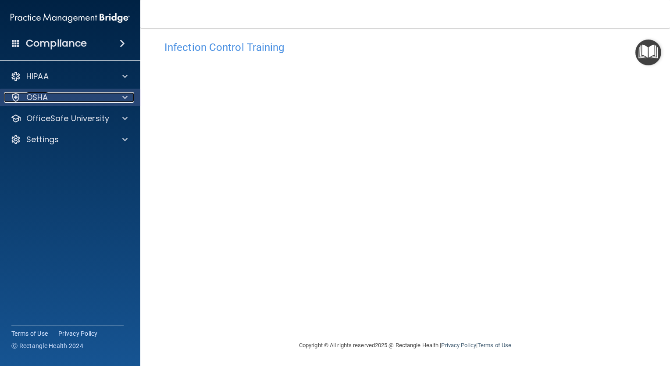
click at [113, 101] on div at bounding box center [124, 97] width 22 height 11
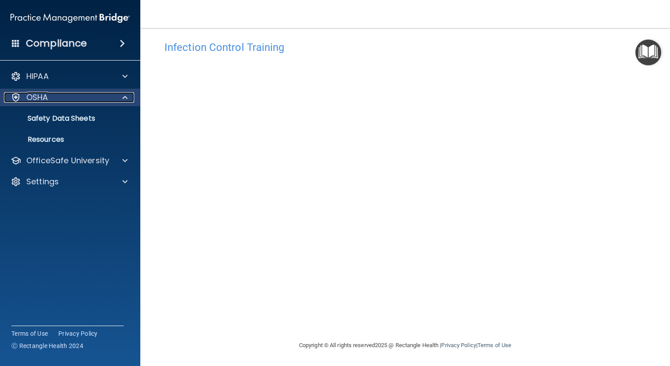
click at [87, 102] on div "OSHA" at bounding box center [58, 97] width 109 height 11
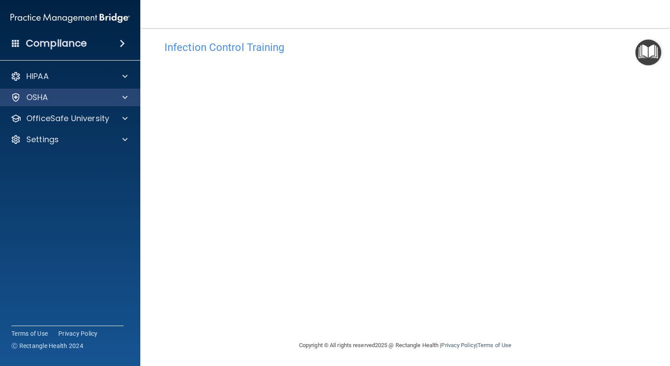
click at [92, 103] on div "OSHA" at bounding box center [70, 98] width 141 height 18
click at [125, 97] on span at bounding box center [124, 97] width 5 height 11
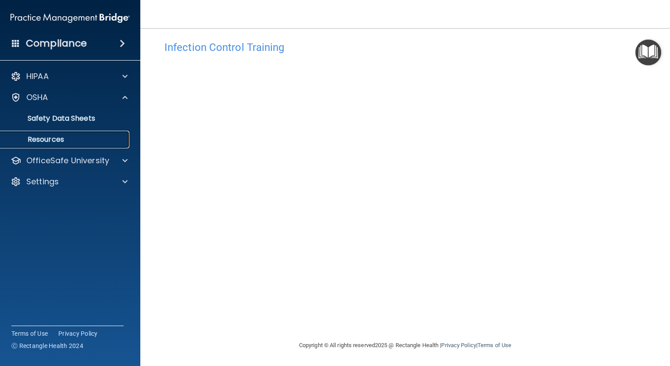
click at [81, 138] on p "Resources" at bounding box center [66, 139] width 120 height 9
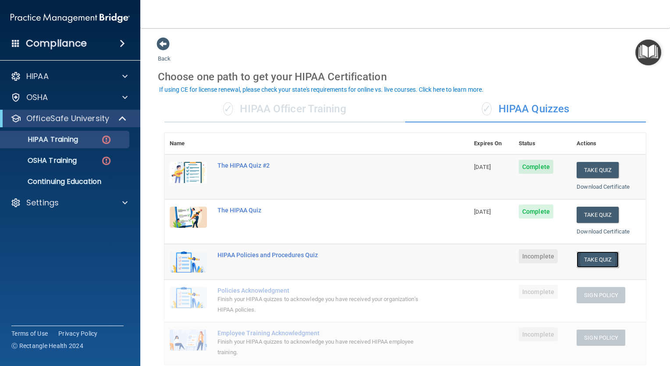
click at [600, 258] on button "Take Quiz" at bounding box center [598, 259] width 42 height 16
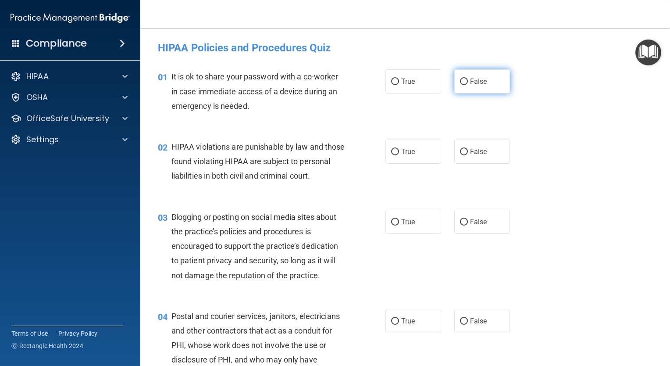
click at [475, 83] on span "False" at bounding box center [478, 81] width 17 height 8
click at [468, 83] on input "False" at bounding box center [464, 82] width 8 height 7
radio input "true"
click at [408, 155] on span "True" at bounding box center [408, 151] width 14 height 8
click at [399, 155] on input "True" at bounding box center [395, 152] width 8 height 7
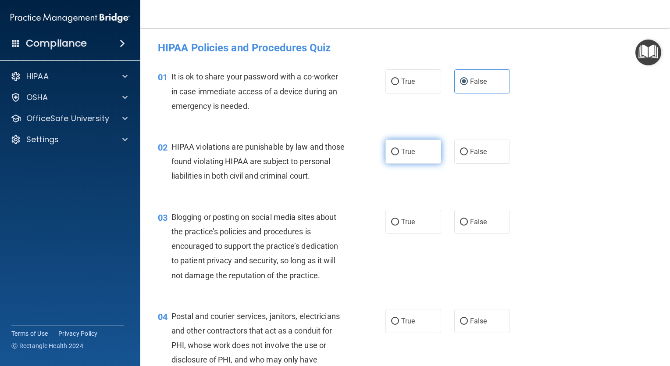
radio input "true"
click at [491, 234] on label "False" at bounding box center [483, 222] width 56 height 24
click at [468, 226] on input "False" at bounding box center [464, 222] width 8 height 7
radio input "true"
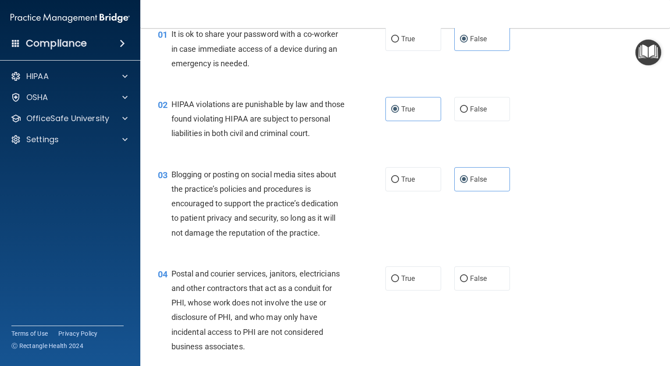
scroll to position [88, 0]
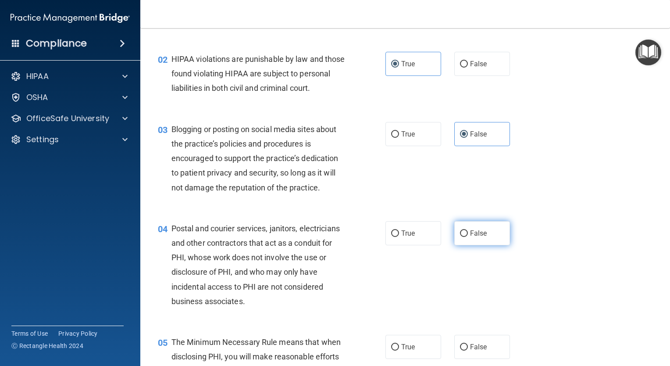
click at [470, 237] on span "False" at bounding box center [478, 233] width 17 height 8
click at [466, 237] on input "False" at bounding box center [464, 233] width 8 height 7
radio input "true"
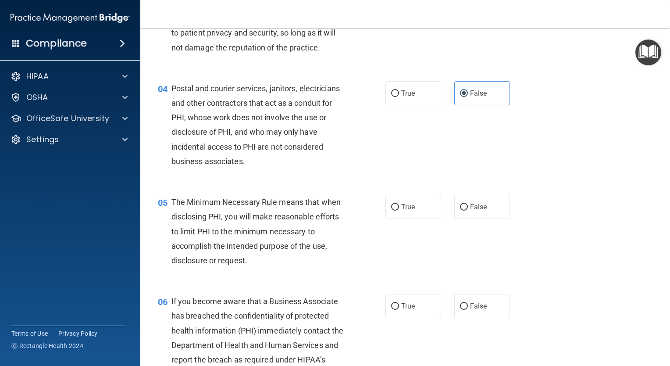
scroll to position [263, 0]
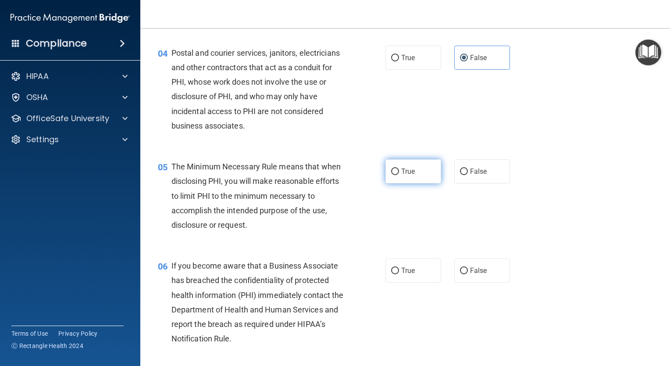
click at [409, 183] on label "True" at bounding box center [414, 171] width 56 height 24
click at [399, 175] on input "True" at bounding box center [395, 171] width 8 height 7
radio input "true"
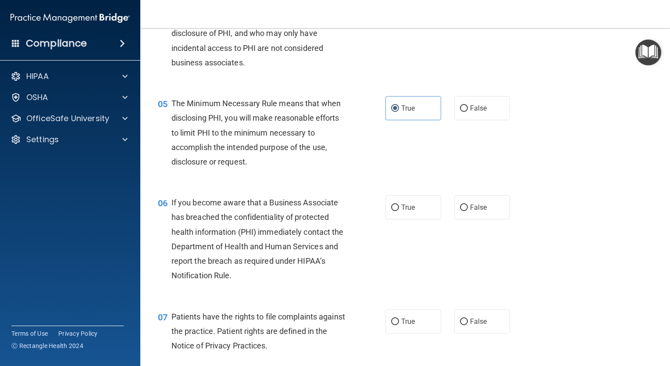
scroll to position [351, 0]
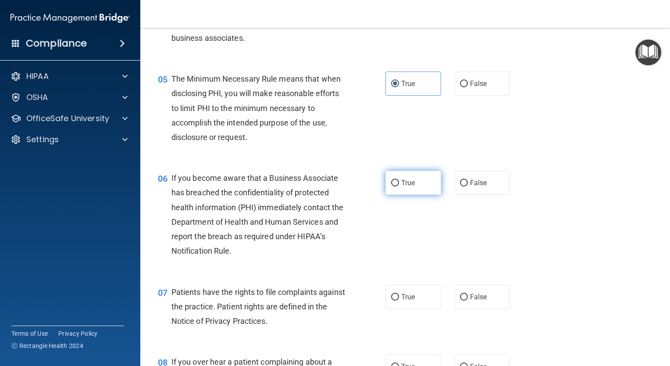
click at [391, 195] on label "True" at bounding box center [414, 183] width 56 height 24
click at [391, 186] on input "True" at bounding box center [395, 183] width 8 height 7
radio input "true"
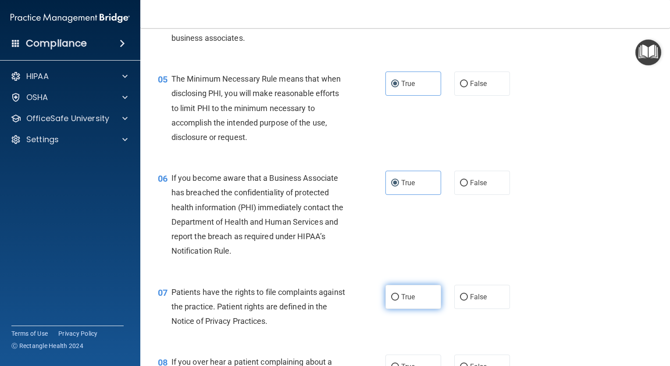
click at [398, 309] on label "True" at bounding box center [414, 297] width 56 height 24
click at [398, 301] on input "True" at bounding box center [395, 297] width 8 height 7
radio input "true"
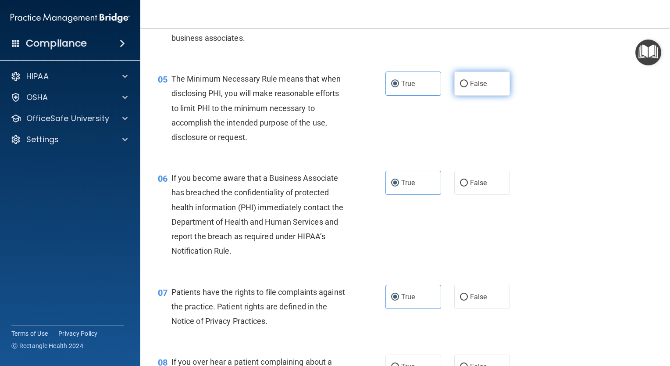
drag, startPoint x: 481, startPoint y: 90, endPoint x: 477, endPoint y: 95, distance: 6.3
click at [480, 92] on label "False" at bounding box center [483, 84] width 56 height 24
click at [468, 87] on input "False" at bounding box center [464, 84] width 8 height 7
radio input "true"
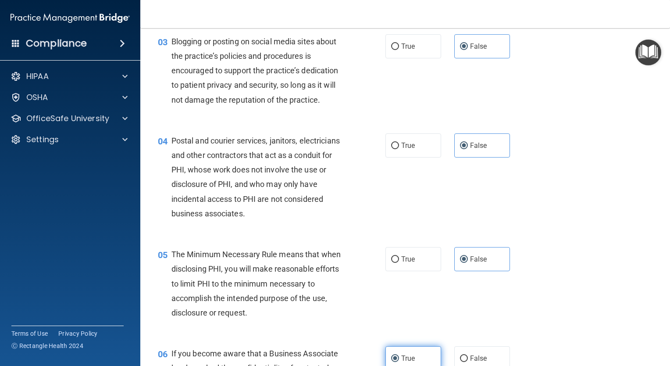
scroll to position [395, 0]
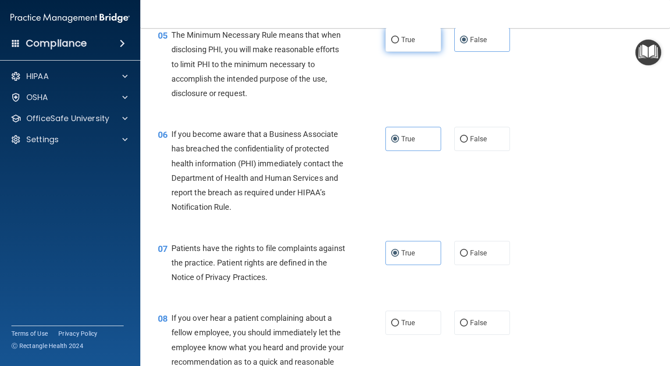
click at [395, 43] on input "True" at bounding box center [395, 40] width 8 height 7
radio input "true"
radio input "false"
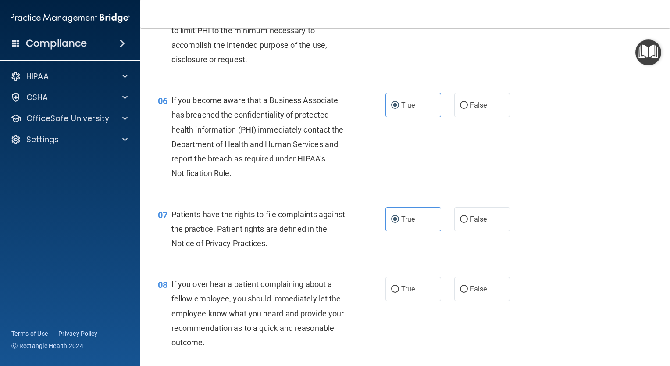
scroll to position [527, 0]
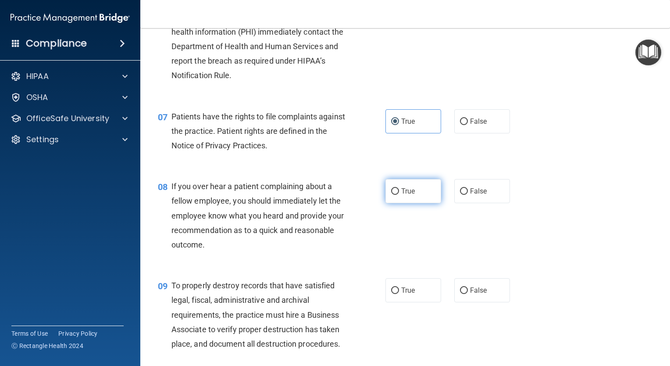
click at [406, 203] on label "True" at bounding box center [414, 191] width 56 height 24
click at [399, 195] on input "True" at bounding box center [395, 191] width 8 height 7
radio input "true"
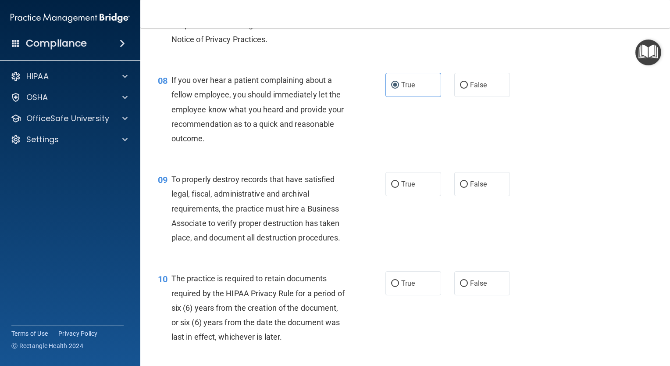
scroll to position [658, 0]
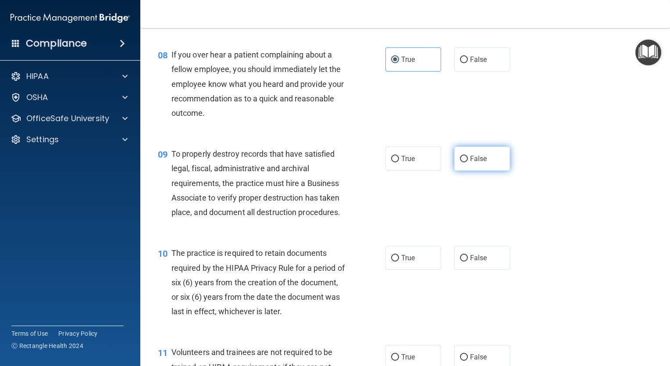
click at [472, 163] on span "False" at bounding box center [478, 158] width 17 height 8
click at [468, 162] on input "False" at bounding box center [464, 159] width 8 height 7
radio input "true"
click at [404, 262] on span "True" at bounding box center [408, 258] width 14 height 8
click at [399, 262] on input "True" at bounding box center [395, 258] width 8 height 7
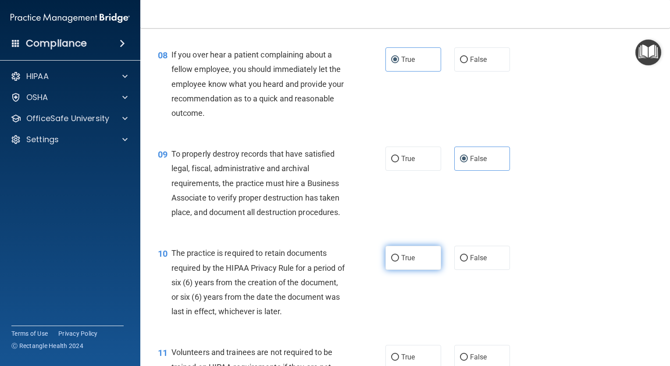
radio input "true"
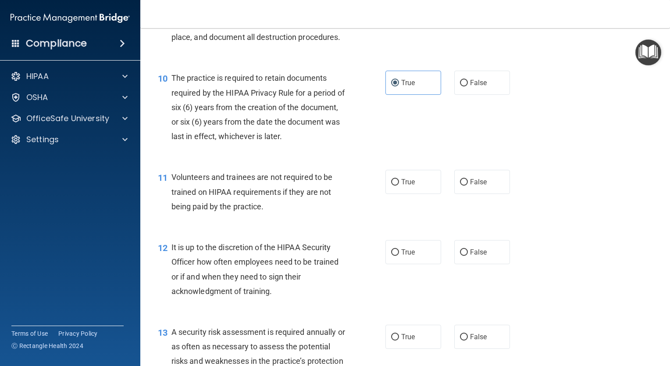
scroll to position [834, 0]
click at [423, 193] on label "True" at bounding box center [414, 181] width 56 height 24
click at [399, 185] on input "True" at bounding box center [395, 182] width 8 height 7
radio input "true"
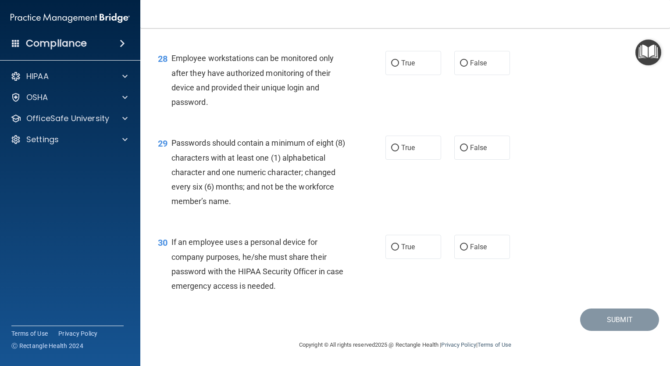
scroll to position [2245, 0]
click at [471, 249] on span "False" at bounding box center [478, 247] width 17 height 8
click at [468, 249] on input "False" at bounding box center [464, 247] width 8 height 7
radio input "true"
click at [394, 151] on input "True" at bounding box center [395, 148] width 8 height 7
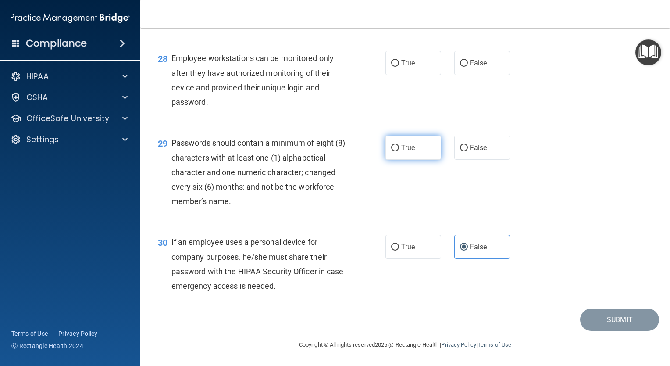
radio input "true"
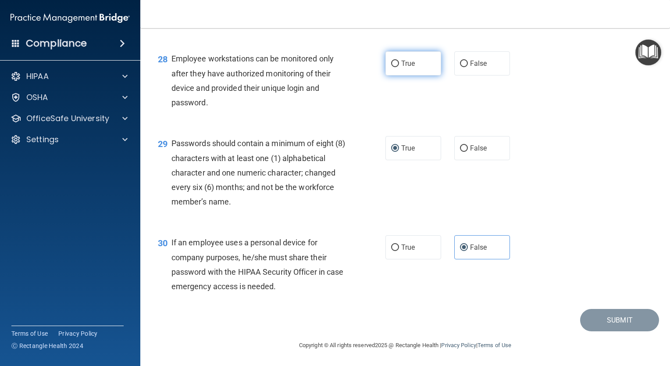
click at [393, 75] on label "True" at bounding box center [414, 63] width 56 height 24
click at [393, 67] on input "True" at bounding box center [395, 64] width 8 height 7
radio input "true"
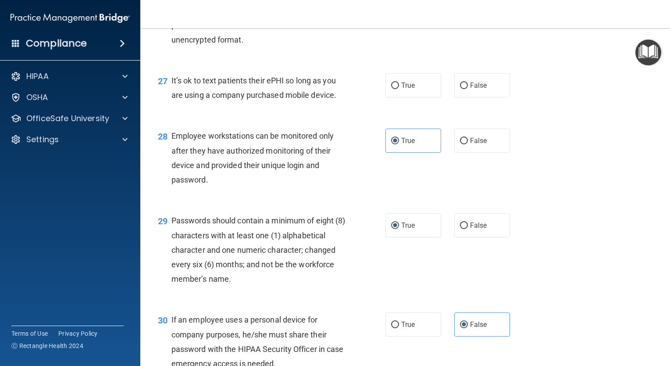
scroll to position [2113, 0]
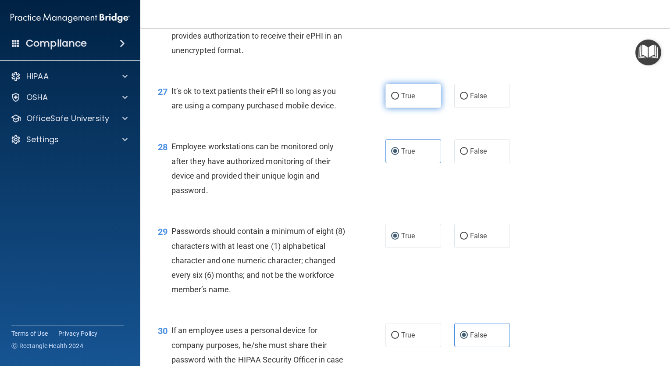
click at [401, 108] on label "True" at bounding box center [414, 96] width 56 height 24
click at [399, 100] on input "True" at bounding box center [395, 96] width 8 height 7
radio input "true"
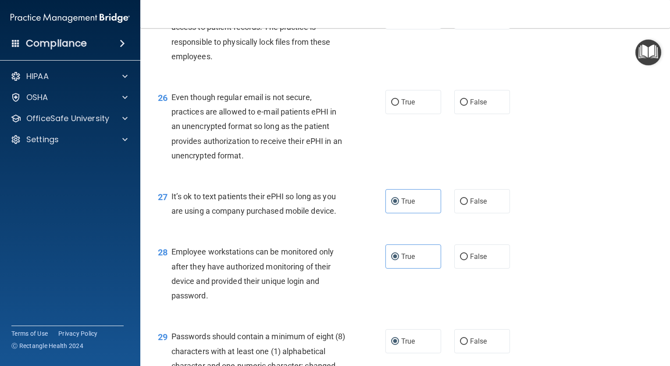
scroll to position [1981, 0]
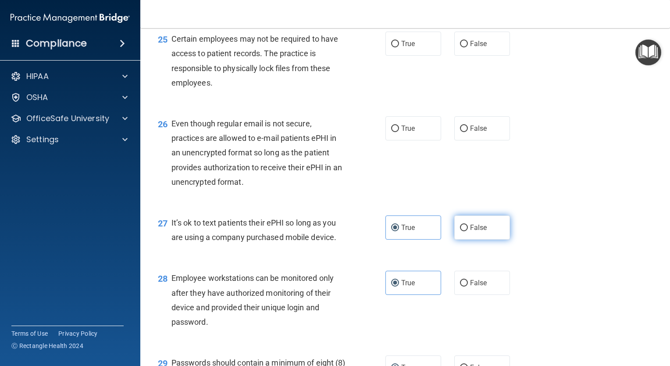
click at [470, 232] on span "False" at bounding box center [478, 227] width 17 height 8
click at [466, 231] on input "False" at bounding box center [464, 228] width 8 height 7
radio input "true"
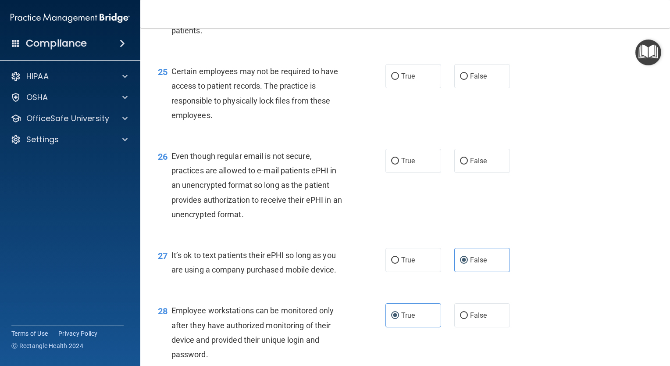
scroll to position [1938, 0]
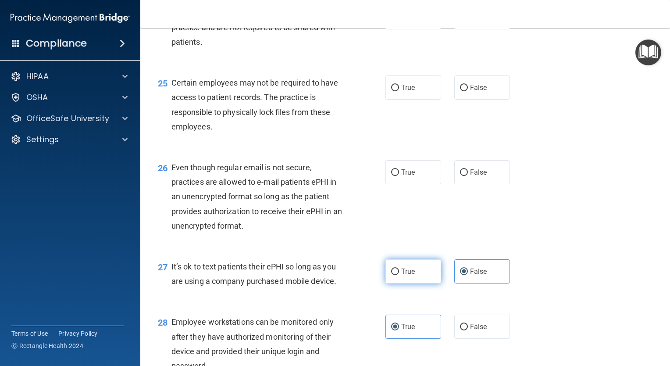
click at [421, 283] on label "True" at bounding box center [414, 271] width 56 height 24
click at [399, 275] on input "True" at bounding box center [395, 272] width 8 height 7
radio input "true"
radio input "false"
click at [391, 184] on label "True" at bounding box center [414, 172] width 56 height 24
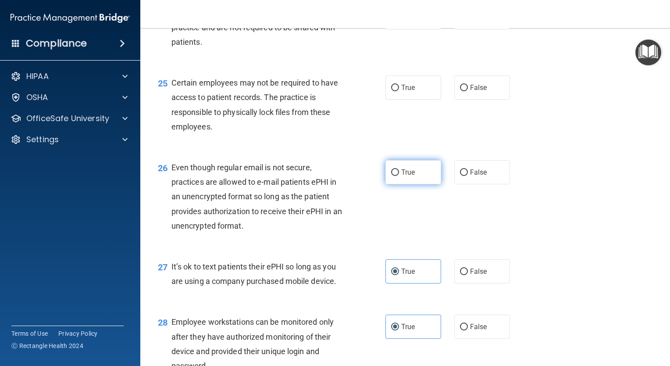
click at [391, 176] on input "True" at bounding box center [395, 172] width 8 height 7
radio input "true"
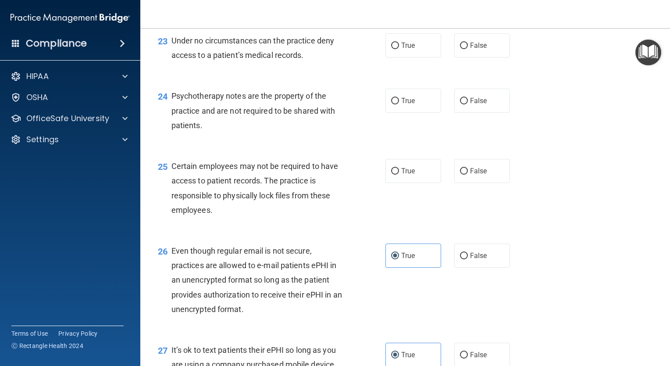
scroll to position [1850, 0]
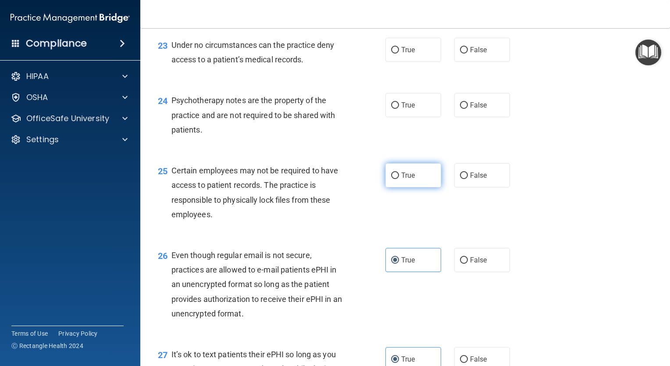
click at [430, 187] on label "True" at bounding box center [414, 175] width 56 height 24
click at [399, 179] on input "True" at bounding box center [395, 175] width 8 height 7
radio input "true"
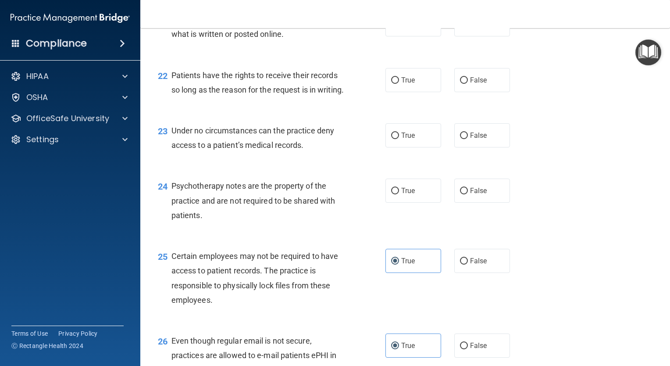
scroll to position [1762, 0]
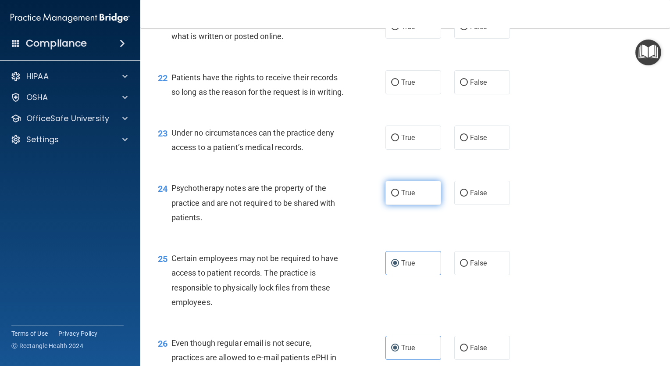
click at [401, 197] on span "True" at bounding box center [408, 193] width 14 height 8
click at [399, 197] on input "True" at bounding box center [395, 193] width 8 height 7
radio input "true"
click at [475, 197] on span "False" at bounding box center [478, 193] width 17 height 8
click at [468, 197] on input "False" at bounding box center [464, 193] width 8 height 7
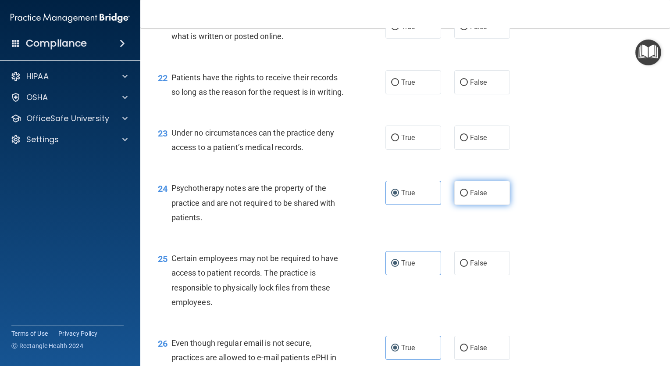
radio input "true"
radio input "false"
click at [404, 142] on span "True" at bounding box center [408, 137] width 14 height 8
click at [399, 141] on input "True" at bounding box center [395, 138] width 8 height 7
radio input "true"
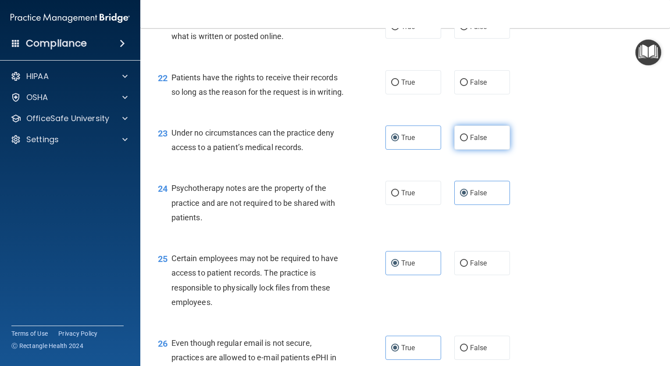
click at [476, 142] on span "False" at bounding box center [478, 137] width 17 height 8
click at [468, 141] on input "False" at bounding box center [464, 138] width 8 height 7
radio input "true"
radio input "false"
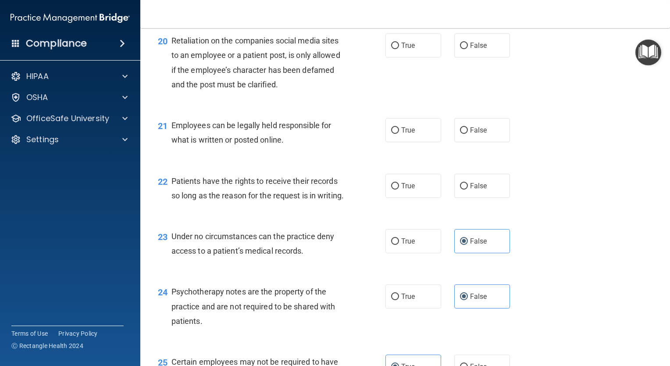
scroll to position [1630, 0]
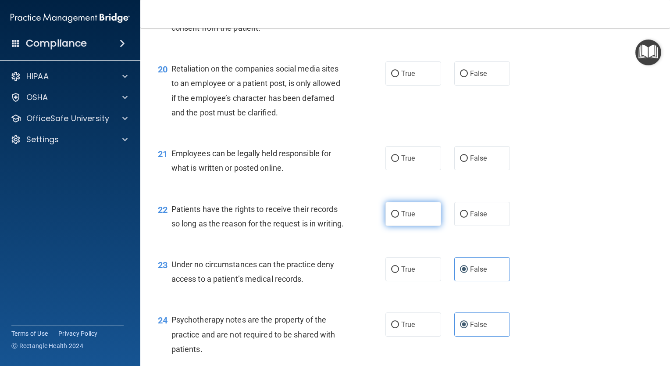
click at [397, 226] on label "True" at bounding box center [414, 214] width 56 height 24
click at [397, 218] on input "True" at bounding box center [395, 214] width 8 height 7
radio input "true"
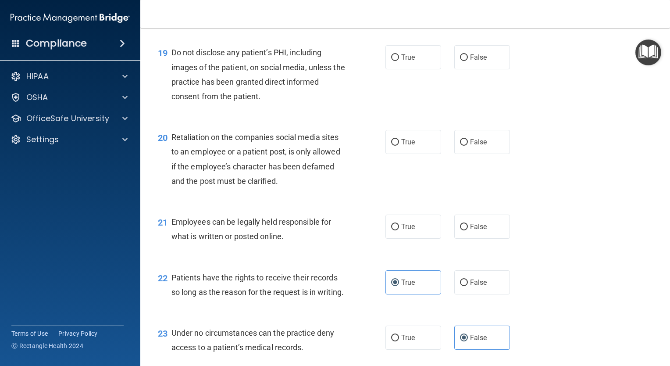
scroll to position [1543, 0]
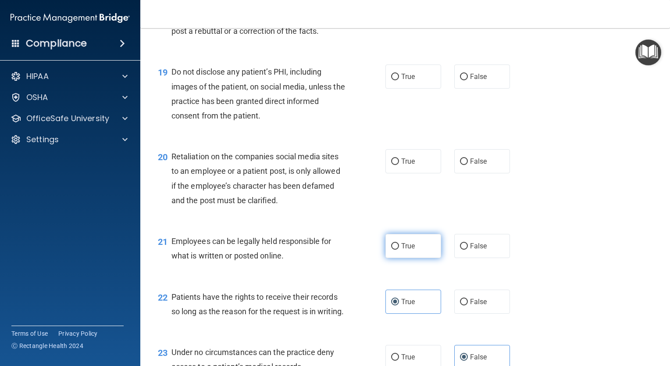
click at [401, 250] on span "True" at bounding box center [408, 246] width 14 height 8
click at [399, 250] on input "True" at bounding box center [395, 246] width 8 height 7
radio input "true"
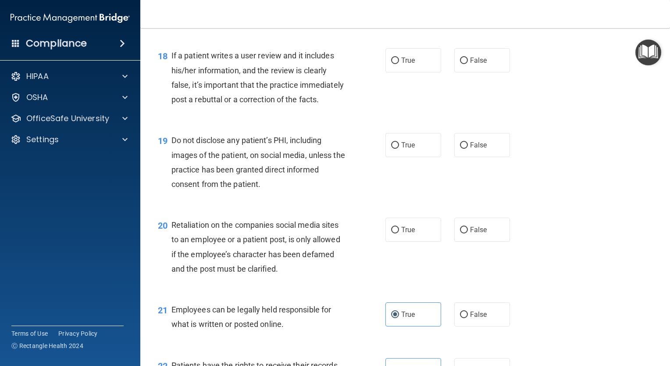
scroll to position [1455, 0]
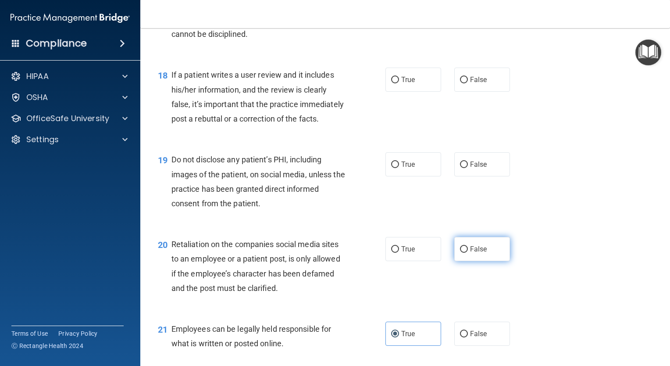
click at [455, 261] on label "False" at bounding box center [483, 249] width 56 height 24
click at [460, 253] on input "False" at bounding box center [464, 249] width 8 height 7
radio input "true"
drag, startPoint x: 431, startPoint y: 191, endPoint x: 407, endPoint y: 199, distance: 25.7
click at [430, 176] on label "True" at bounding box center [414, 164] width 56 height 24
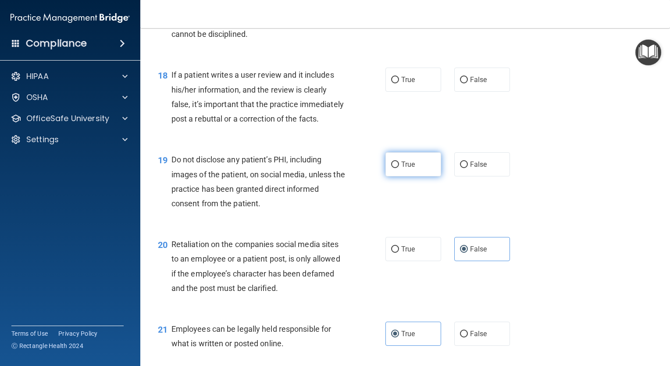
click at [399, 168] on input "True" at bounding box center [395, 164] width 8 height 7
radio input "true"
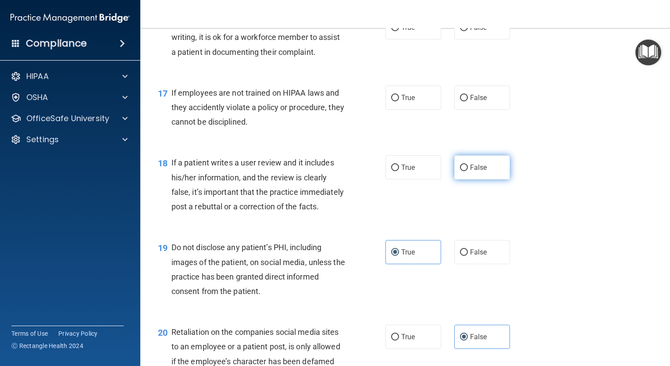
click at [478, 179] on label "False" at bounding box center [483, 167] width 56 height 24
click at [468, 171] on input "False" at bounding box center [464, 168] width 8 height 7
radio input "true"
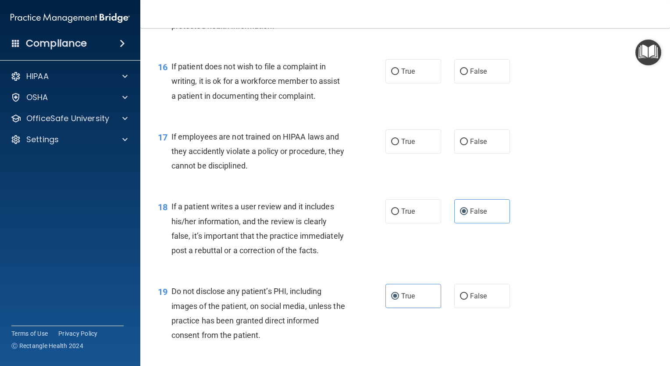
scroll to position [1279, 0]
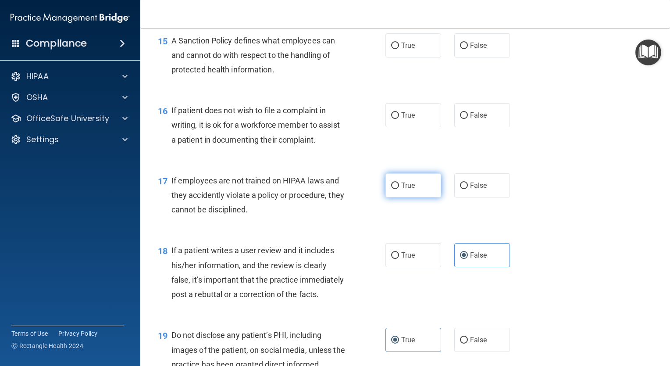
click at [404, 190] on span "True" at bounding box center [408, 185] width 14 height 8
click at [399, 189] on input "True" at bounding box center [395, 186] width 8 height 7
radio input "true"
click at [417, 127] on label "True" at bounding box center [414, 115] width 56 height 24
click at [399, 119] on input "True" at bounding box center [395, 115] width 8 height 7
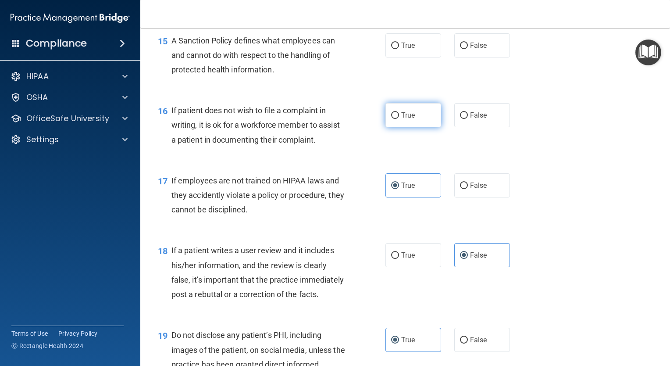
radio input "true"
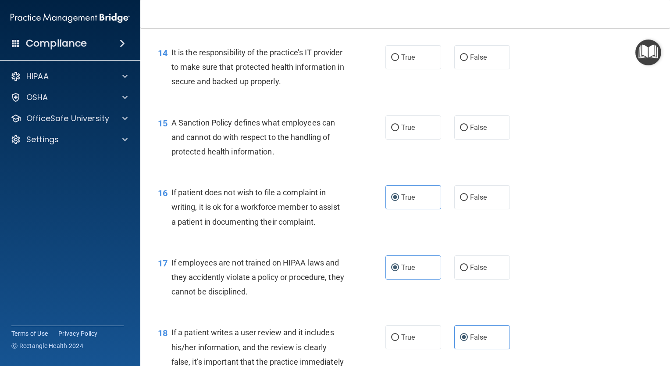
scroll to position [1192, 0]
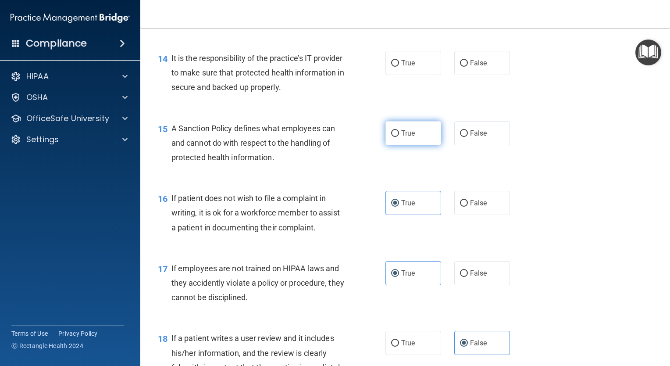
click at [418, 145] on label "True" at bounding box center [414, 133] width 56 height 24
click at [399, 137] on input "True" at bounding box center [395, 133] width 8 height 7
radio input "true"
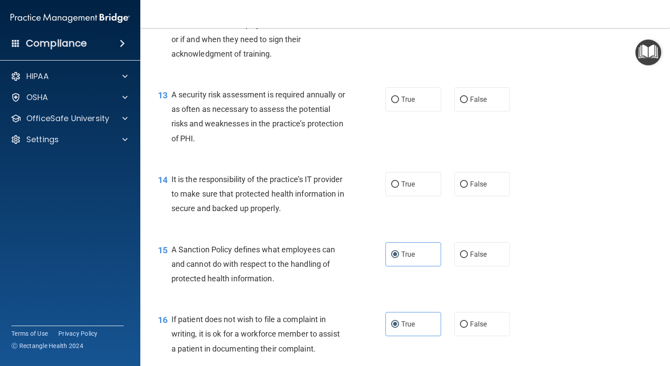
scroll to position [1060, 0]
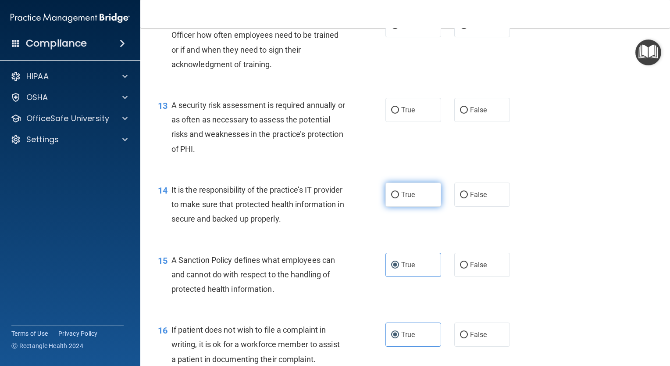
click at [401, 207] on label "True" at bounding box center [414, 195] width 56 height 24
click at [399, 198] on input "True" at bounding box center [395, 195] width 8 height 7
radio input "true"
click at [425, 118] on label "True" at bounding box center [414, 110] width 56 height 24
click at [399, 114] on input "True" at bounding box center [395, 110] width 8 height 7
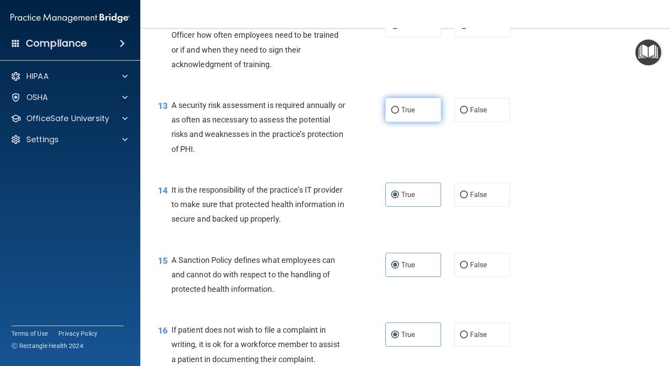
radio input "true"
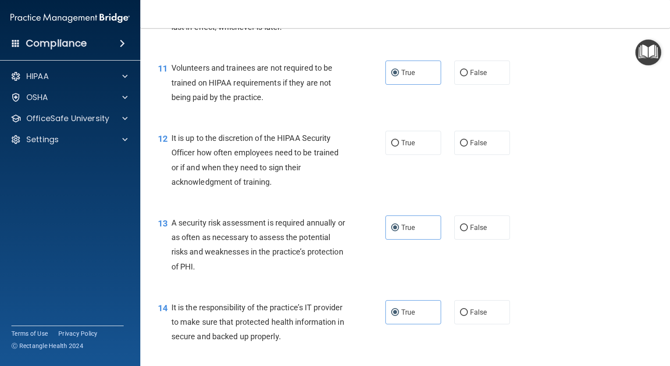
scroll to position [885, 0]
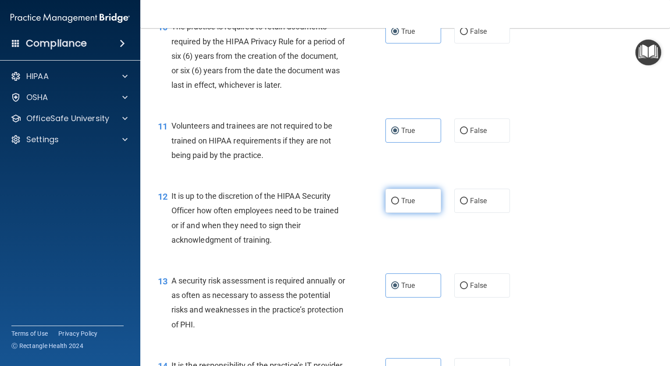
drag, startPoint x: 393, startPoint y: 219, endPoint x: 412, endPoint y: 208, distance: 22.0
click at [393, 213] on label "True" at bounding box center [414, 201] width 56 height 24
click at [393, 204] on input "True" at bounding box center [395, 201] width 8 height 7
radio input "true"
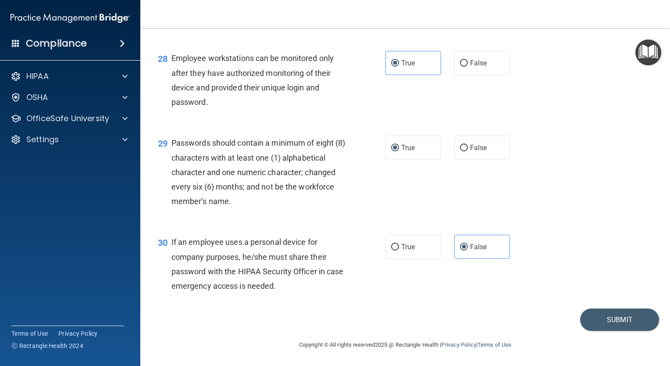
scroll to position [2238, 0]
click at [614, 324] on button "Submit" at bounding box center [619, 319] width 79 height 22
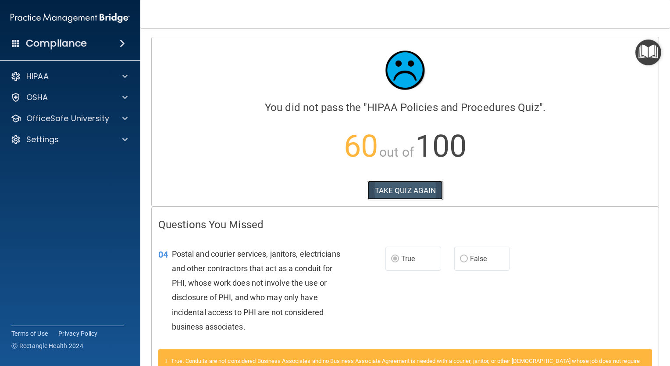
click at [424, 190] on button "TAKE QUIZ AGAIN" at bounding box center [406, 190] width 76 height 19
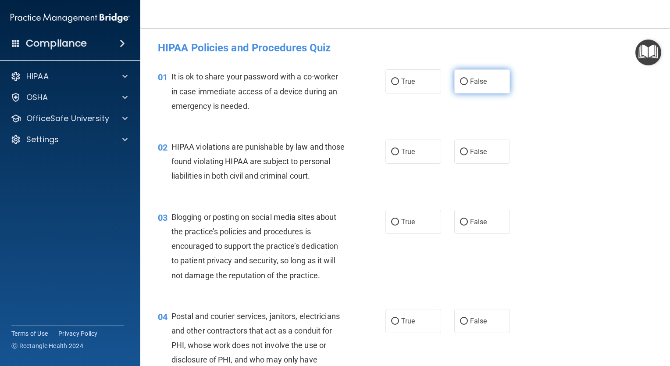
click at [466, 86] on label "False" at bounding box center [483, 81] width 56 height 24
click at [466, 85] on input "False" at bounding box center [464, 82] width 8 height 7
radio input "true"
click at [405, 157] on label "True" at bounding box center [414, 152] width 56 height 24
click at [399, 155] on input "True" at bounding box center [395, 152] width 8 height 7
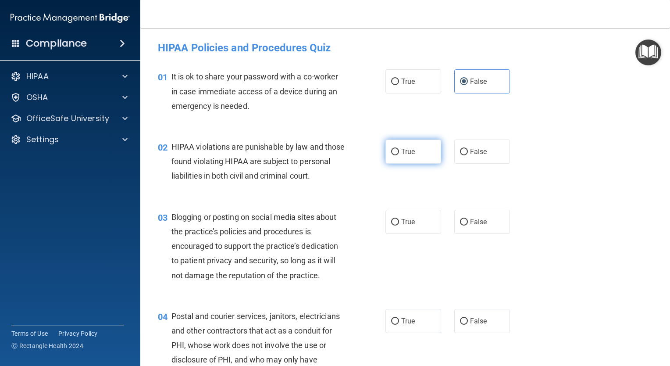
radio input "true"
click at [471, 226] on span "False" at bounding box center [478, 222] width 17 height 8
click at [468, 226] on input "False" at bounding box center [464, 222] width 8 height 7
radio input "true"
click at [410, 333] on label "True" at bounding box center [414, 321] width 56 height 24
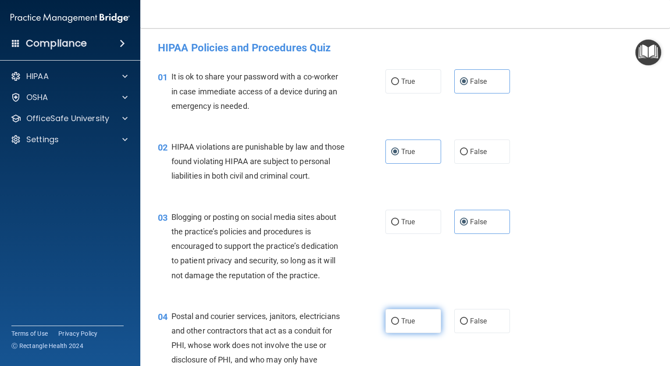
click at [399, 325] on input "True" at bounding box center [395, 321] width 8 height 7
radio input "true"
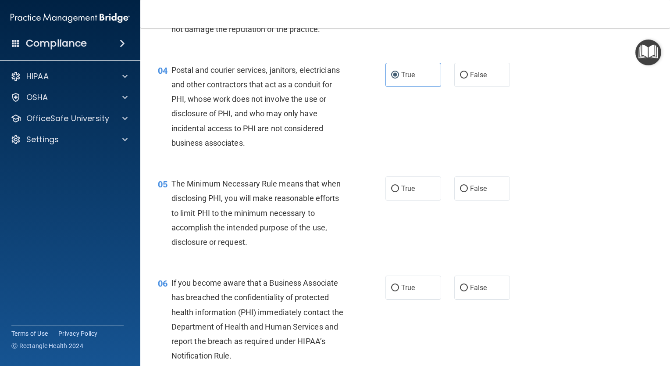
scroll to position [263, 0]
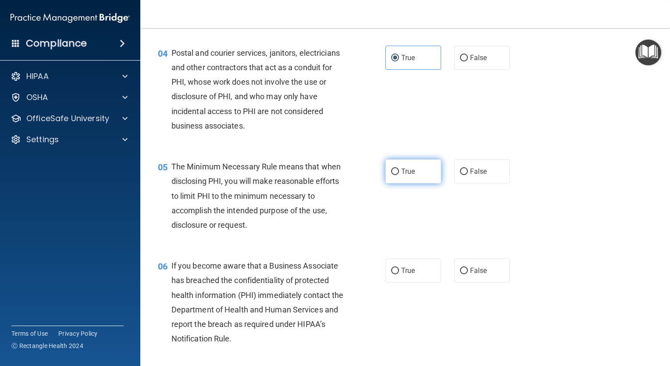
click at [393, 175] on input "True" at bounding box center [395, 171] width 8 height 7
radio input "true"
click at [482, 299] on div "06 If you become aware that a Business Associate has breached the confidentiali…" at bounding box center [405, 304] width 508 height 114
click at [482, 275] on span "False" at bounding box center [478, 270] width 17 height 8
click at [468, 274] on input "False" at bounding box center [464, 271] width 8 height 7
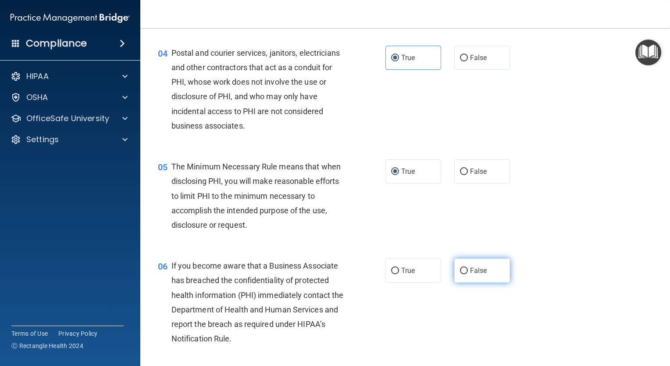
radio input "true"
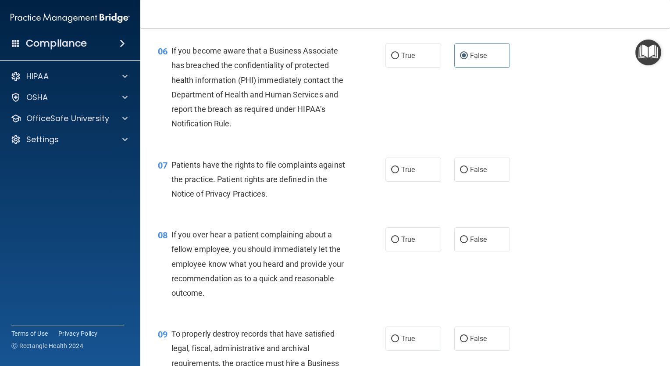
scroll to position [483, 0]
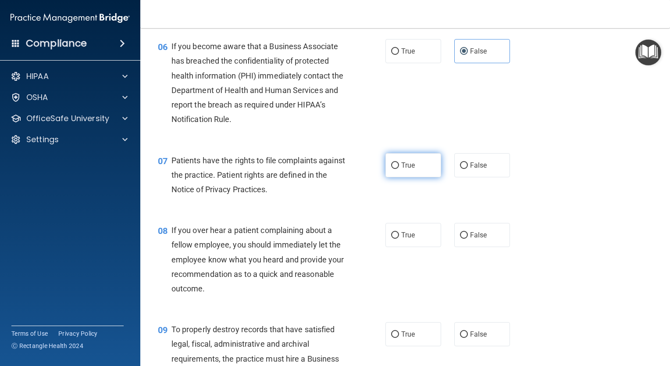
click at [393, 169] on input "True" at bounding box center [395, 165] width 8 height 7
radio input "true"
click at [474, 239] on span "False" at bounding box center [478, 235] width 17 height 8
click at [468, 239] on input "False" at bounding box center [464, 235] width 8 height 7
radio input "true"
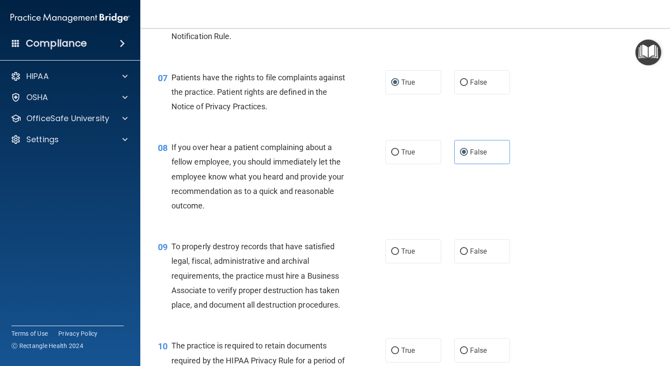
scroll to position [570, 0]
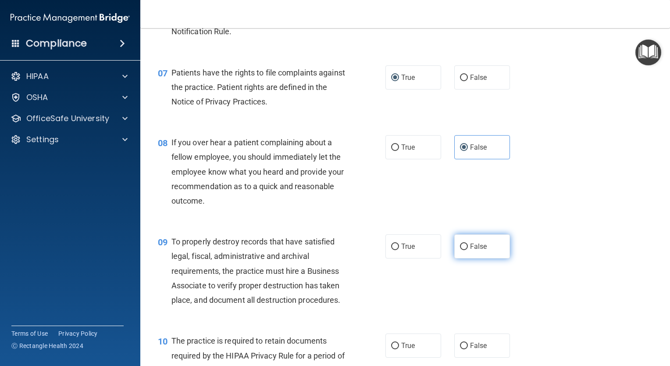
click at [475, 258] on label "False" at bounding box center [483, 246] width 56 height 24
click at [468, 250] on input "False" at bounding box center [464, 247] width 8 height 7
radio input "true"
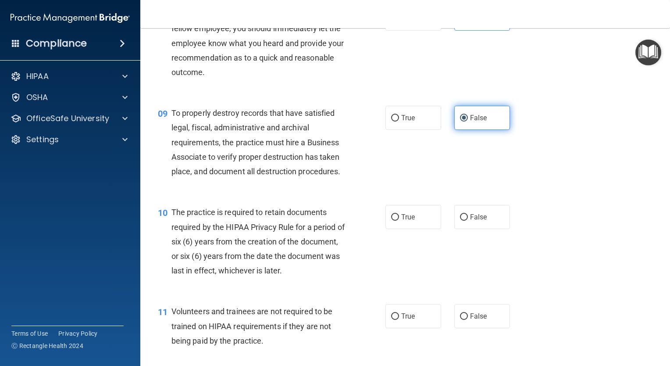
scroll to position [702, 0]
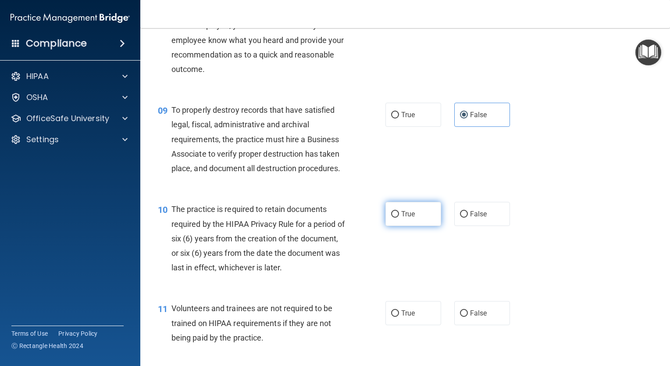
click at [408, 226] on label "True" at bounding box center [414, 214] width 56 height 24
click at [399, 218] on input "True" at bounding box center [395, 214] width 8 height 7
radio input "true"
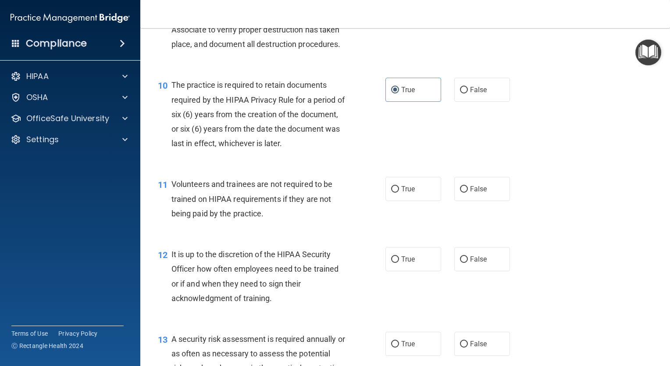
scroll to position [834, 0]
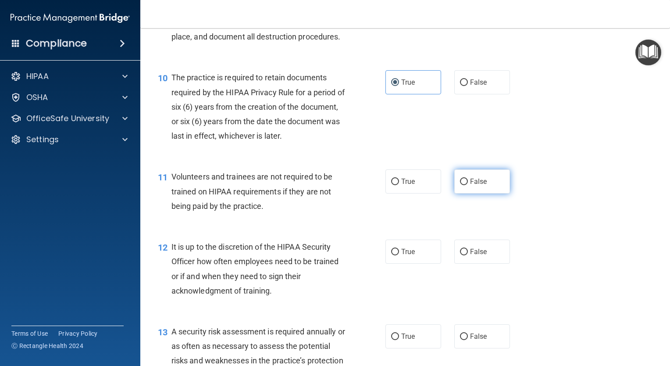
click at [479, 186] on span "False" at bounding box center [478, 181] width 17 height 8
click at [468, 185] on input "False" at bounding box center [464, 182] width 8 height 7
radio input "true"
click at [482, 264] on label "False" at bounding box center [483, 252] width 56 height 24
click at [468, 255] on input "False" at bounding box center [464, 252] width 8 height 7
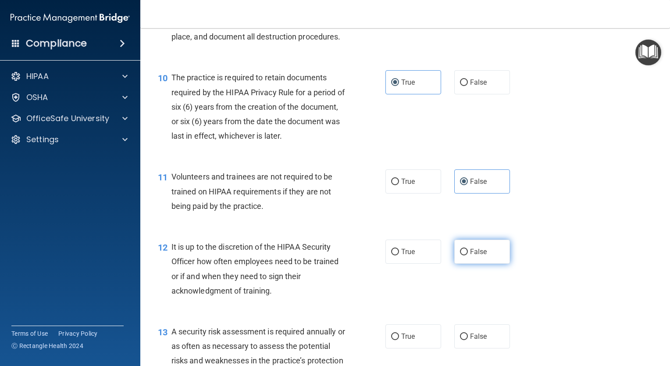
radio input "true"
click at [409, 340] on span "True" at bounding box center [408, 336] width 14 height 8
click at [399, 340] on input "True" at bounding box center [395, 336] width 8 height 7
radio input "true"
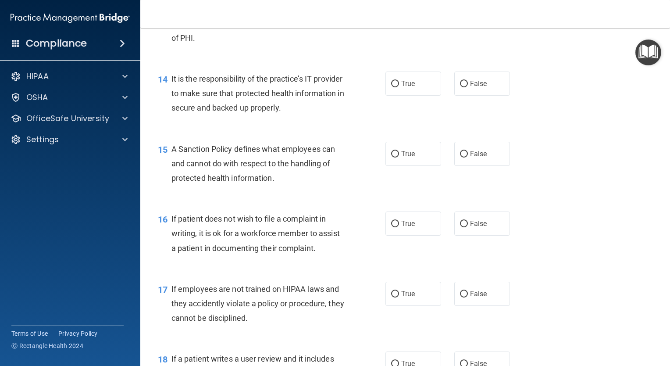
scroll to position [1185, 0]
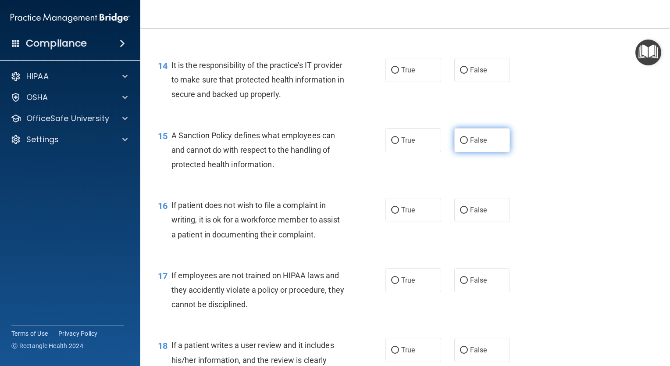
drag, startPoint x: 460, startPoint y: 85, endPoint x: 480, endPoint y: 150, distance: 68.4
click at [461, 74] on input "False" at bounding box center [464, 70] width 8 height 7
radio input "true"
click at [472, 152] on label "False" at bounding box center [483, 140] width 56 height 24
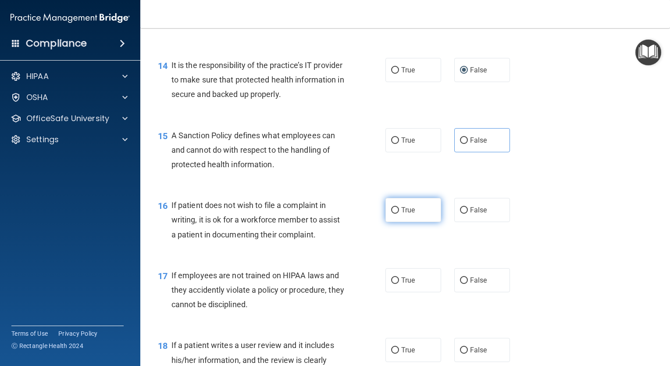
click at [408, 214] on span "True" at bounding box center [408, 210] width 14 height 8
click at [399, 214] on input "True" at bounding box center [395, 210] width 8 height 7
radio input "true"
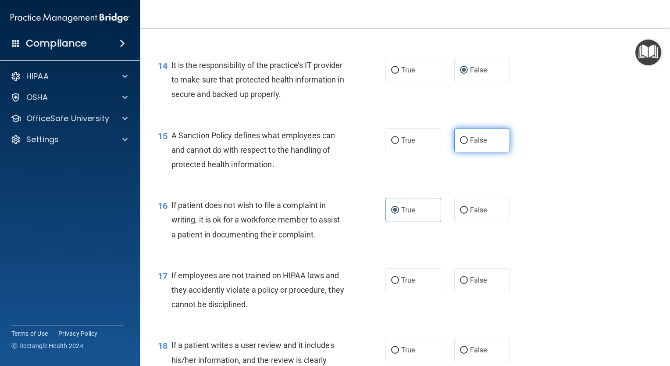
click at [461, 144] on input "False" at bounding box center [464, 140] width 8 height 7
radio input "true"
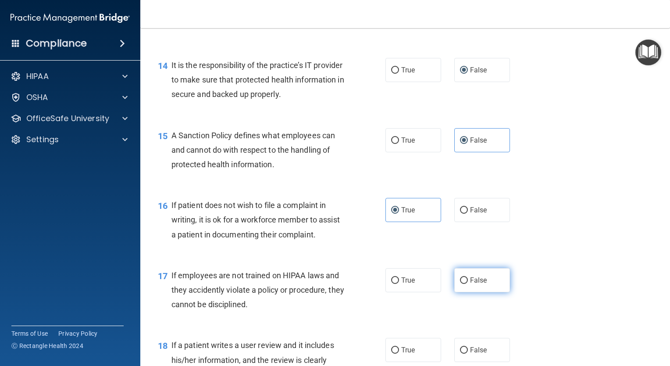
click at [463, 284] on input "False" at bounding box center [464, 280] width 8 height 7
radio input "true"
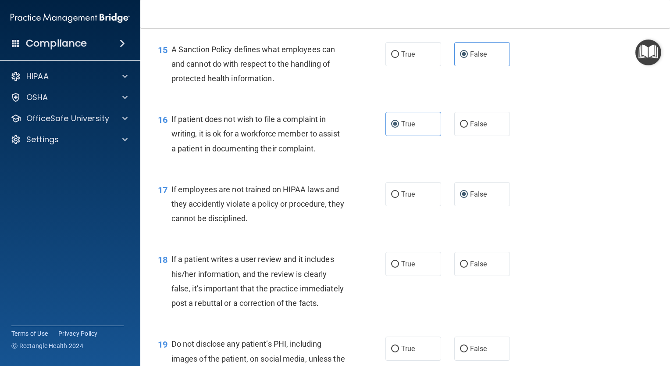
scroll to position [1316, 0]
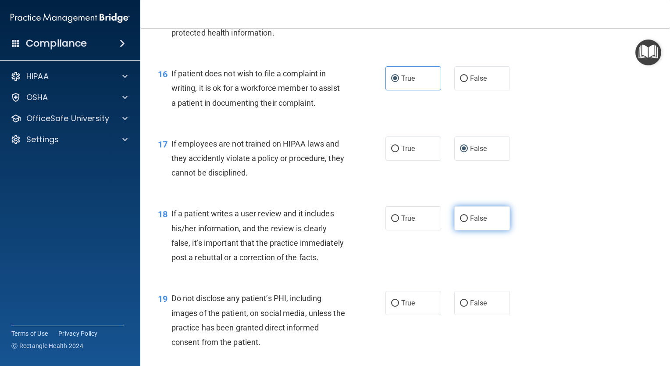
click at [462, 222] on input "False" at bounding box center [464, 218] width 8 height 7
radio input "true"
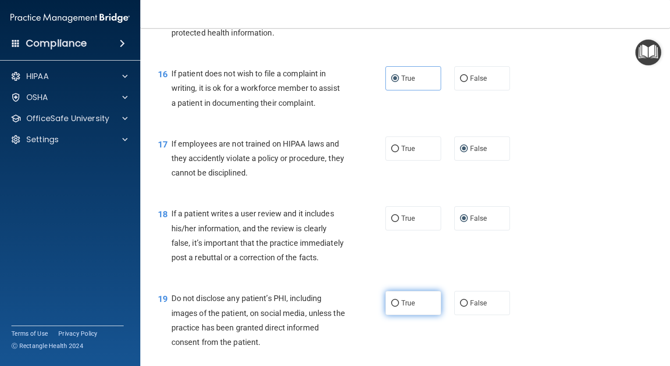
click at [398, 315] on label "True" at bounding box center [414, 303] width 56 height 24
click at [398, 307] on input "True" at bounding box center [395, 303] width 8 height 7
radio input "true"
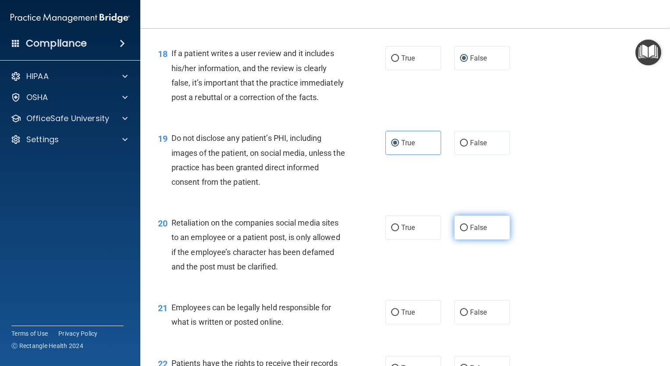
scroll to position [1492, 0]
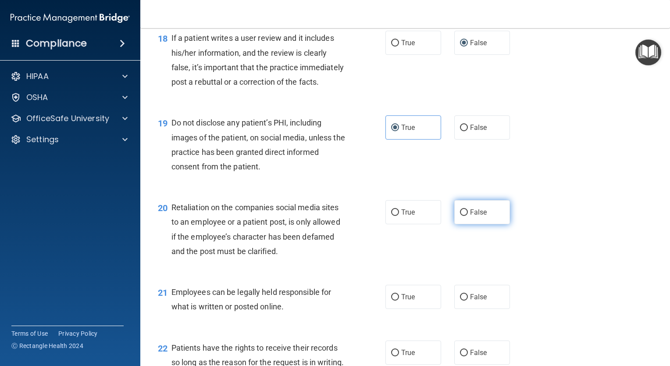
click at [462, 216] on input "False" at bounding box center [464, 212] width 8 height 7
radio input "true"
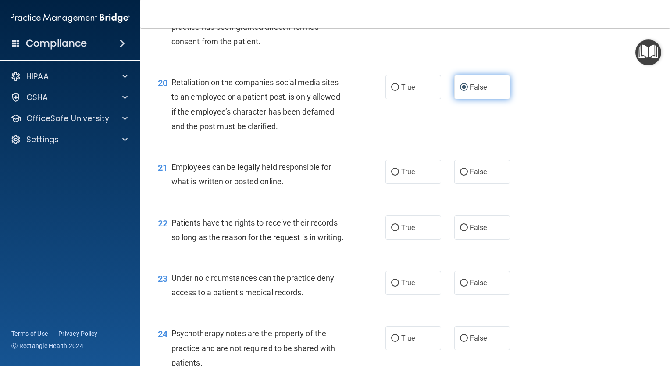
scroll to position [1667, 0]
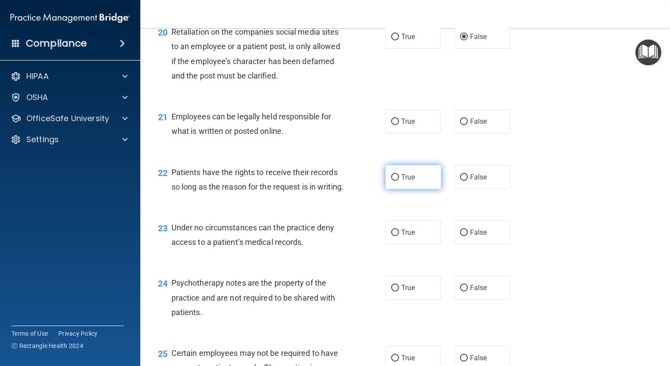
click at [401, 181] on span "True" at bounding box center [408, 177] width 14 height 8
click at [398, 181] on input "True" at bounding box center [395, 177] width 8 height 7
radio input "true"
click at [397, 133] on label "True" at bounding box center [414, 121] width 56 height 24
click at [397, 125] on input "True" at bounding box center [395, 121] width 8 height 7
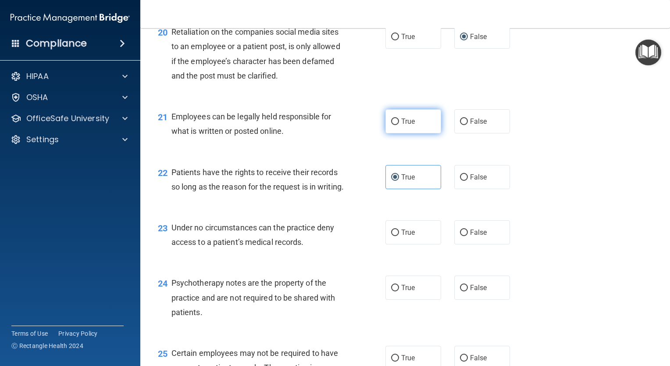
radio input "true"
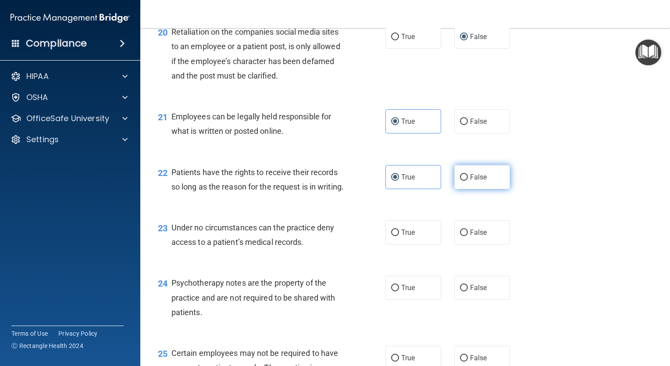
click at [463, 181] on input "False" at bounding box center [464, 177] width 8 height 7
radio input "true"
radio input "false"
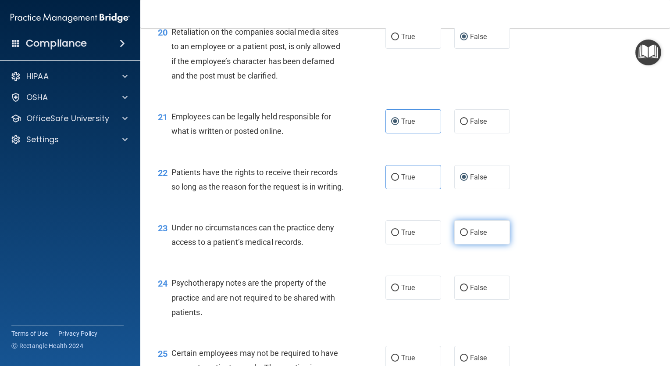
click at [462, 244] on label "False" at bounding box center [483, 232] width 56 height 24
click at [462, 236] on input "False" at bounding box center [464, 232] width 8 height 7
radio input "true"
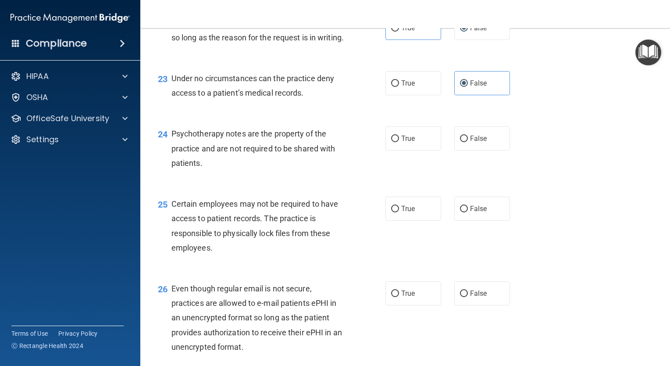
scroll to position [1843, 0]
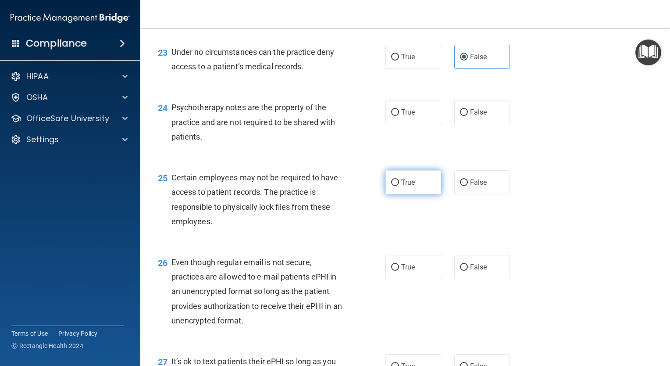
click at [411, 194] on label "True" at bounding box center [414, 182] width 56 height 24
click at [399, 186] on input "True" at bounding box center [395, 182] width 8 height 7
radio input "true"
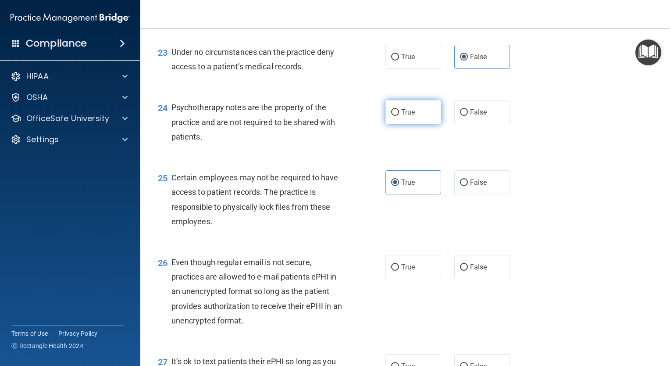
click at [407, 124] on label "True" at bounding box center [414, 112] width 56 height 24
click at [399, 116] on input "True" at bounding box center [395, 112] width 8 height 7
radio input "true"
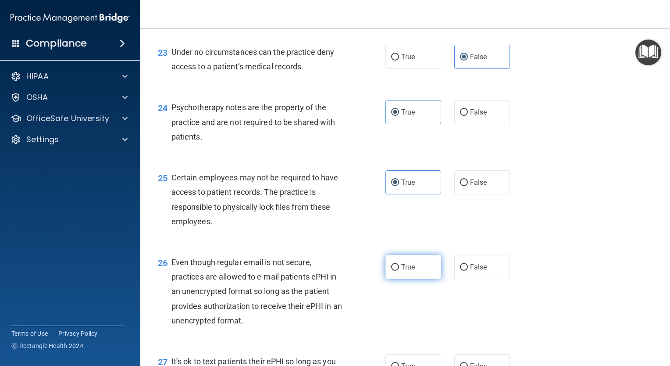
click at [404, 271] on span "True" at bounding box center [408, 267] width 14 height 8
click at [399, 271] on input "True" at bounding box center [395, 267] width 8 height 7
radio input "true"
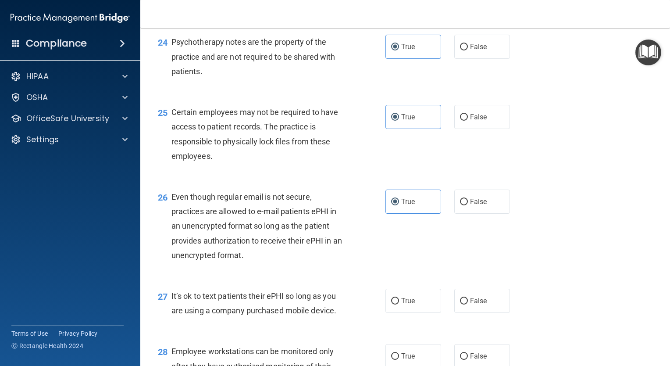
scroll to position [1931, 0]
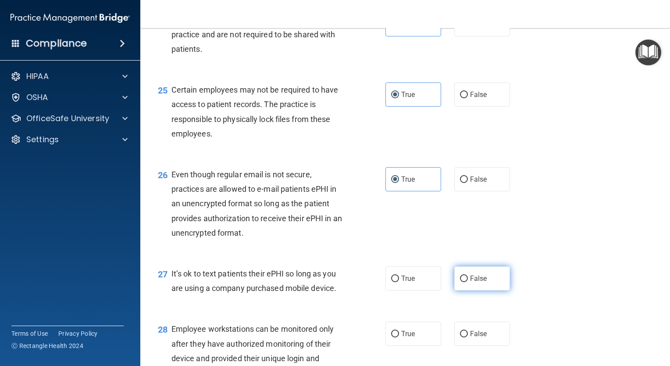
click at [492, 290] on label "False" at bounding box center [483, 278] width 56 height 24
click at [468, 282] on input "False" at bounding box center [464, 279] width 8 height 7
radio input "true"
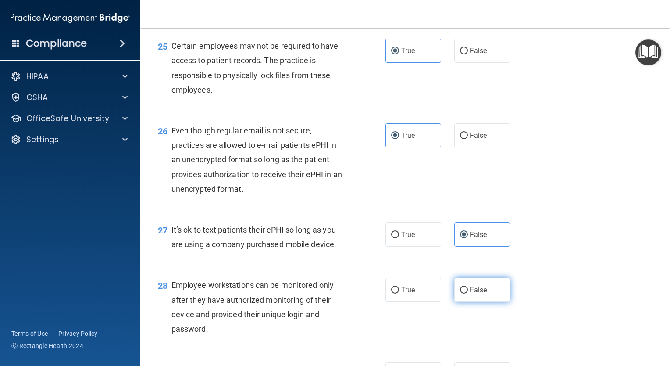
click at [484, 302] on label "False" at bounding box center [483, 290] width 56 height 24
click at [468, 294] on input "False" at bounding box center [464, 290] width 8 height 7
radio input "true"
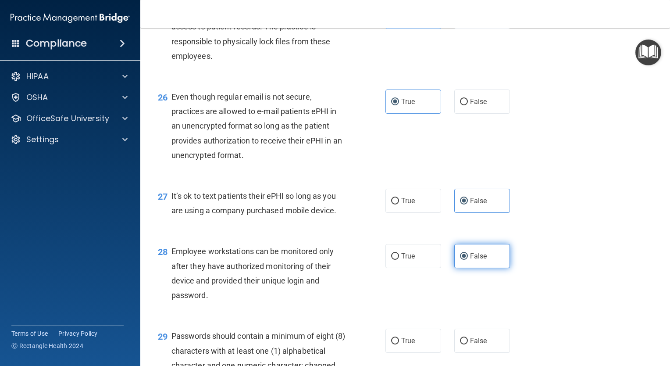
scroll to position [2062, 0]
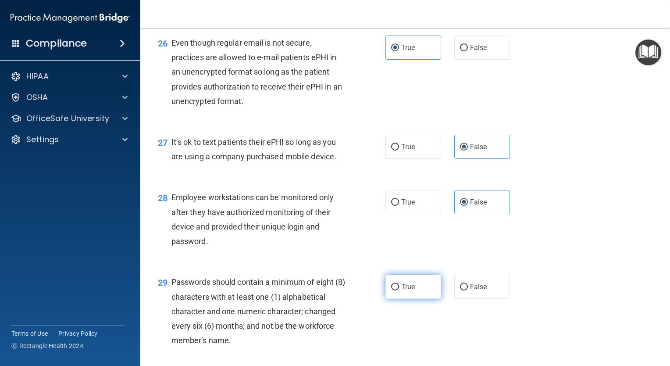
click at [405, 291] on span "True" at bounding box center [408, 287] width 14 height 8
click at [399, 290] on input "True" at bounding box center [395, 287] width 8 height 7
radio input "true"
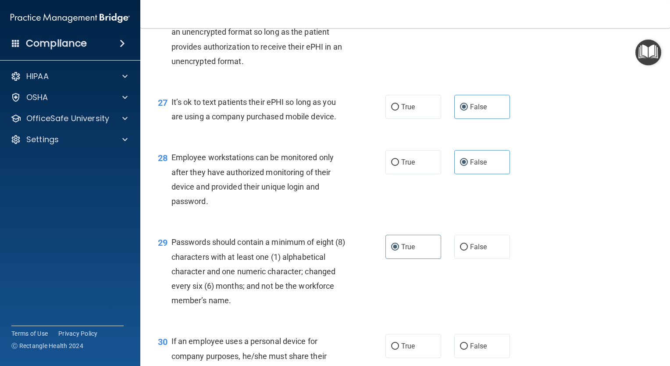
scroll to position [2194, 0]
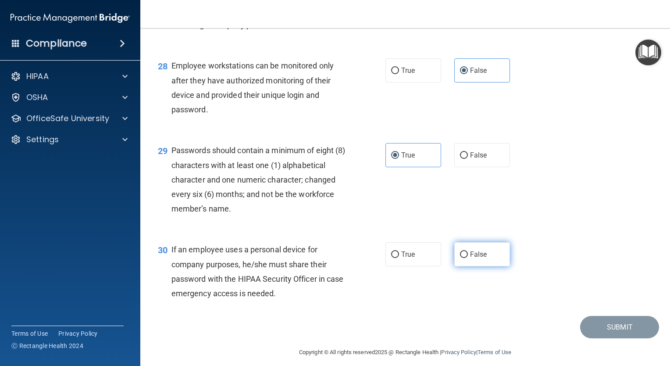
click at [479, 258] on span "False" at bounding box center [478, 254] width 17 height 8
click at [468, 258] on input "False" at bounding box center [464, 254] width 8 height 7
radio input "true"
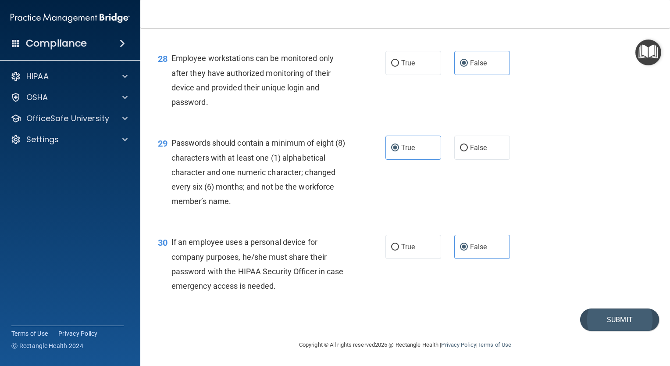
scroll to position [2245, 0]
drag, startPoint x: 618, startPoint y: 315, endPoint x: 627, endPoint y: 310, distance: 10.0
click at [620, 315] on button "Submit" at bounding box center [619, 319] width 79 height 22
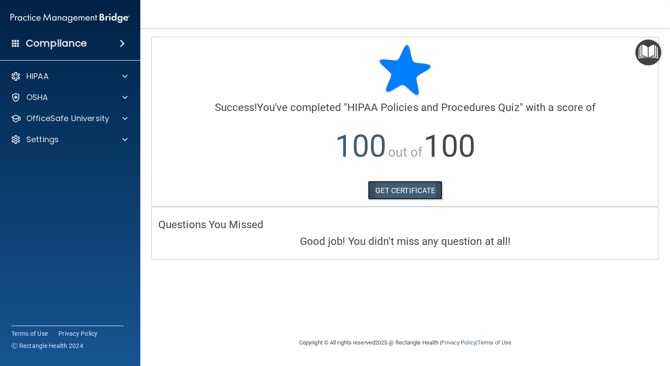
click at [416, 186] on link "GET CERTIFICATE" at bounding box center [405, 190] width 75 height 19
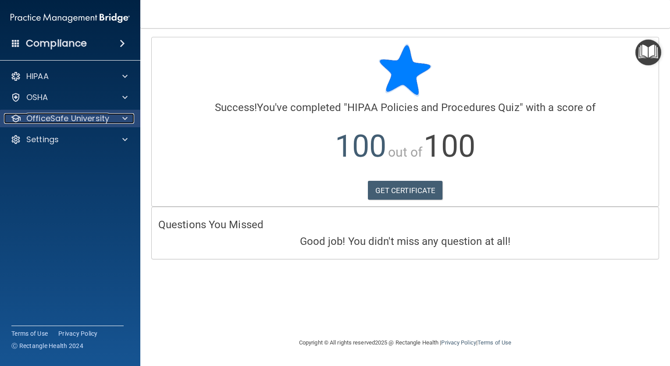
click at [68, 121] on p "OfficeSafe University" at bounding box center [67, 118] width 83 height 11
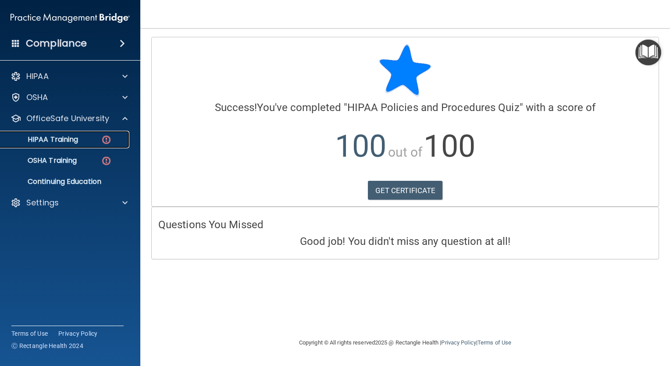
click at [84, 139] on div "HIPAA Training" at bounding box center [66, 139] width 120 height 9
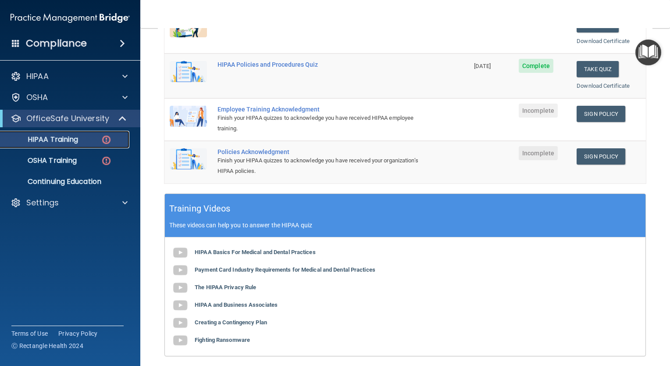
scroll to position [176, 0]
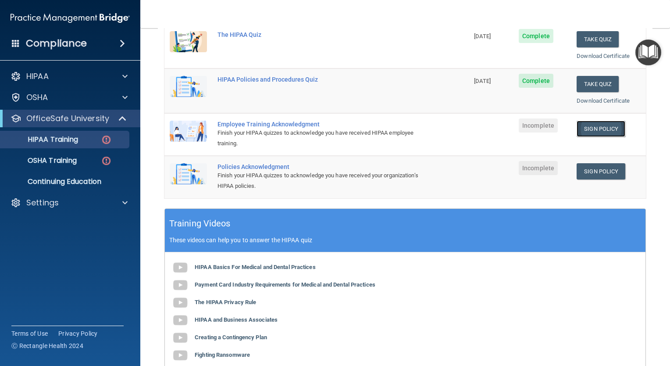
click at [605, 128] on link "Sign Policy" at bounding box center [601, 129] width 49 height 16
click at [109, 140] on img at bounding box center [106, 139] width 11 height 11
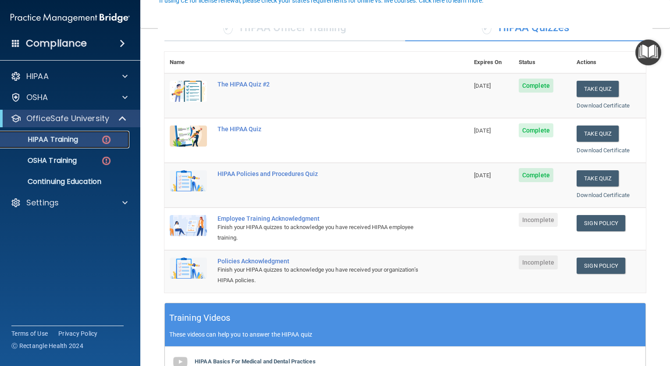
scroll to position [132, 0]
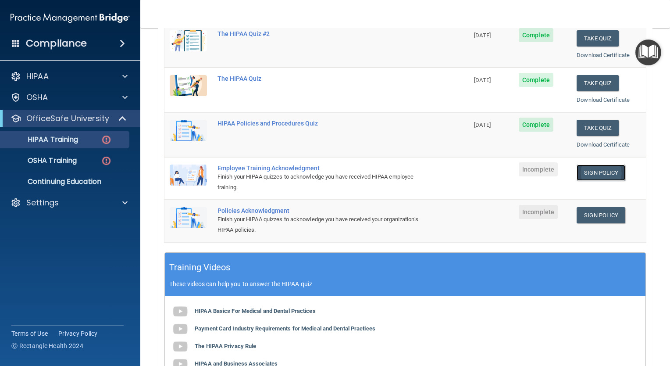
click at [595, 170] on link "Sign Policy" at bounding box center [601, 173] width 49 height 16
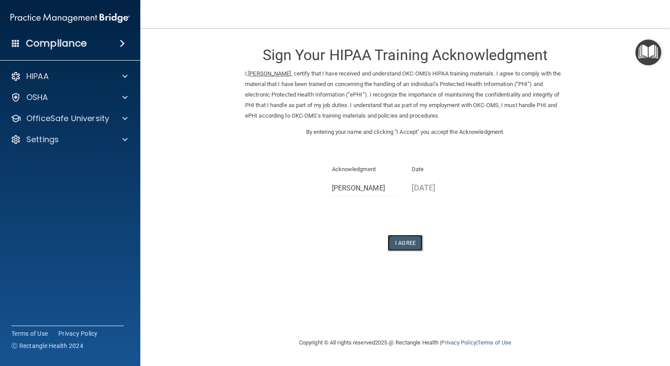
click at [410, 240] on button "I Agree" at bounding box center [405, 243] width 35 height 16
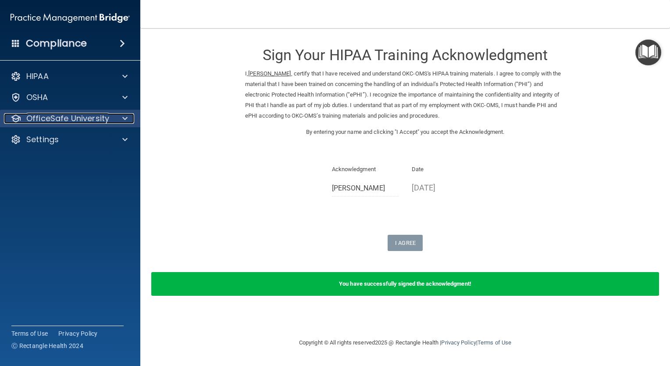
click at [126, 116] on span at bounding box center [124, 118] width 5 height 11
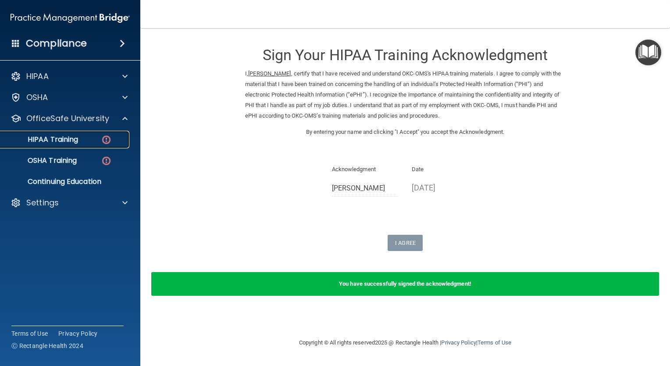
click at [112, 141] on div "HIPAA Training" at bounding box center [66, 139] width 120 height 9
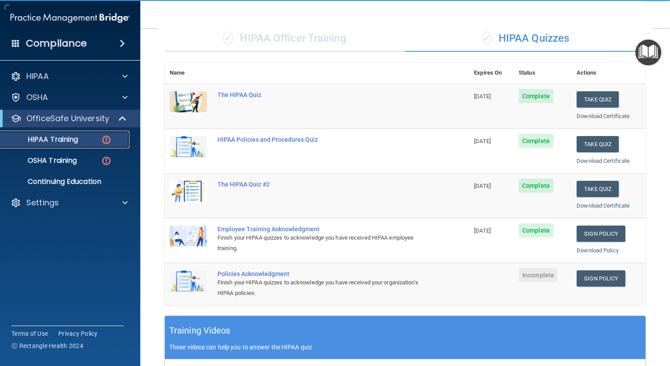
scroll to position [176, 0]
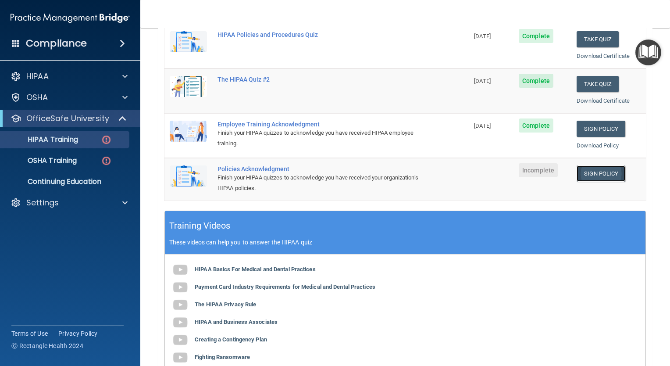
click at [600, 173] on link "Sign Policy" at bounding box center [601, 173] width 49 height 16
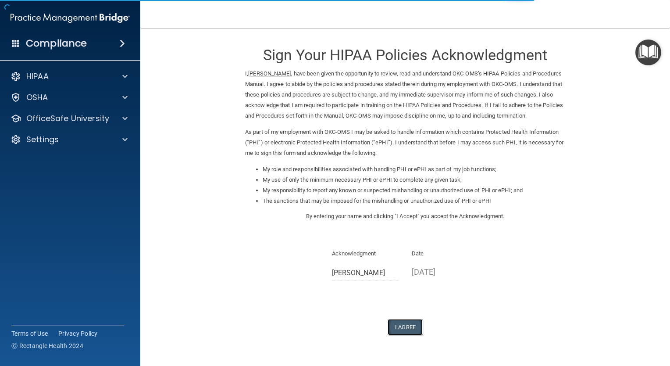
click at [390, 325] on button "I Agree" at bounding box center [405, 327] width 35 height 16
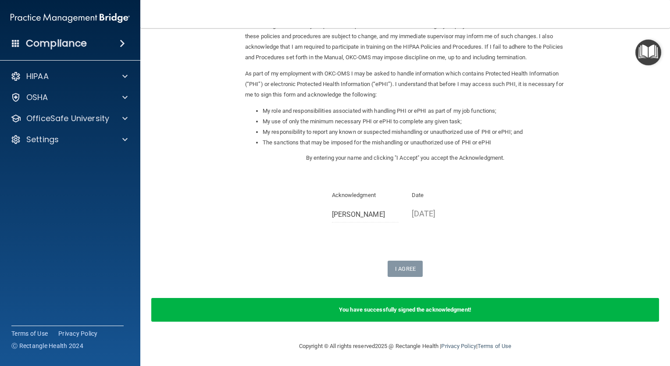
scroll to position [59, 0]
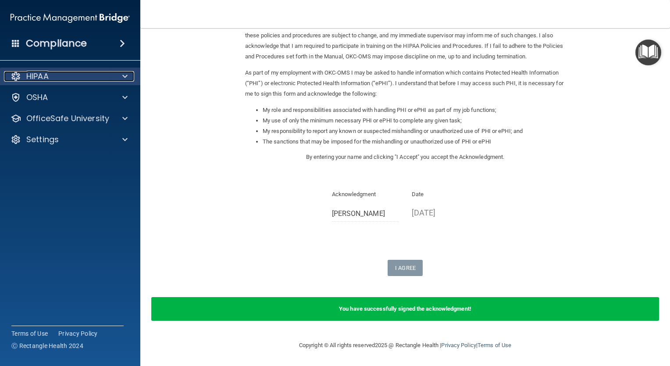
click at [122, 77] on div at bounding box center [124, 76] width 22 height 11
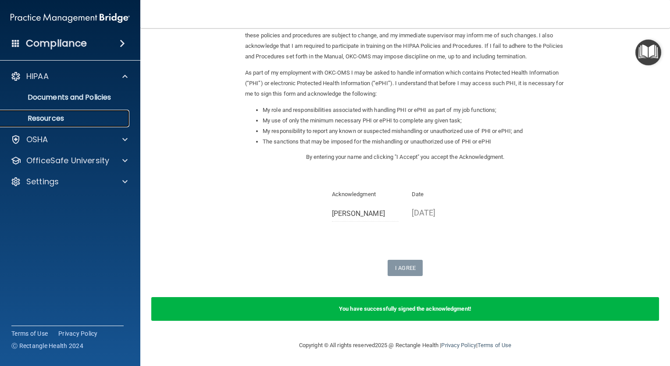
click at [121, 118] on p "Resources" at bounding box center [66, 118] width 120 height 9
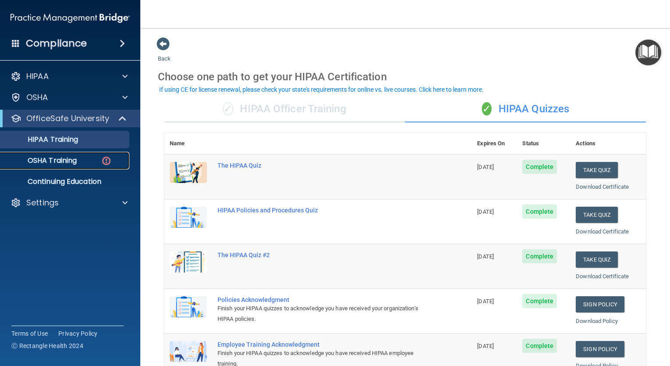
click at [96, 161] on div "OSHA Training" at bounding box center [66, 160] width 120 height 9
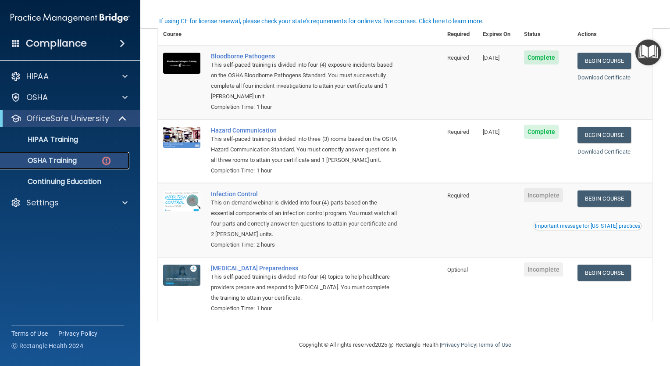
scroll to position [90, 0]
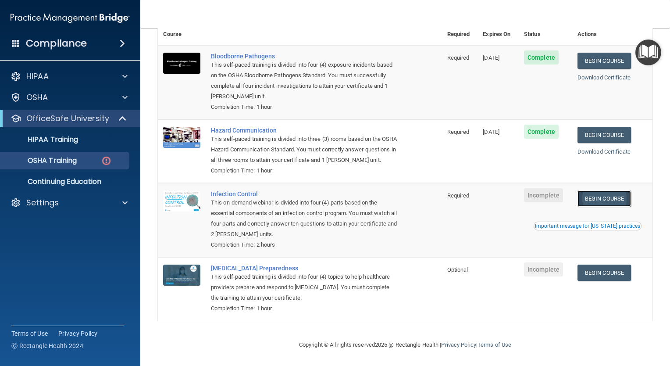
click at [603, 196] on link "Begin Course" at bounding box center [605, 198] width 54 height 16
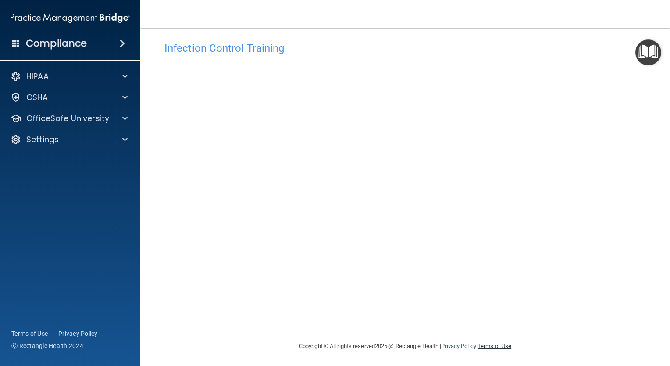
scroll to position [9, 0]
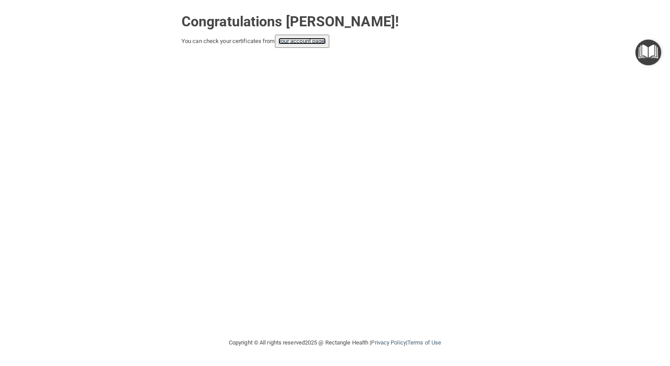
click at [307, 42] on link "your account page!" at bounding box center [303, 41] width 48 height 7
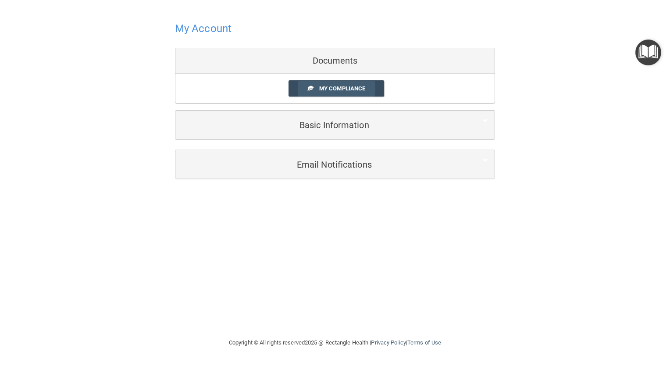
click at [330, 90] on span "My Compliance" at bounding box center [342, 88] width 46 height 7
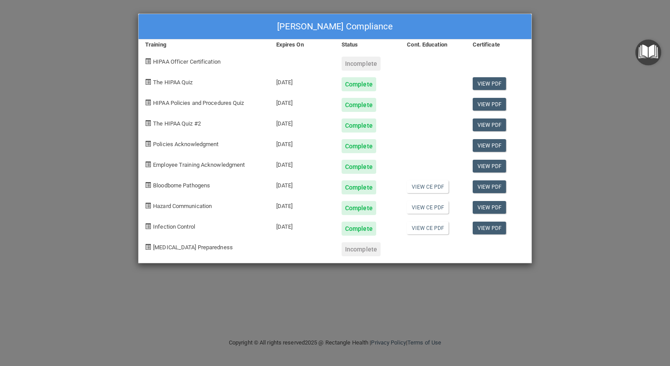
click at [355, 62] on div "Incomplete" at bounding box center [361, 64] width 39 height 14
click at [59, 159] on div "[PERSON_NAME] Compliance Training Expires On Status Cont. Education Certificate…" at bounding box center [335, 183] width 670 height 366
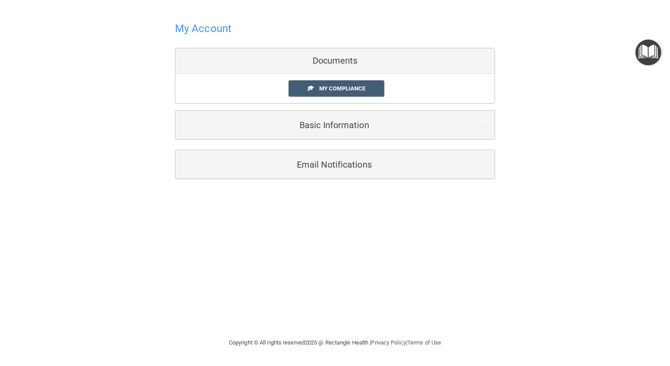
drag, startPoint x: 188, startPoint y: 29, endPoint x: 198, endPoint y: 29, distance: 10.5
click at [188, 29] on h4 "My Account" at bounding box center [203, 28] width 57 height 11
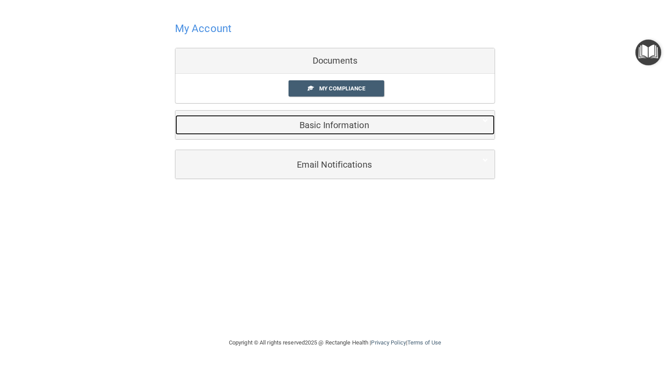
click at [309, 126] on h5 "Basic Information" at bounding box center [321, 125] width 279 height 10
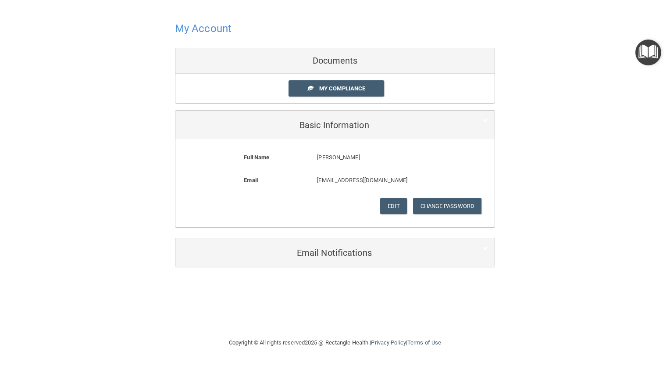
click at [652, 50] on img "Open Resource Center" at bounding box center [649, 52] width 26 height 26
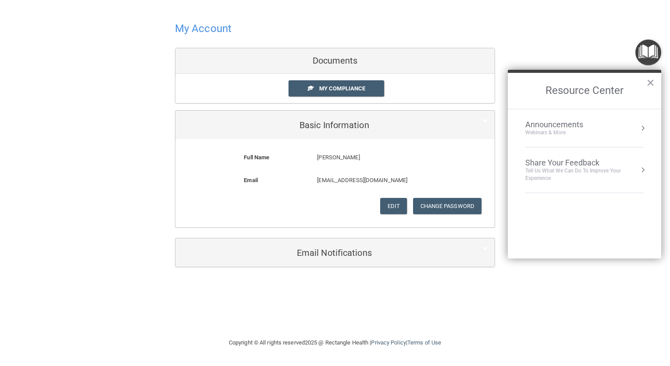
click at [478, 26] on div at bounding box center [335, 28] width 320 height 21
click at [183, 27] on h4 "My Account" at bounding box center [203, 28] width 57 height 11
drag, startPoint x: 183, startPoint y: 27, endPoint x: 204, endPoint y: 27, distance: 21.1
click at [196, 27] on h4 "My Account" at bounding box center [203, 28] width 57 height 11
click at [649, 82] on button "×" at bounding box center [651, 82] width 8 height 14
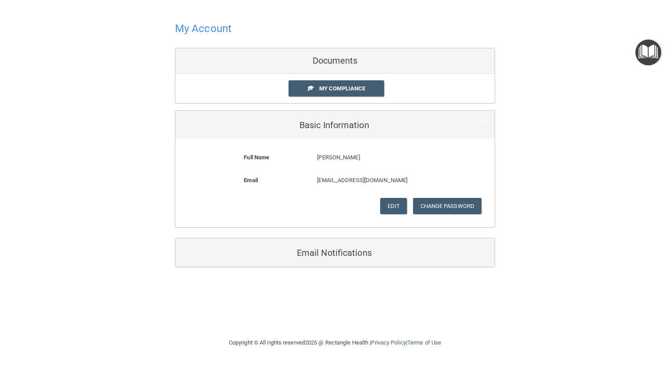
click at [211, 24] on h4 "My Account" at bounding box center [203, 28] width 57 height 11
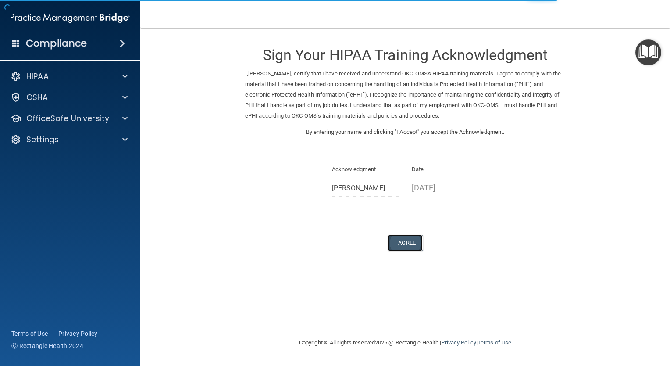
click at [412, 238] on button "I Agree" at bounding box center [405, 243] width 35 height 16
click at [413, 244] on button "I Agree" at bounding box center [405, 243] width 35 height 16
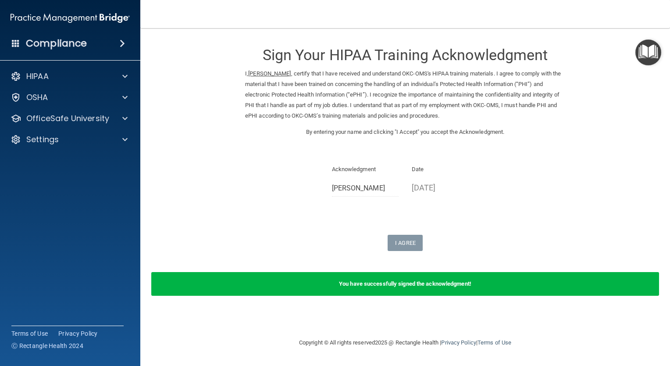
click at [443, 282] on b "You have successfully signed the acknowledgment!" at bounding box center [405, 283] width 133 height 7
click at [131, 113] on div "OfficeSafe University" at bounding box center [70, 119] width 141 height 18
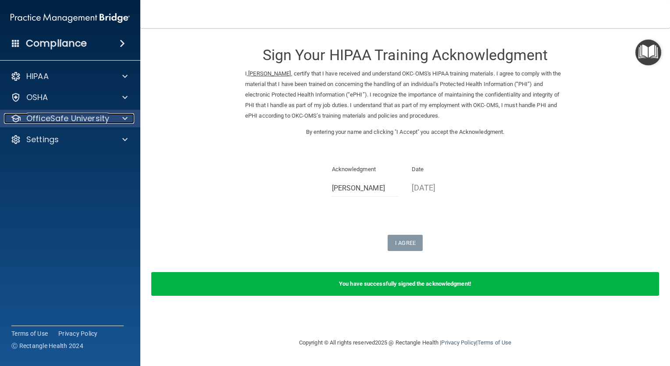
click at [128, 117] on div at bounding box center [124, 118] width 22 height 11
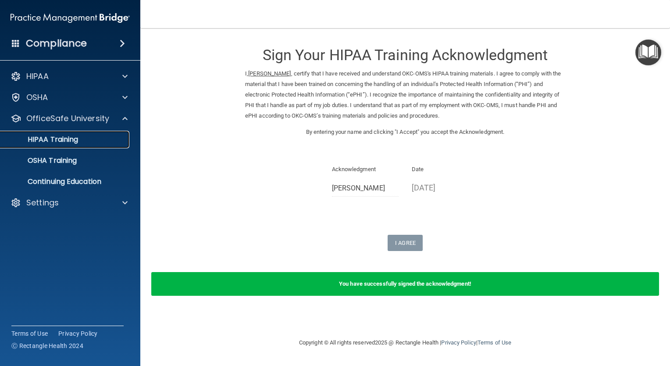
click at [61, 139] on p "HIPAA Training" at bounding box center [42, 139] width 72 height 9
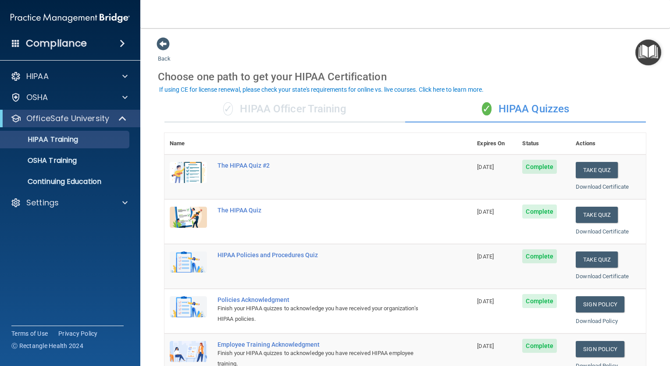
click at [254, 109] on div "✓ HIPAA Officer Training" at bounding box center [285, 109] width 241 height 26
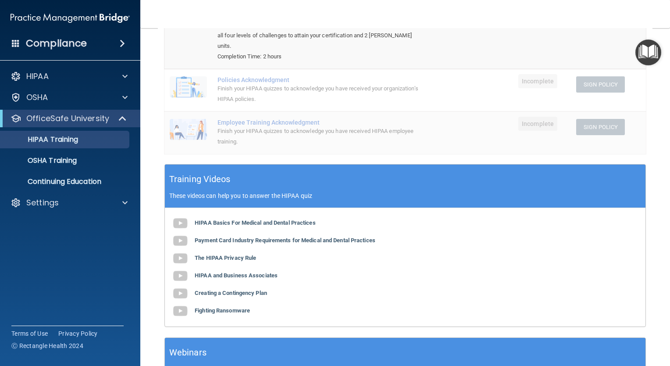
scroll to position [219, 0]
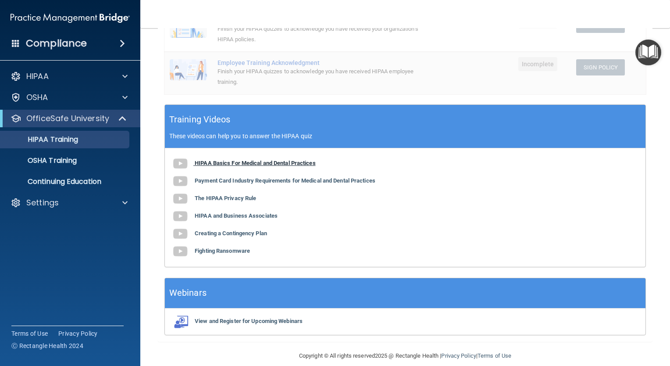
click at [275, 161] on b "HIPAA Basics For Medical and Dental Practices" at bounding box center [255, 163] width 121 height 7
click at [181, 178] on img at bounding box center [181, 181] width 18 height 18
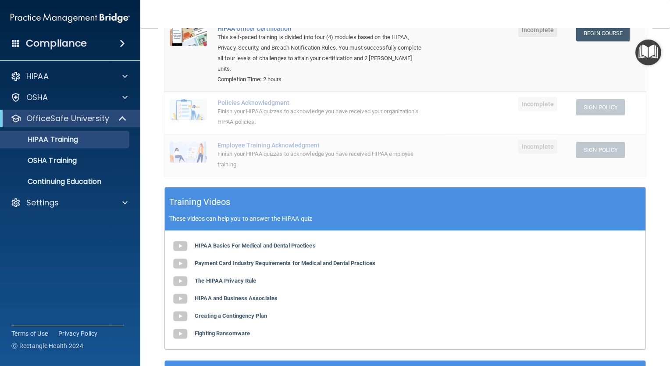
scroll to position [0, 0]
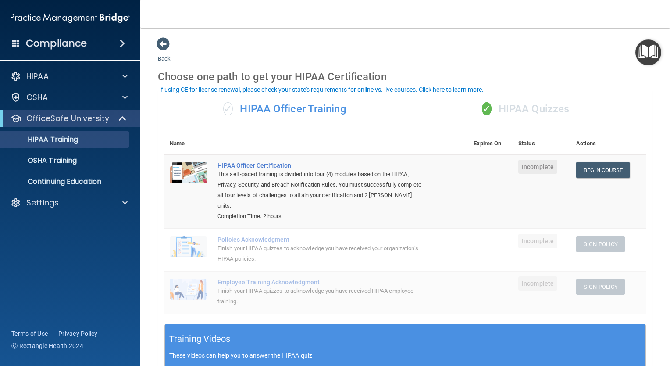
click at [284, 109] on div "✓ HIPAA Officer Training" at bounding box center [285, 109] width 241 height 26
click at [240, 164] on div "HIPAA Officer Certification" at bounding box center [321, 165] width 207 height 7
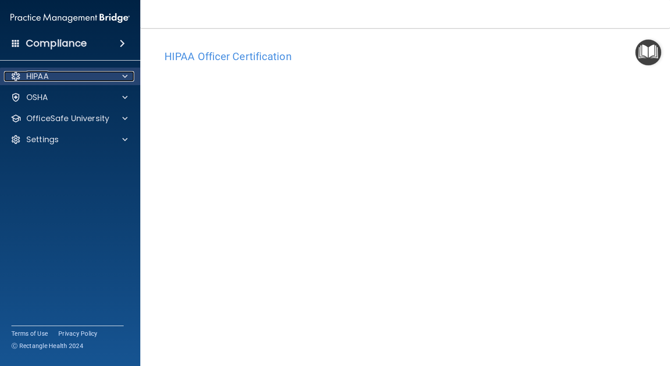
click at [65, 79] on div "HIPAA" at bounding box center [58, 76] width 109 height 11
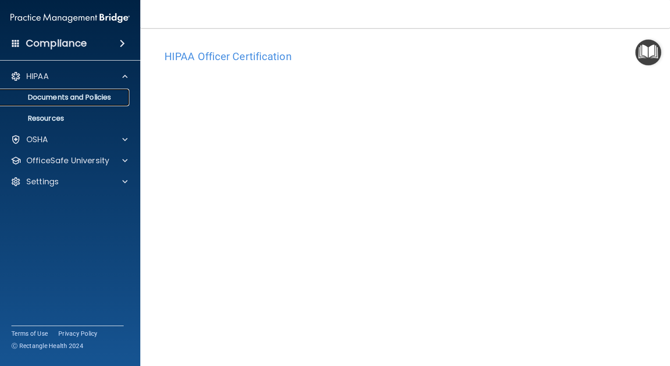
click at [72, 99] on p "Documents and Policies" at bounding box center [66, 97] width 120 height 9
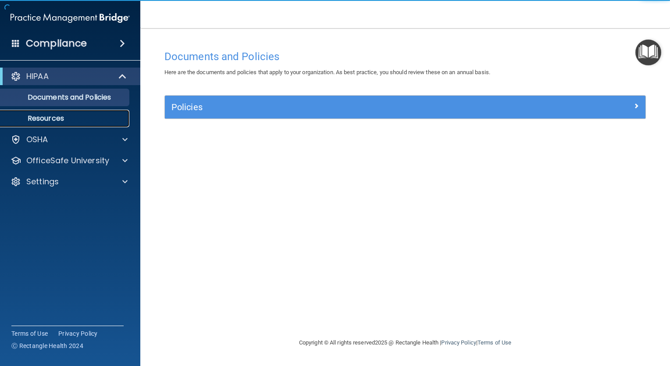
click at [59, 118] on p "Resources" at bounding box center [66, 118] width 120 height 9
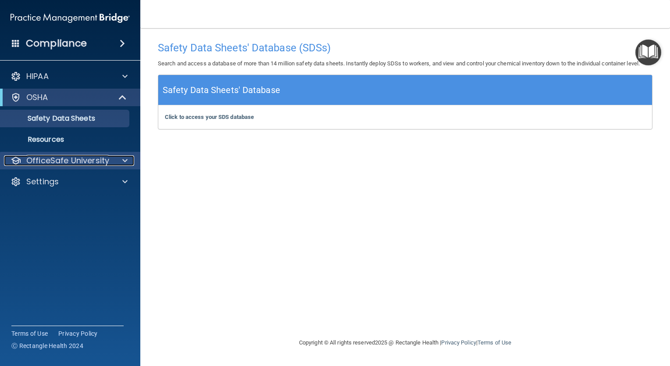
click at [85, 160] on p "OfficeSafe University" at bounding box center [67, 160] width 83 height 11
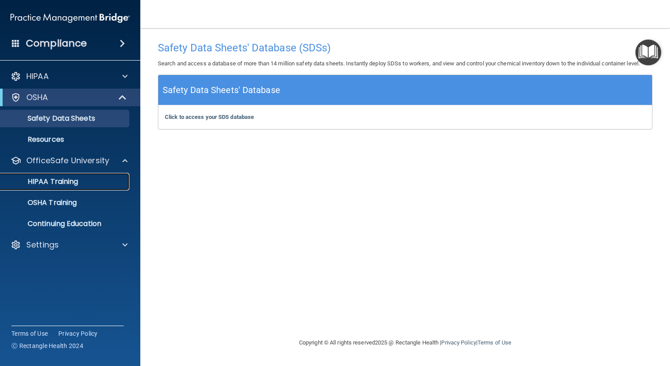
click at [68, 181] on p "HIPAA Training" at bounding box center [42, 181] width 72 height 9
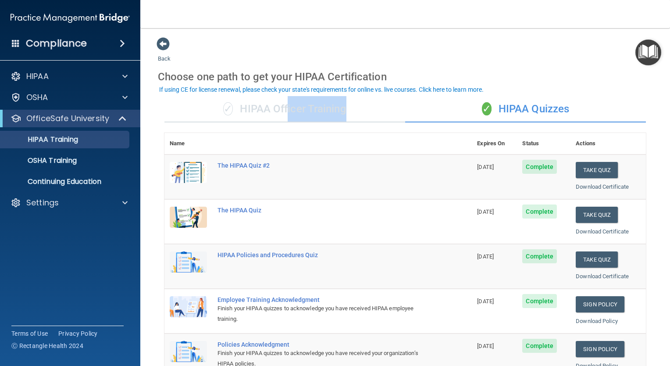
drag, startPoint x: 408, startPoint y: 121, endPoint x: 281, endPoint y: 118, distance: 126.8
click at [282, 118] on div "✓ HIPAA Officer Training ✓ HIPAA Quizzes" at bounding box center [406, 109] width 482 height 26
drag, startPoint x: 281, startPoint y: 118, endPoint x: 274, endPoint y: 118, distance: 7.5
click at [274, 118] on div "✓ HIPAA Officer Training" at bounding box center [285, 109] width 241 height 26
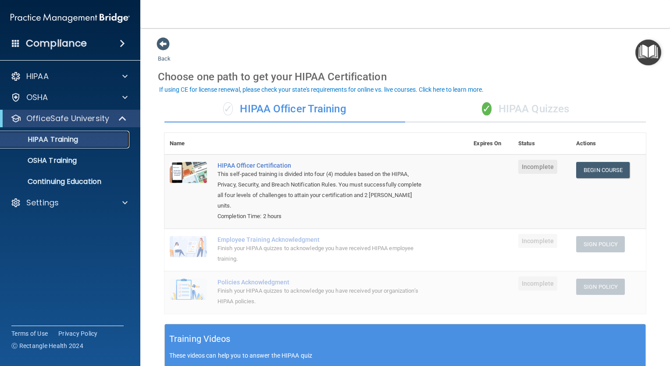
click at [67, 143] on p "HIPAA Training" at bounding box center [42, 139] width 72 height 9
click at [68, 165] on p "OSHA Training" at bounding box center [41, 160] width 71 height 9
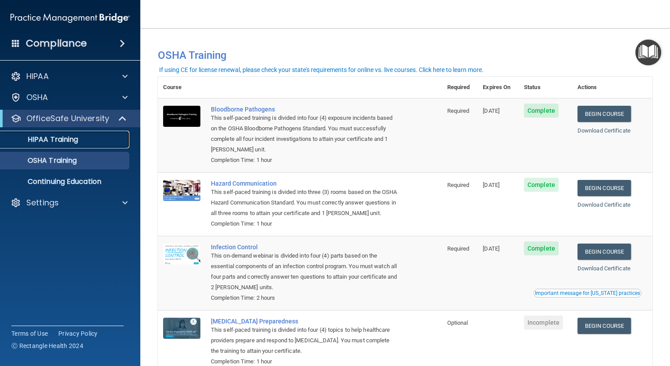
click at [90, 140] on div "HIPAA Training" at bounding box center [66, 139] width 120 height 9
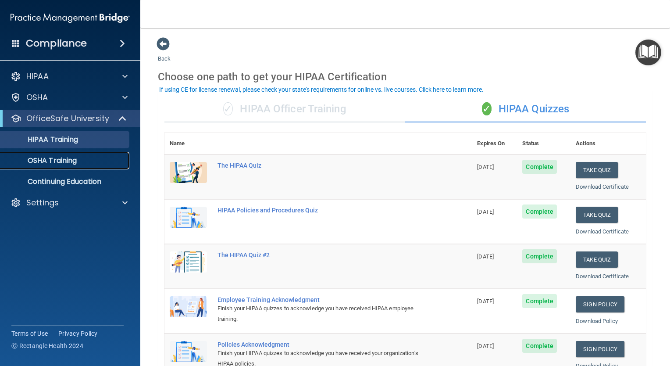
click at [84, 165] on link "OSHA Training" at bounding box center [60, 161] width 138 height 18
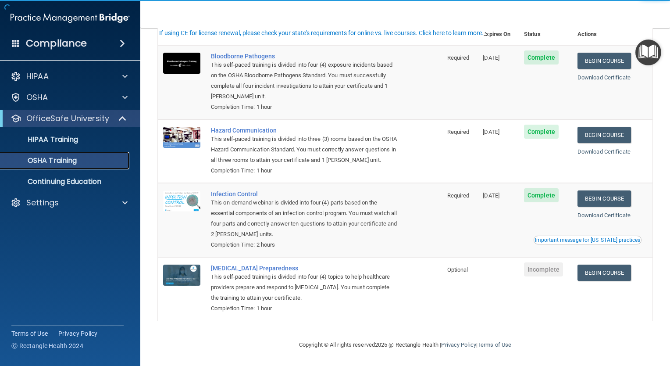
scroll to position [65, 0]
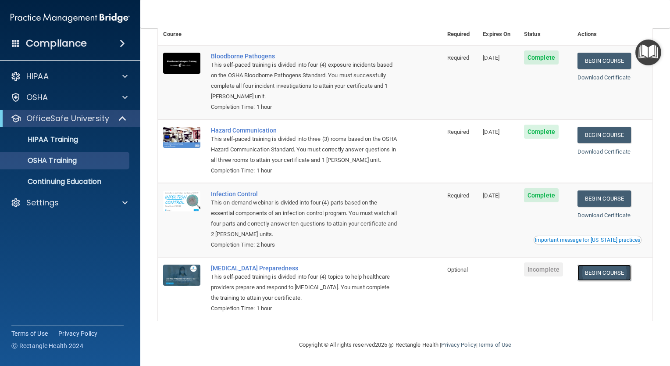
click at [597, 270] on link "Begin Course" at bounding box center [605, 273] width 54 height 16
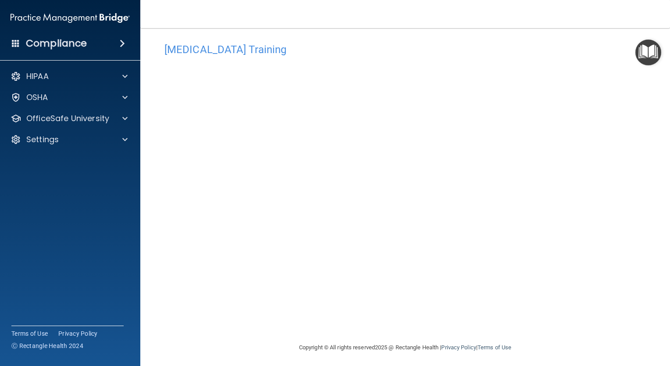
scroll to position [9, 0]
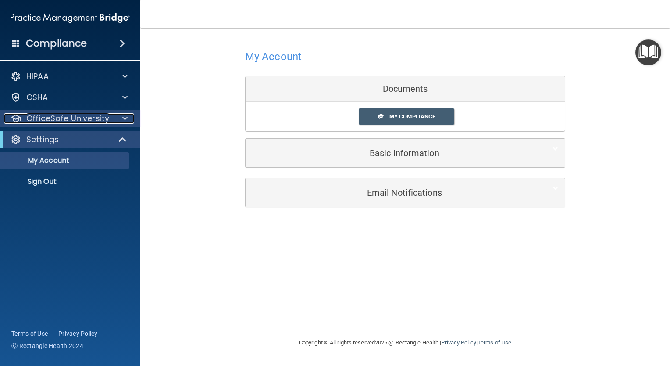
click at [122, 120] on div at bounding box center [124, 118] width 22 height 11
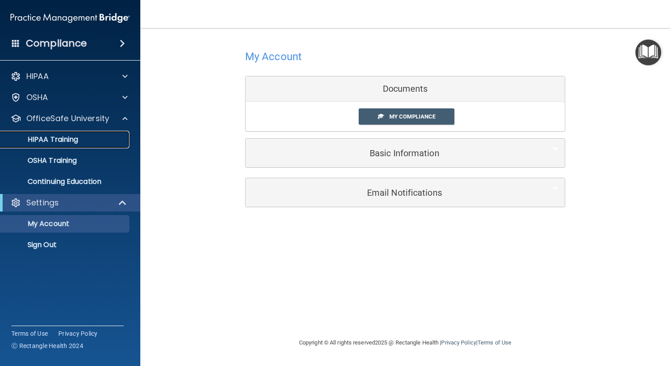
click at [98, 143] on div "HIPAA Training" at bounding box center [66, 139] width 120 height 9
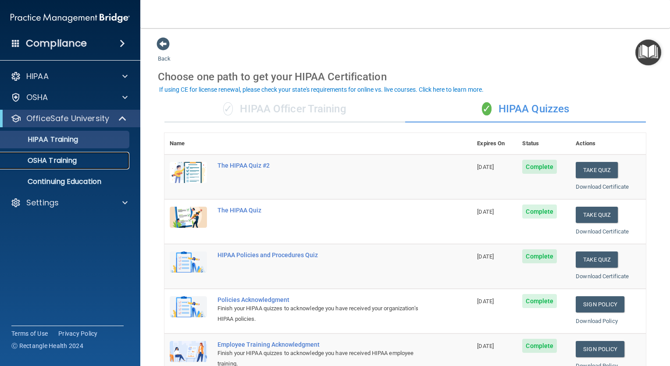
click at [81, 157] on div "OSHA Training" at bounding box center [66, 160] width 120 height 9
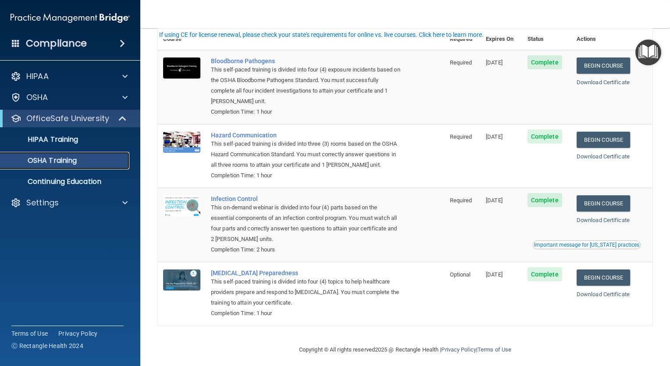
scroll to position [54, 0]
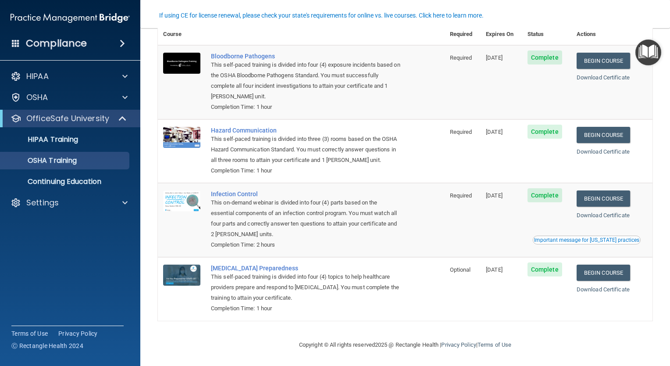
click at [588, 240] on div "Important message for [US_STATE] practices" at bounding box center [586, 239] width 105 height 5
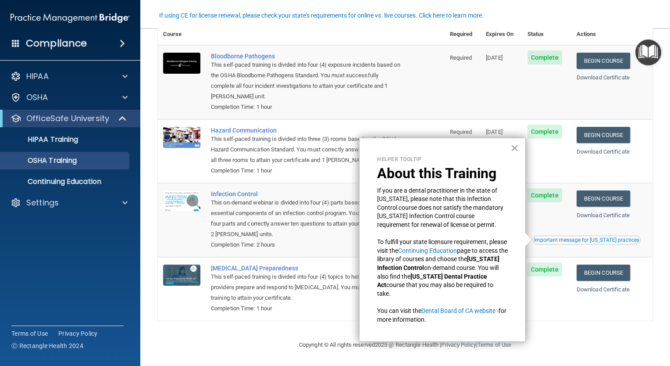
click at [517, 147] on button "×" at bounding box center [515, 148] width 8 height 14
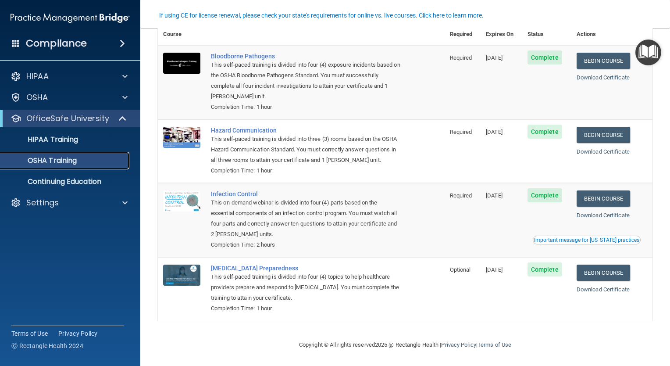
click at [88, 161] on div "OSHA Training" at bounding box center [66, 160] width 120 height 9
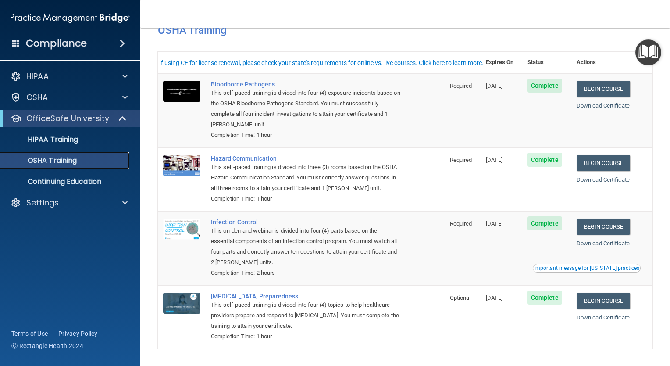
scroll to position [0, 0]
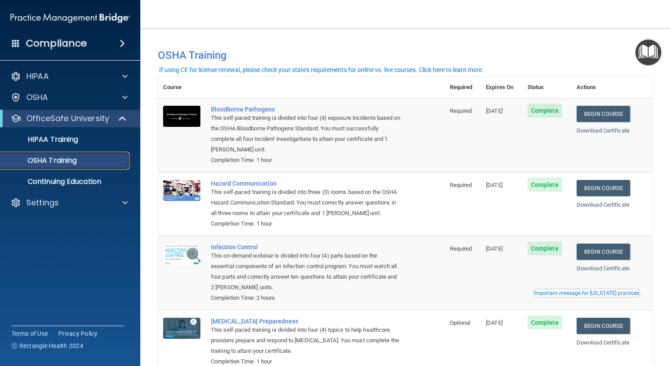
click at [55, 160] on p "OSHA Training" at bounding box center [41, 160] width 71 height 9
click at [55, 144] on link "HIPAA Training" at bounding box center [60, 140] width 138 height 18
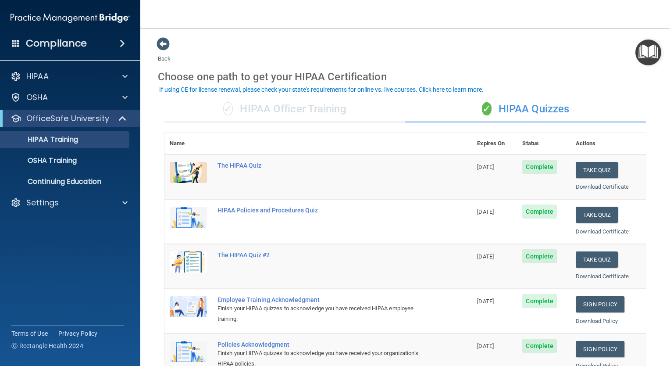
click at [21, 42] on div "Compliance" at bounding box center [70, 43] width 140 height 19
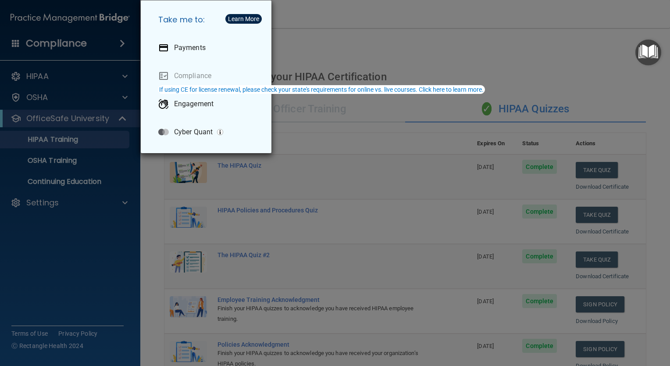
click at [83, 251] on div "Take me to: Payments Compliance Engagement Cyber Quant" at bounding box center [335, 183] width 670 height 366
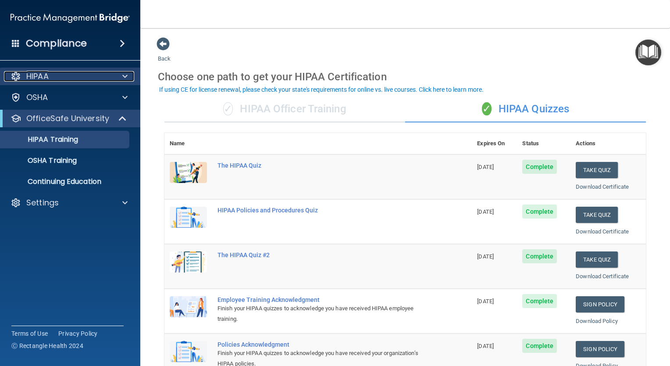
click at [42, 79] on p "HIPAA" at bounding box center [37, 76] width 22 height 11
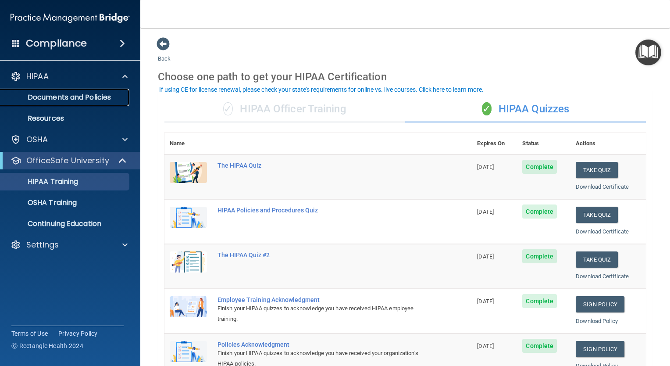
click at [68, 97] on p "Documents and Policies" at bounding box center [66, 97] width 120 height 9
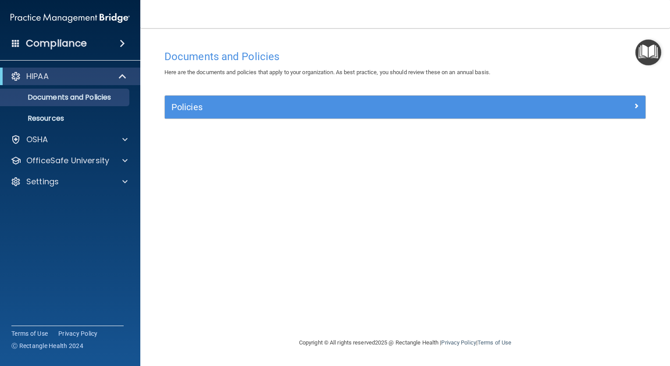
click at [57, 70] on div "HIPAA" at bounding box center [70, 77] width 140 height 18
click at [64, 185] on div "Settings" at bounding box center [58, 181] width 109 height 11
click at [57, 206] on p "My Account" at bounding box center [66, 202] width 120 height 9
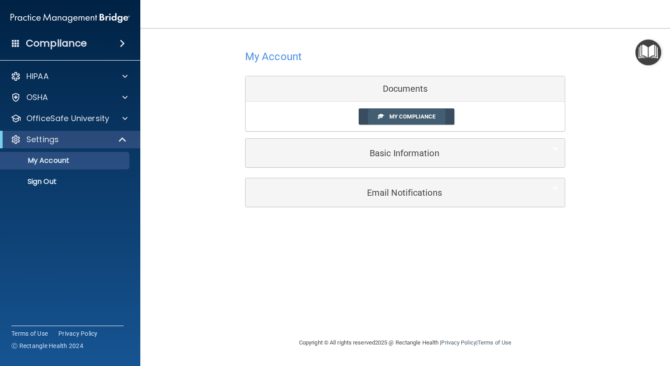
click at [409, 118] on span "My Compliance" at bounding box center [413, 116] width 46 height 7
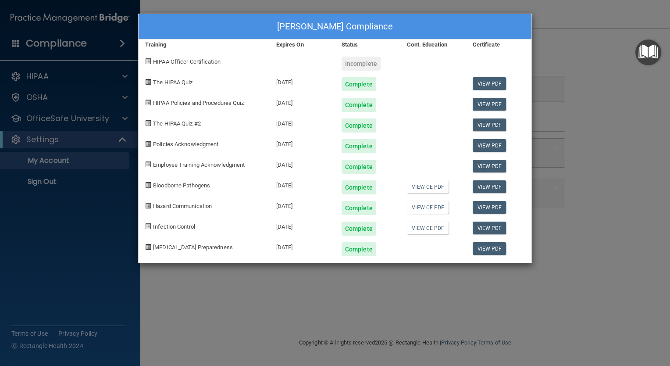
click at [363, 62] on div "Incomplete" at bounding box center [361, 64] width 39 height 14
click at [174, 60] on span "HIPAA Officer Certification" at bounding box center [187, 61] width 68 height 7
click at [598, 23] on div "[PERSON_NAME] Compliance Training Expires On Status Cont. Education Certificate…" at bounding box center [335, 183] width 670 height 366
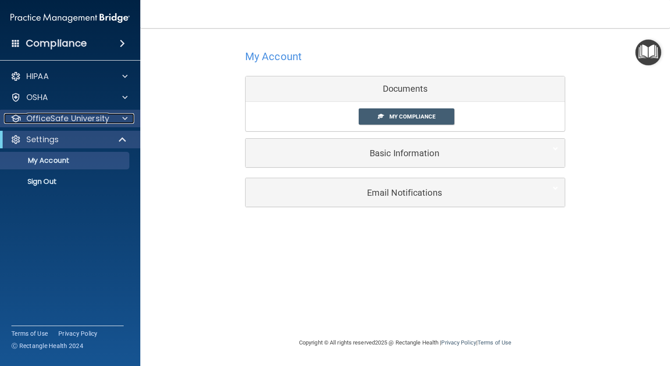
click at [65, 120] on p "OfficeSafe University" at bounding box center [67, 118] width 83 height 11
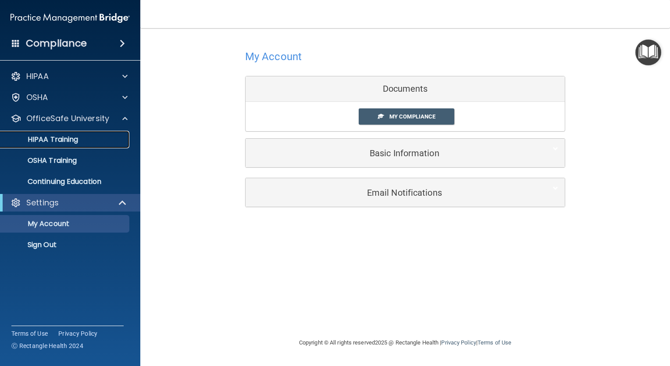
click at [54, 140] on p "HIPAA Training" at bounding box center [42, 139] width 72 height 9
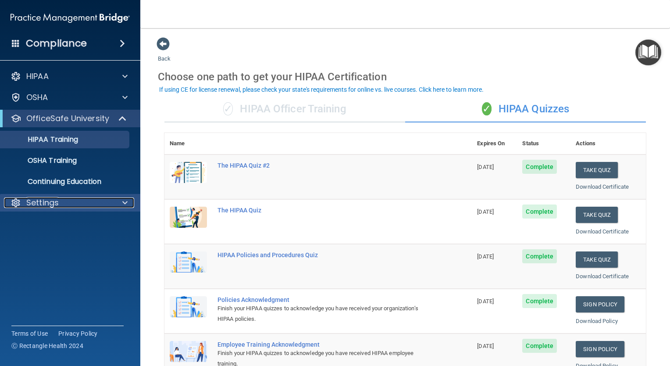
click at [114, 198] on div at bounding box center [124, 202] width 22 height 11
